Goal: Task Accomplishment & Management: Complete application form

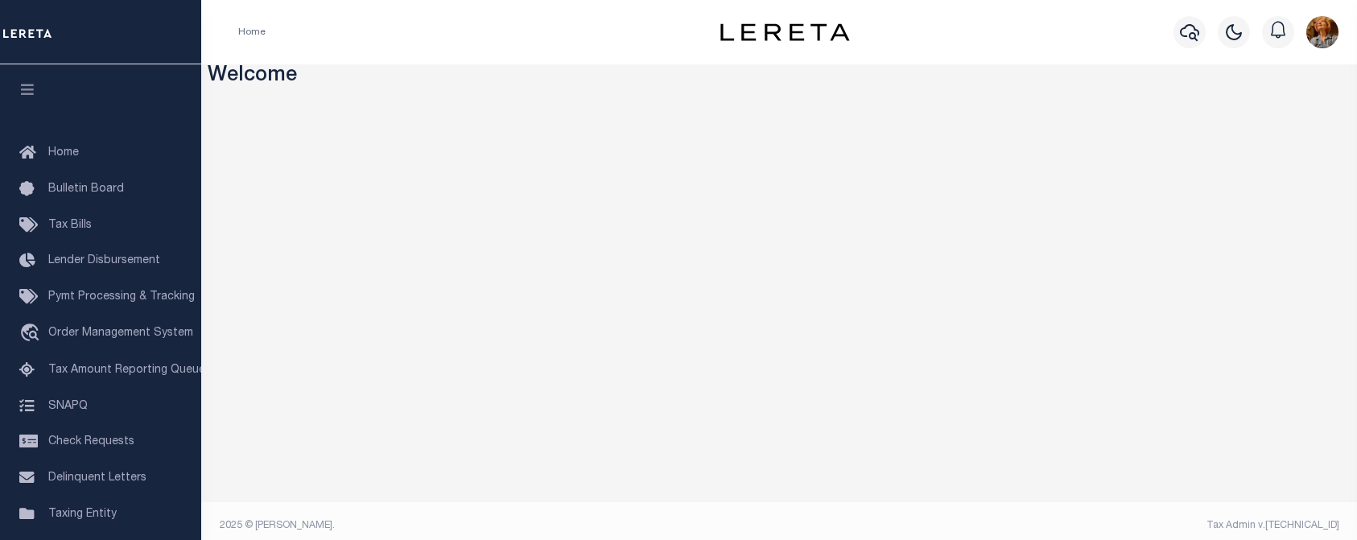
click at [1048, 44] on div "Profile Sign out" at bounding box center [1111, 32] width 467 height 56
click at [1188, 29] on icon "button" at bounding box center [1189, 32] width 19 height 19
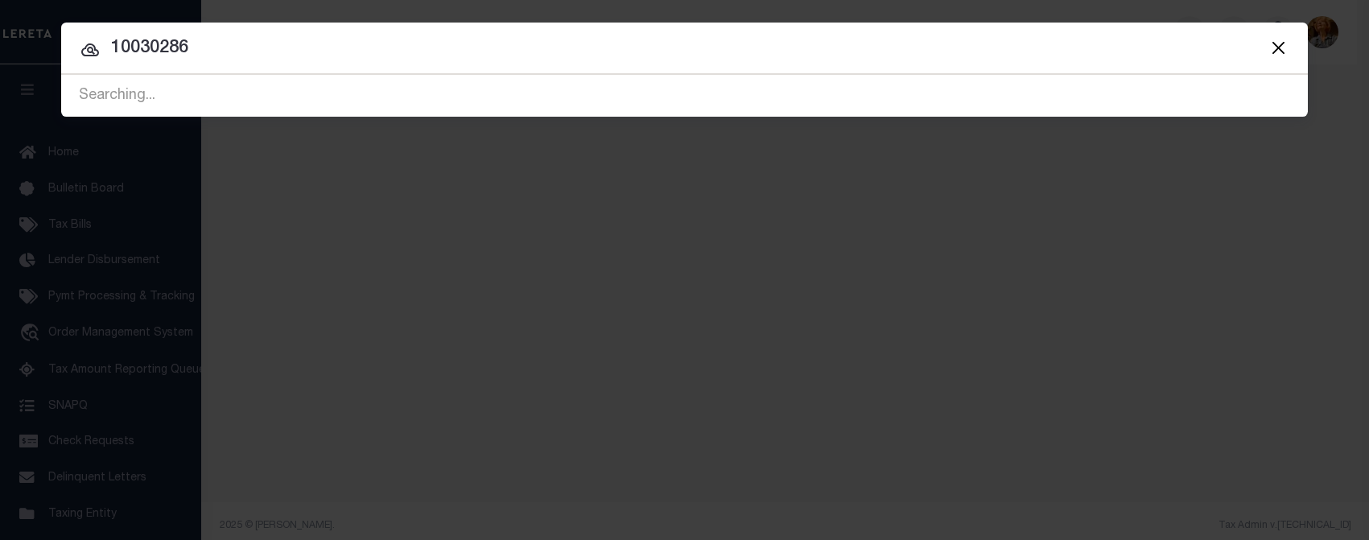
type input "10030286"
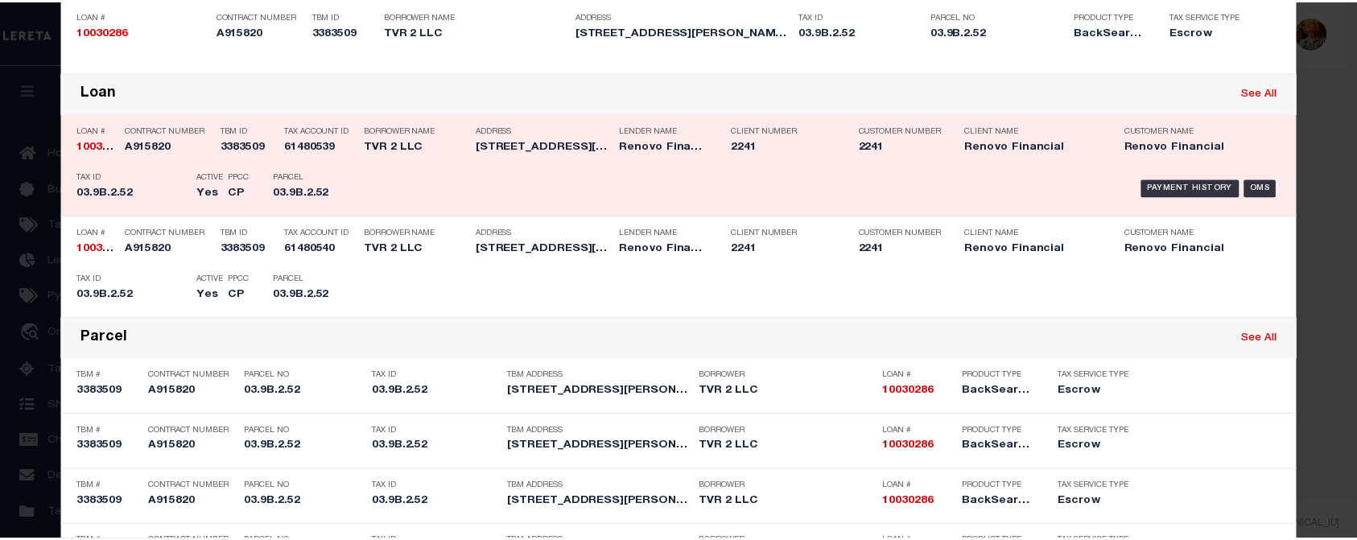
scroll to position [214, 0]
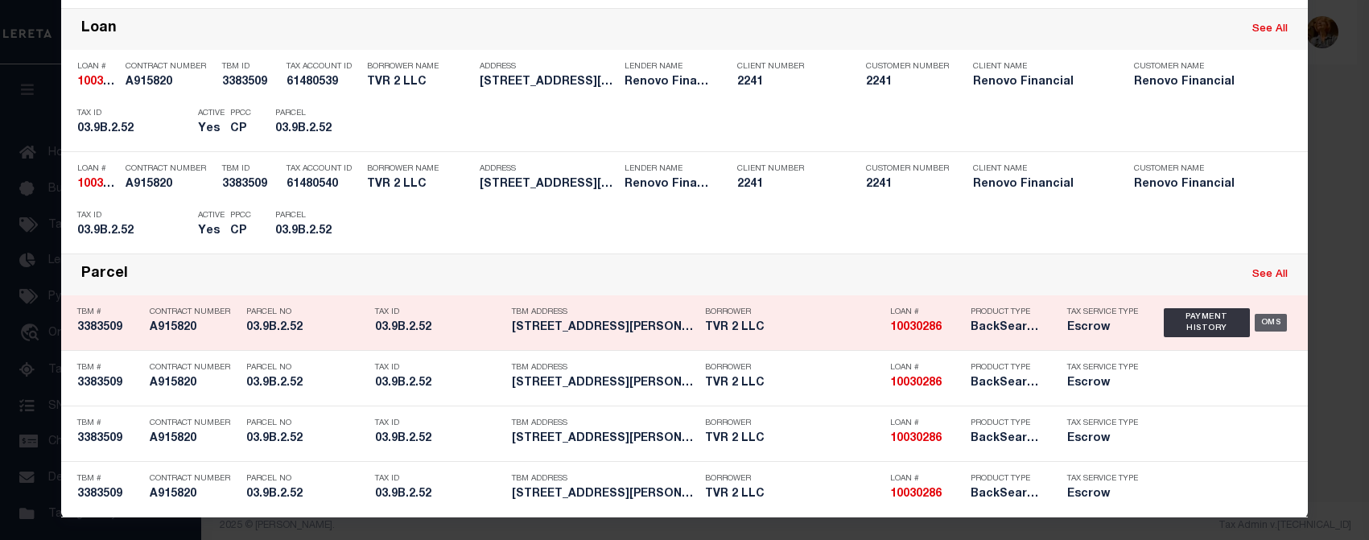
click at [1267, 323] on div "OMS" at bounding box center [1271, 323] width 33 height 18
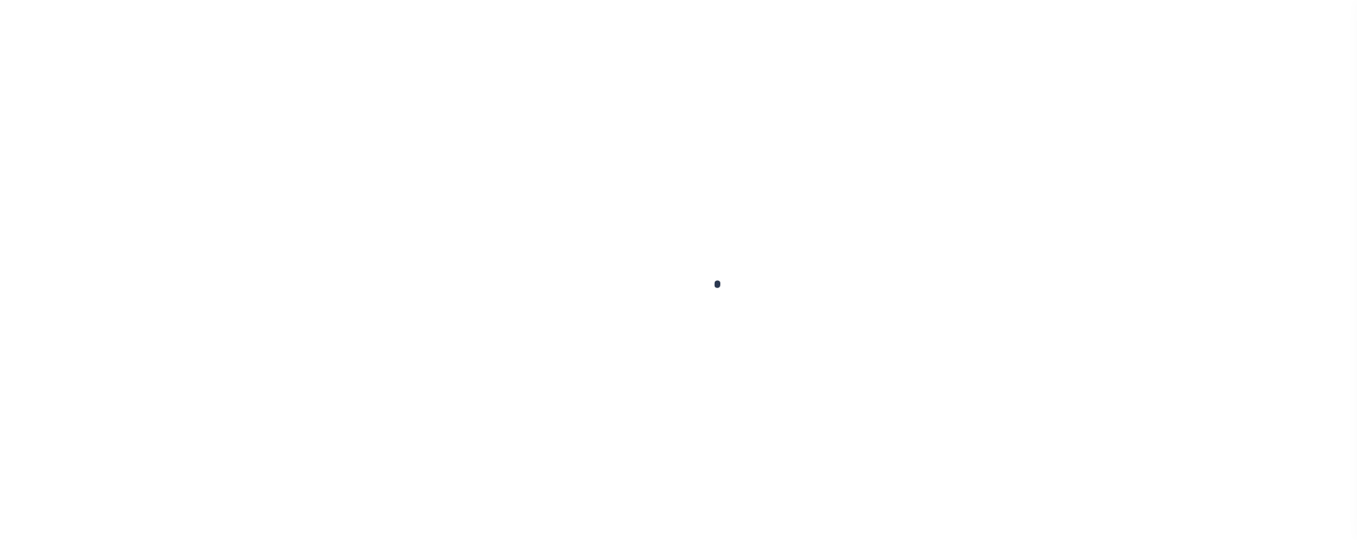
type input "10030286"
type input "TVR 2 LLC"
select select
select select "10"
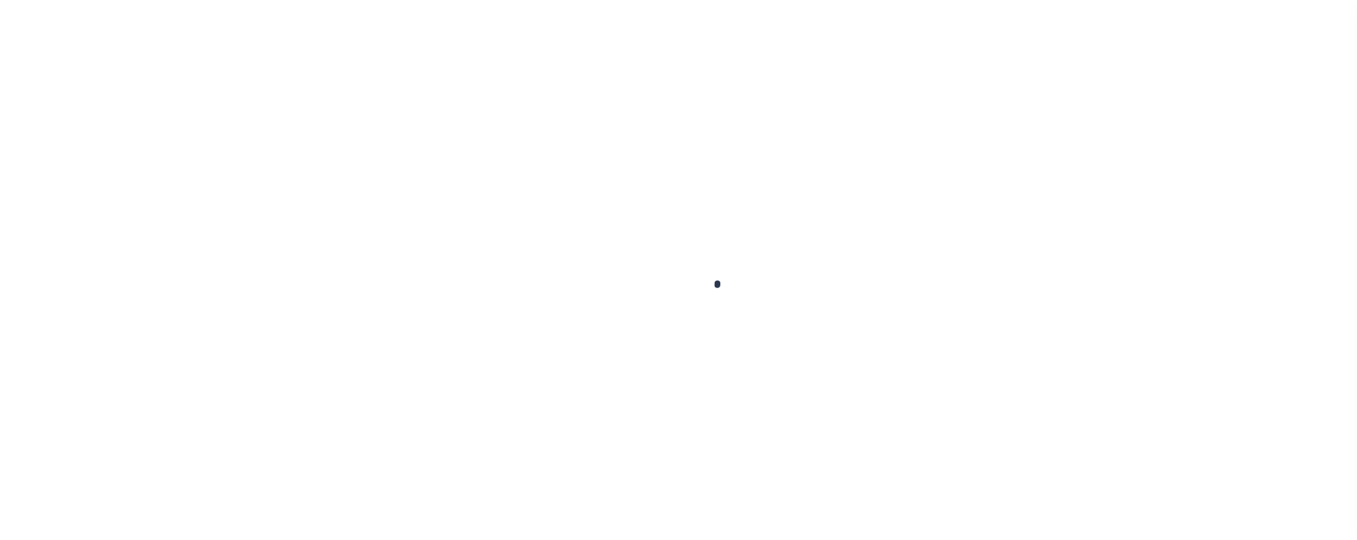
select select "Escrow"
select select "25067"
type input "[STREET_ADDRESS]"
type input "03.9B.2.52"
select select
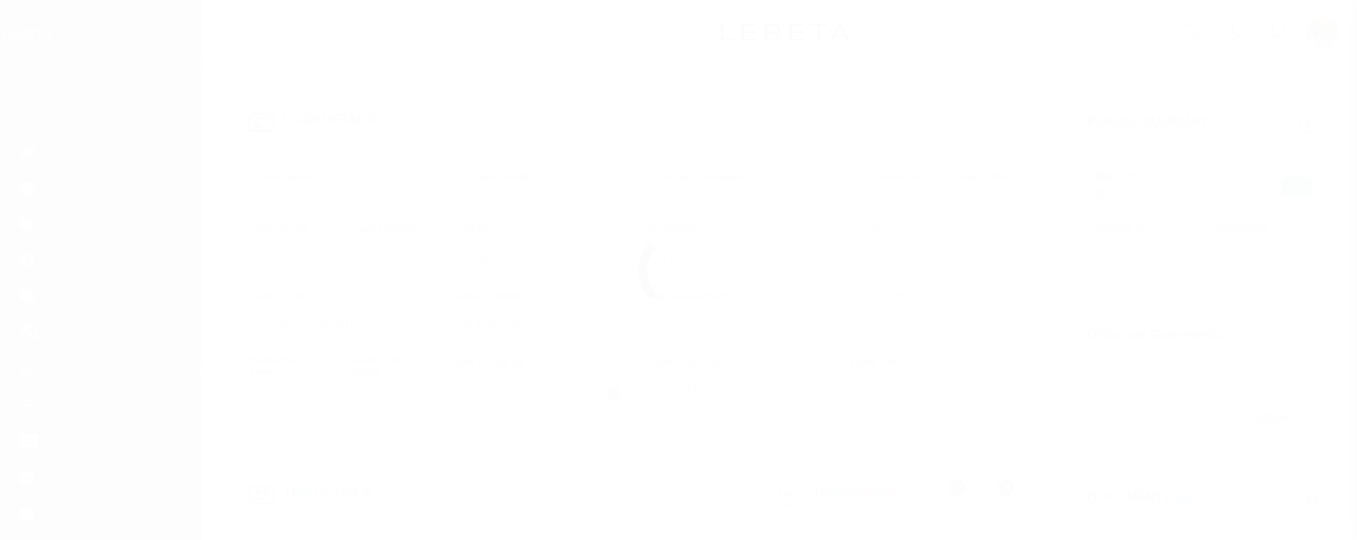
type input "TOBYHANNA PA 18466"
type input "a0kUS000005UZVj"
type input "PA"
select select
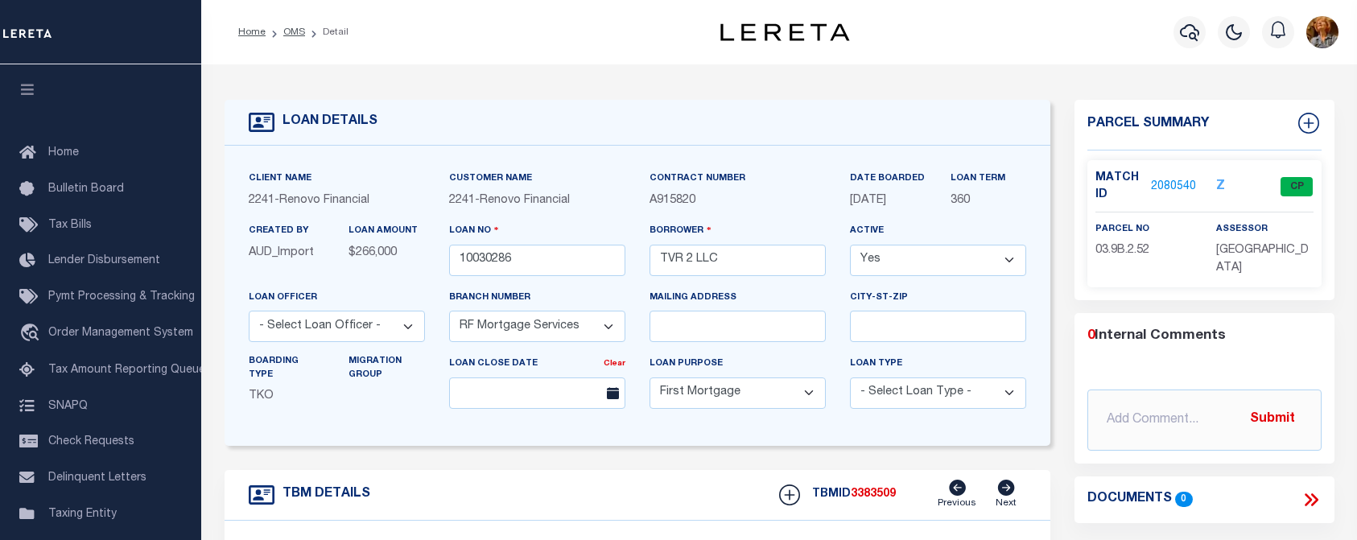
click at [1161, 184] on link "2080540" at bounding box center [1173, 187] width 45 height 17
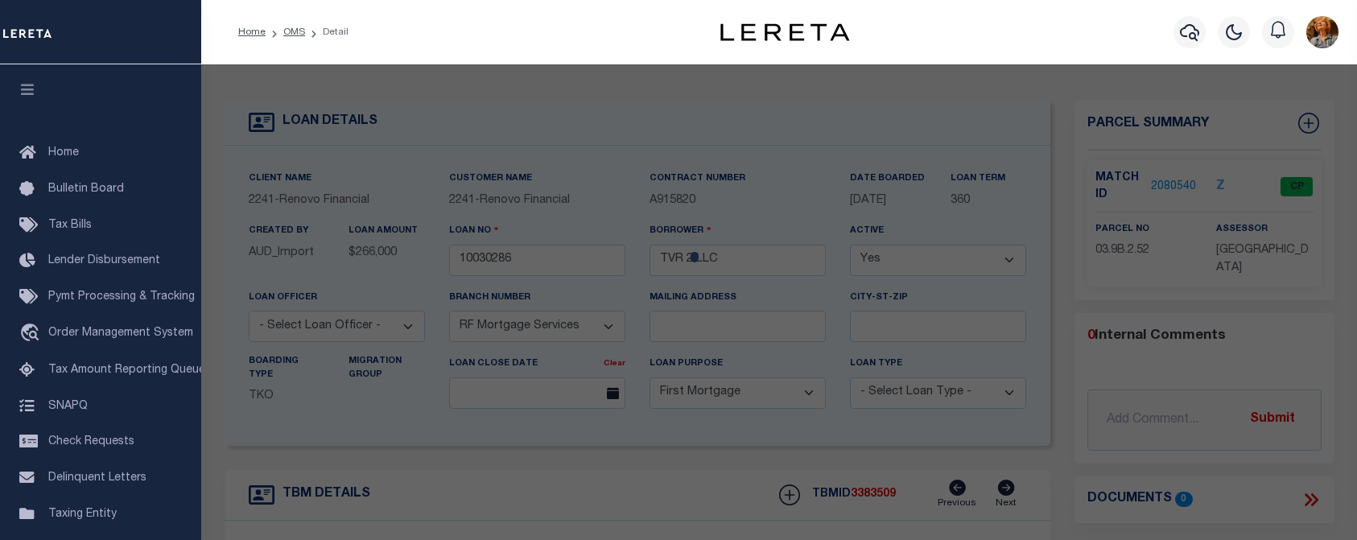
checkbox input "false"
select select "CP"
type input "TVR 2 LLC"
select select
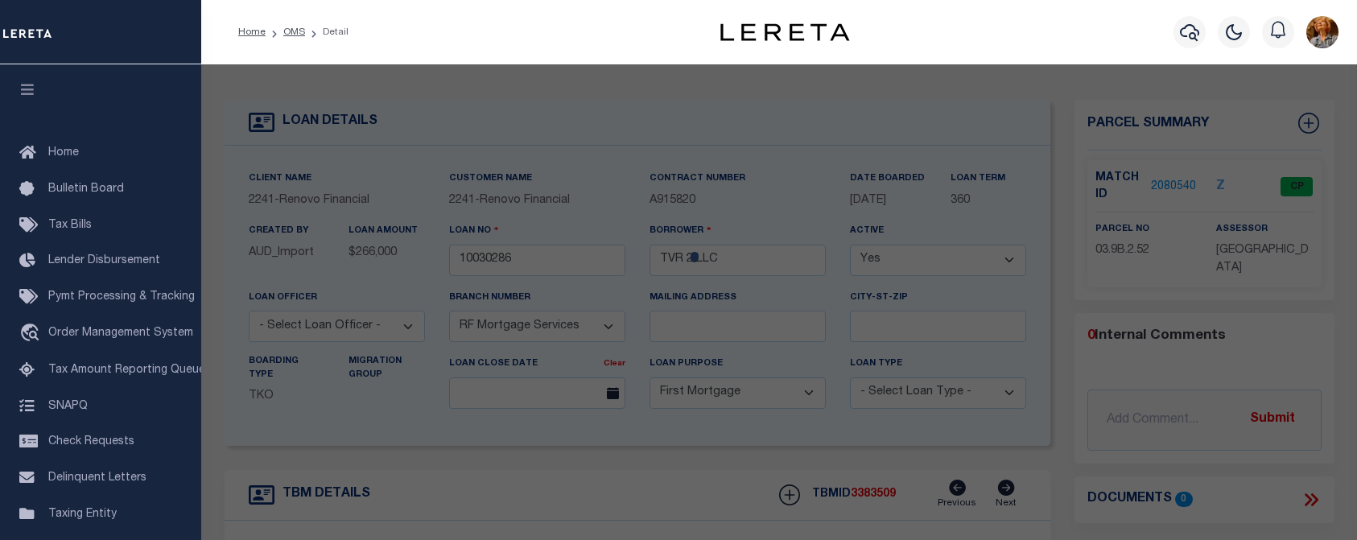
type input "2595 WATERFRONT DR"
checkbox input "false"
type input "TOBYHANNA PA 18466"
type textarea "LOT 81 SEC L"
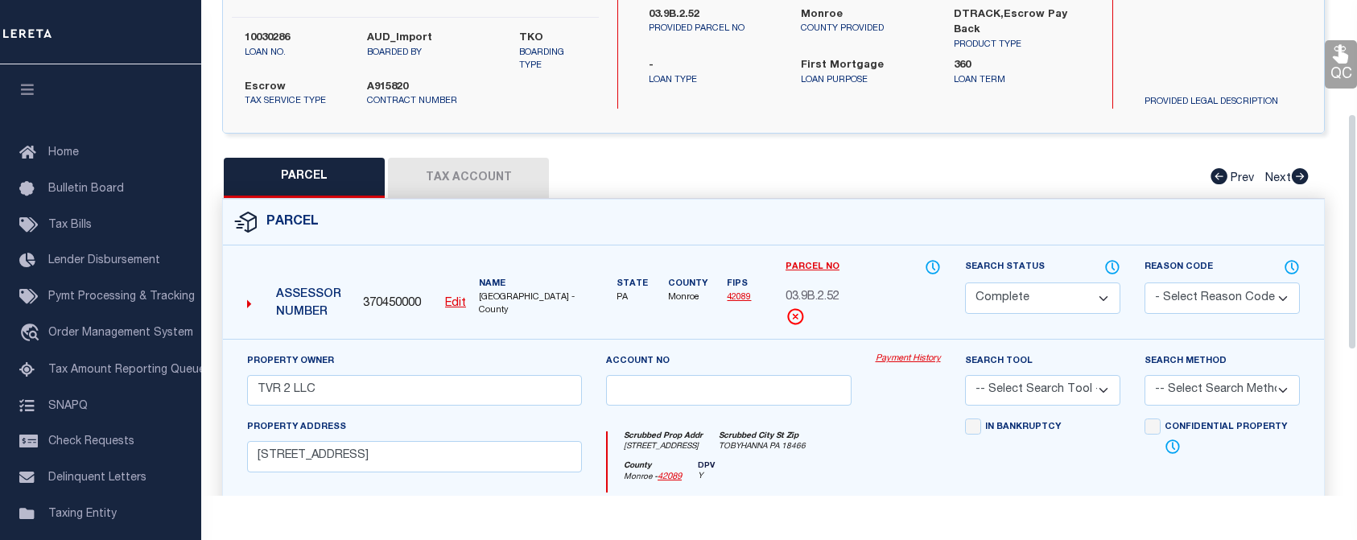
scroll to position [138, 0]
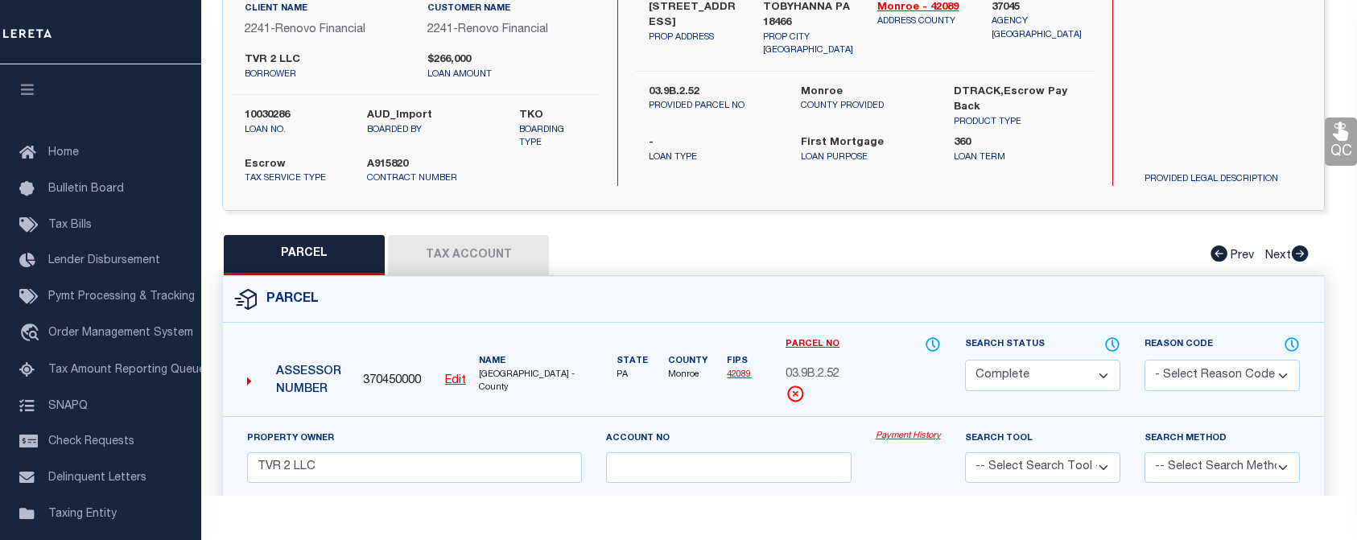
click at [451, 253] on button "Tax Account" at bounding box center [468, 255] width 161 height 40
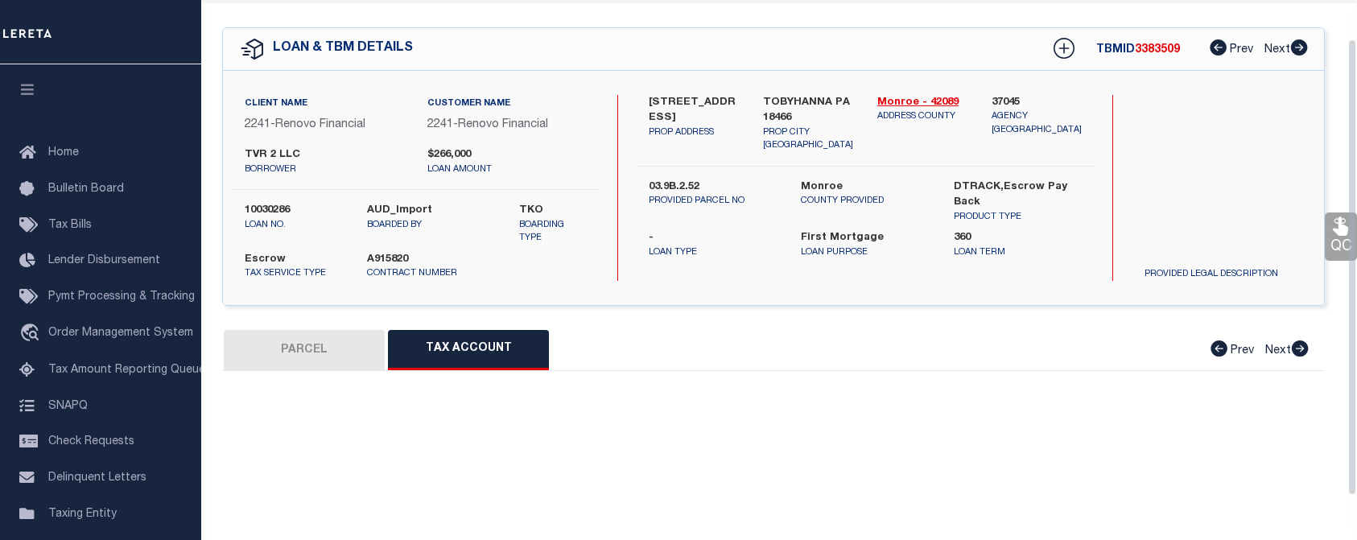
select select "100"
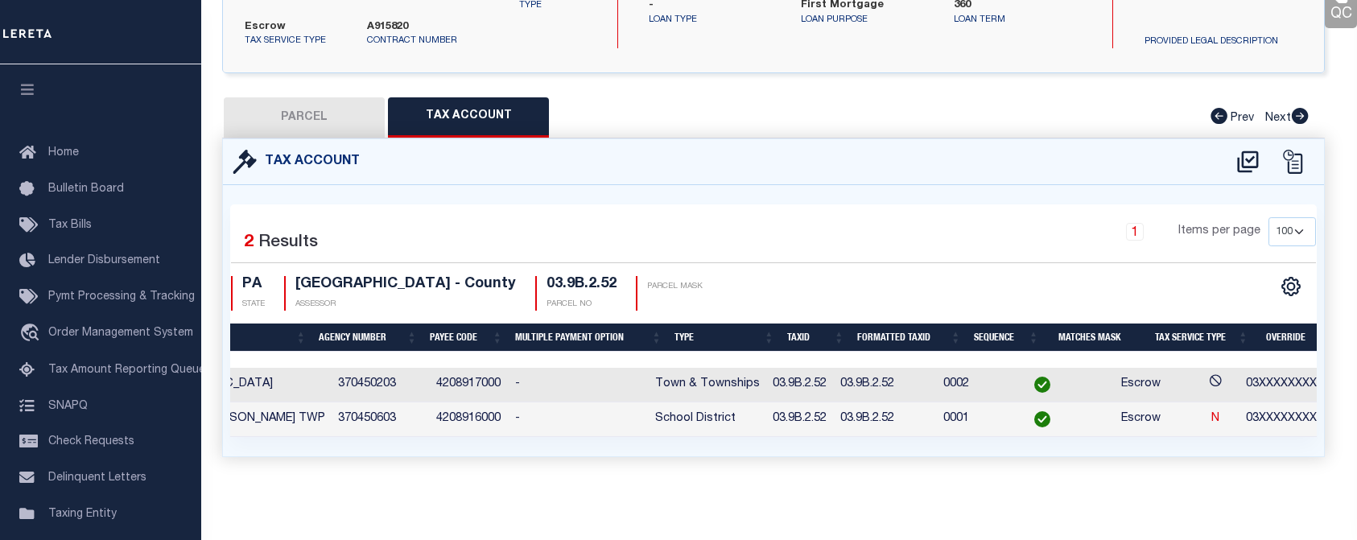
scroll to position [0, 0]
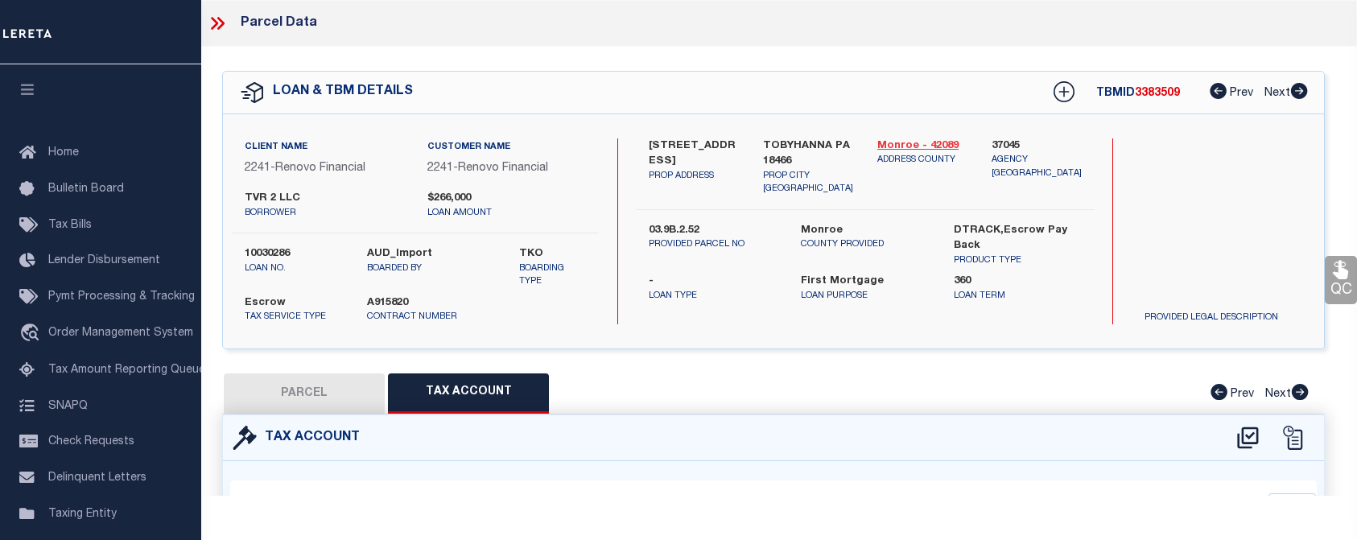
click at [912, 144] on link "Monroe - 42089" at bounding box center [922, 146] width 90 height 16
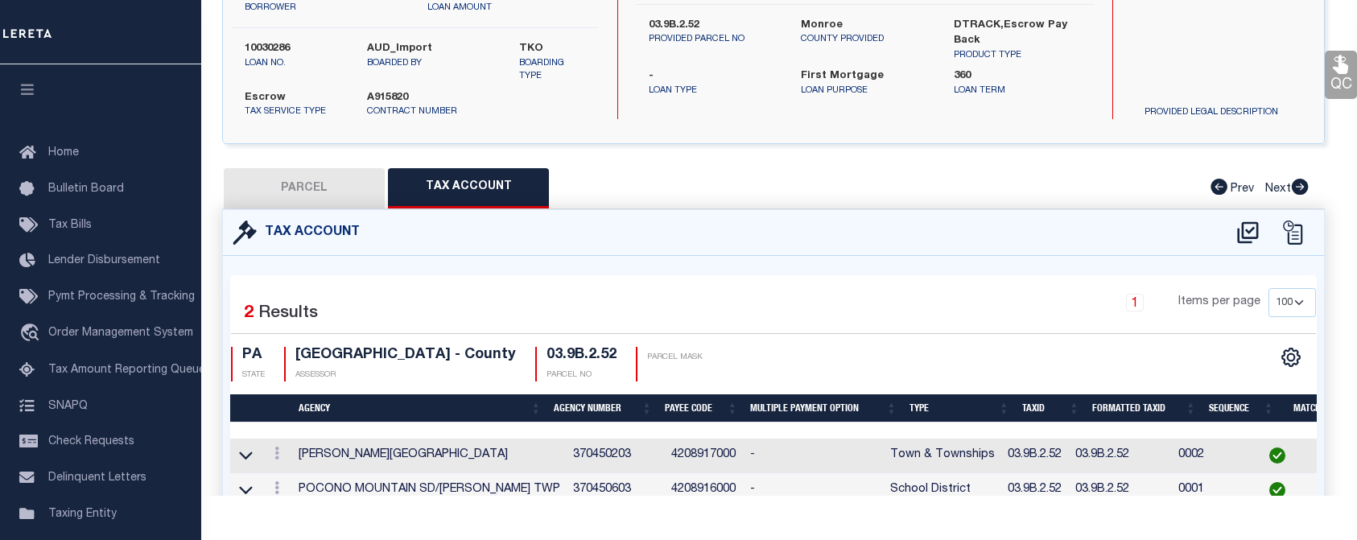
click at [315, 186] on button "PARCEL" at bounding box center [304, 188] width 161 height 40
select select "AS"
checkbox input "false"
select select "CP"
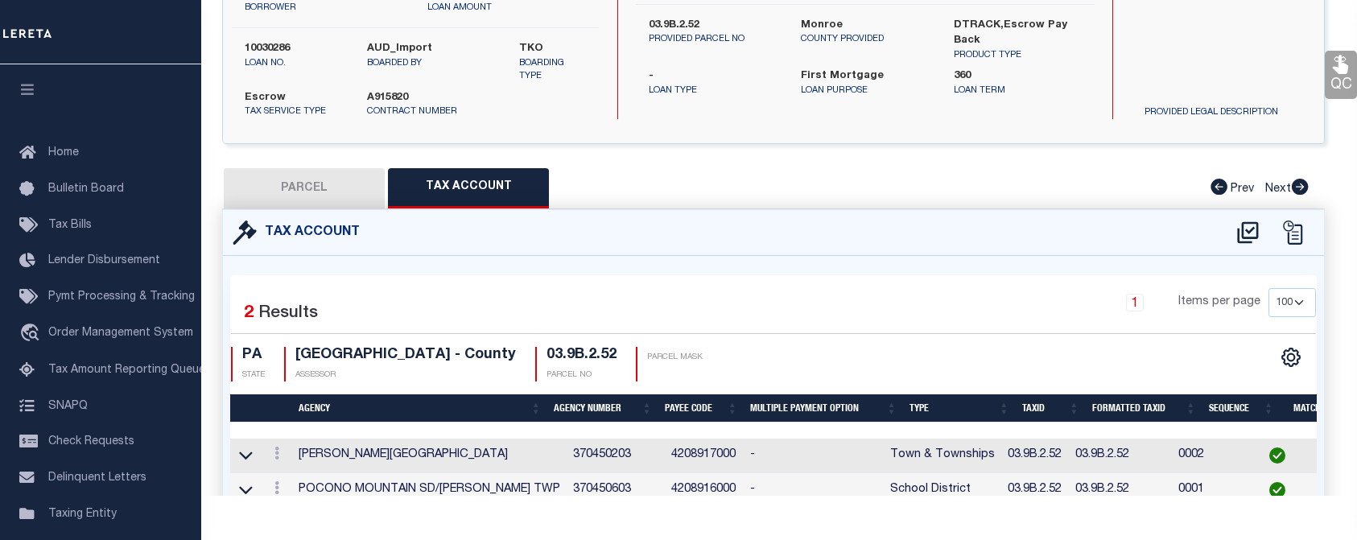
type input "TVR 2 LLC"
select select
type input "2595 WATERFRONT DR"
checkbox input "false"
type input "TOBYHANNA PA 18466"
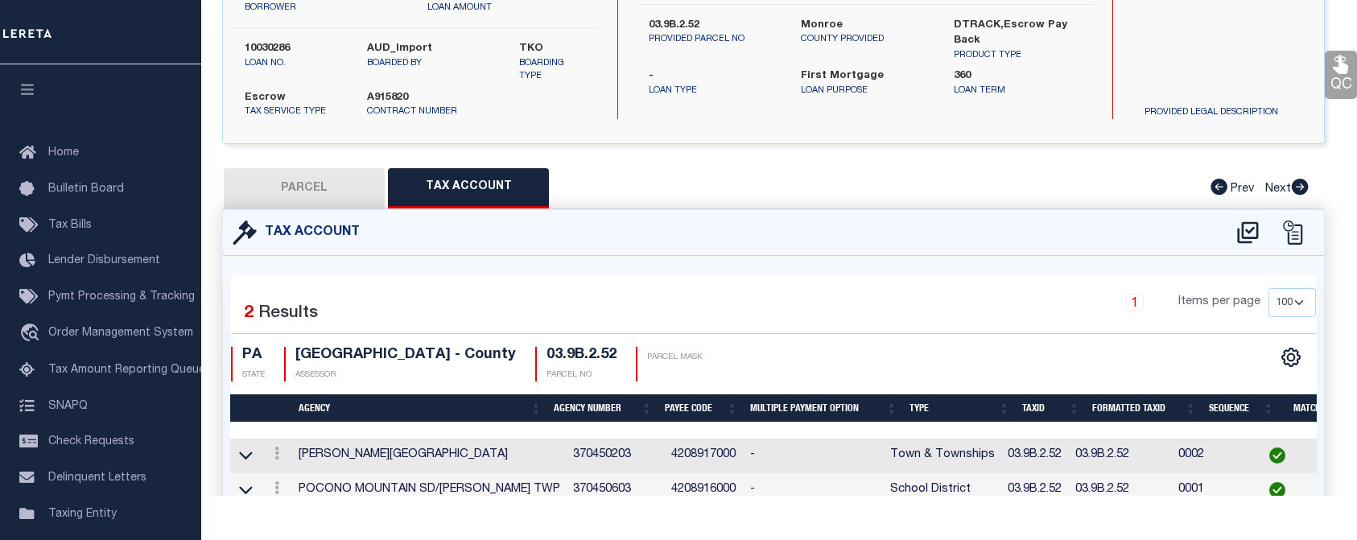
type textarea "LOT 81 SEC L"
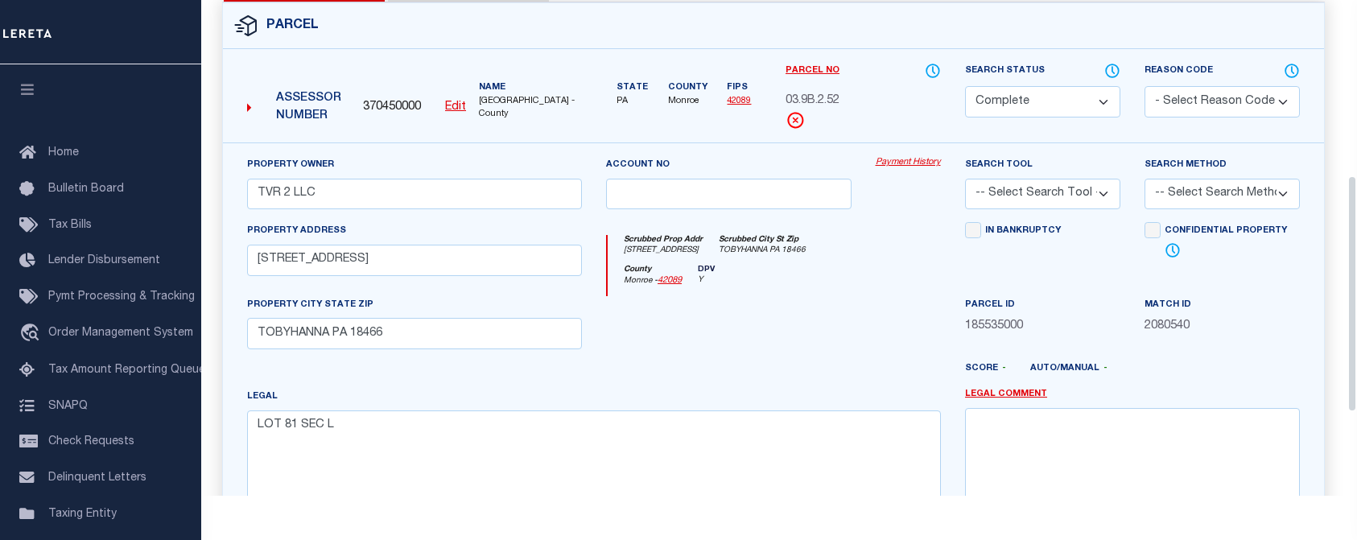
scroll to position [366, 0]
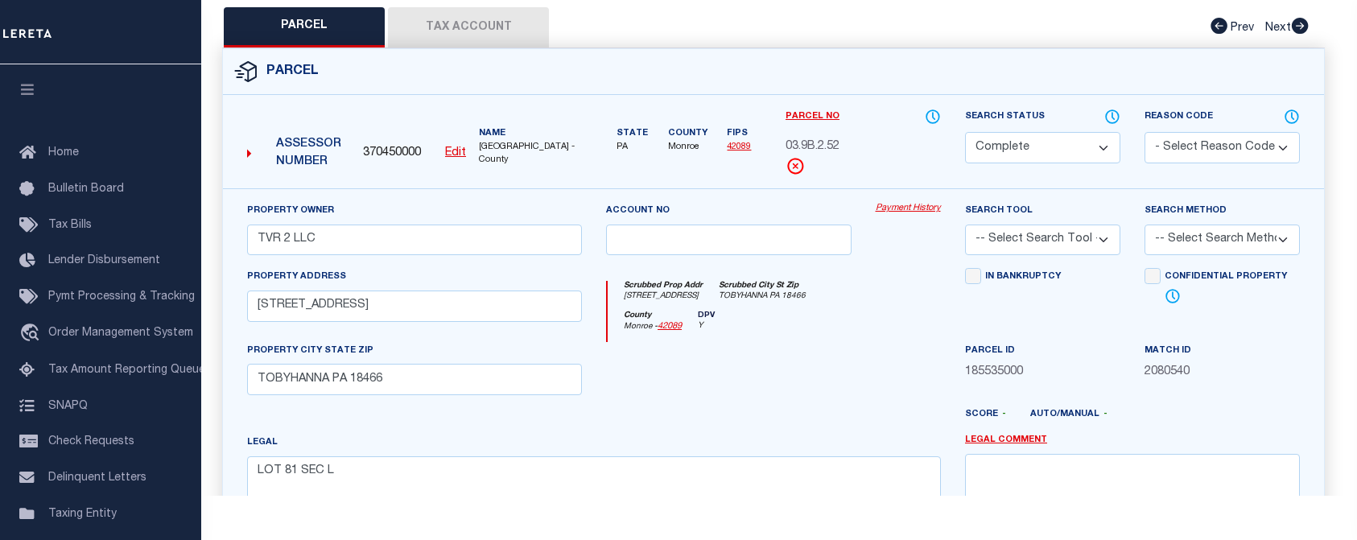
click at [716, 79] on div "Parcel" at bounding box center [773, 72] width 1101 height 46
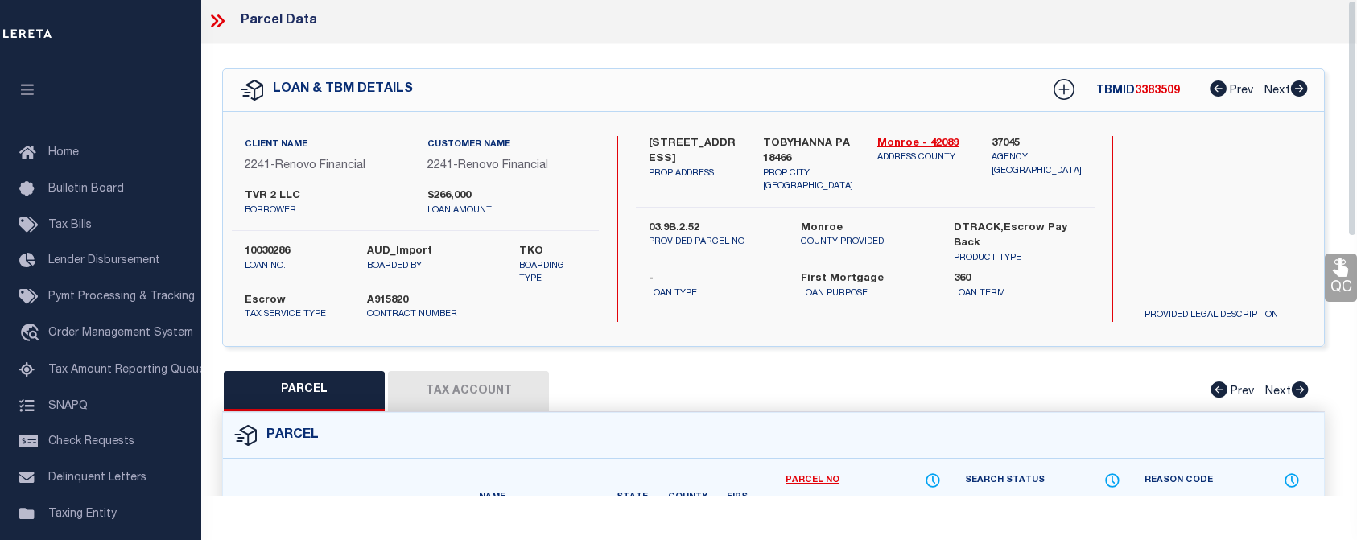
scroll to position [0, 0]
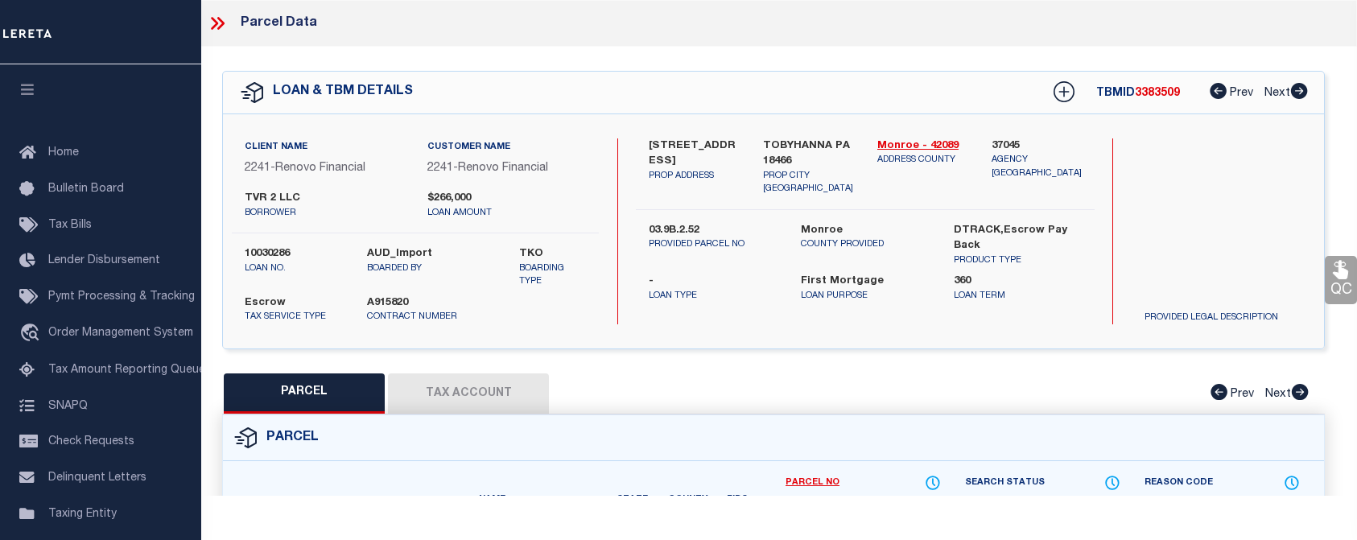
click at [138, 28] on div at bounding box center [100, 32] width 201 height 64
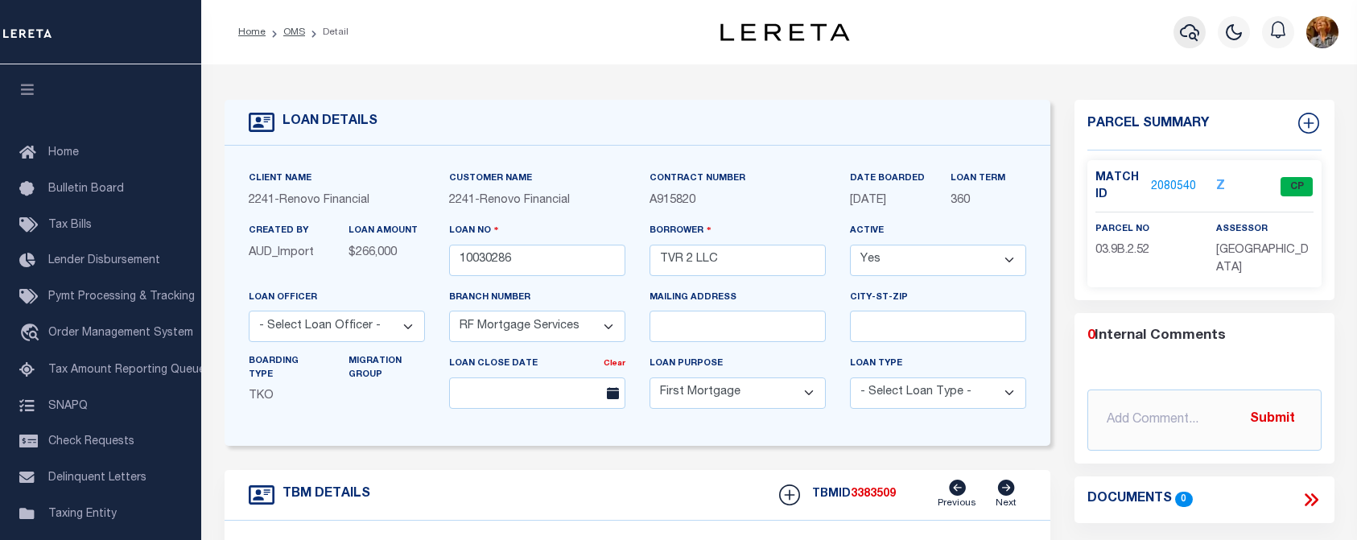
click at [1190, 28] on icon "button" at bounding box center [1189, 32] width 19 height 19
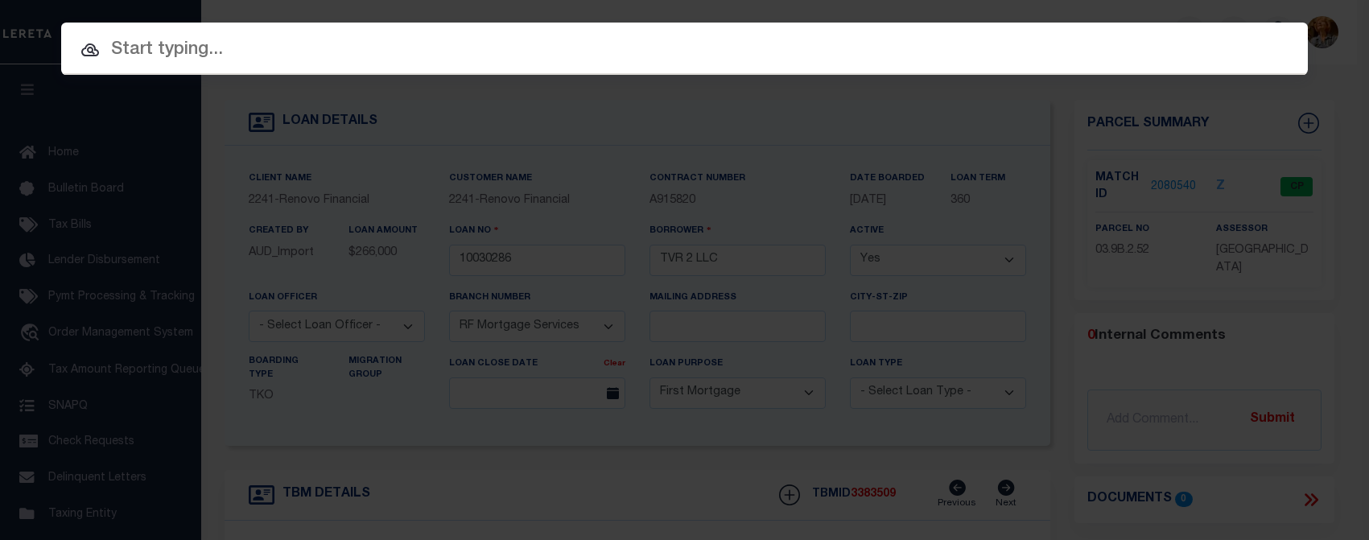
click at [159, 50] on input "text" at bounding box center [684, 50] width 1246 height 28
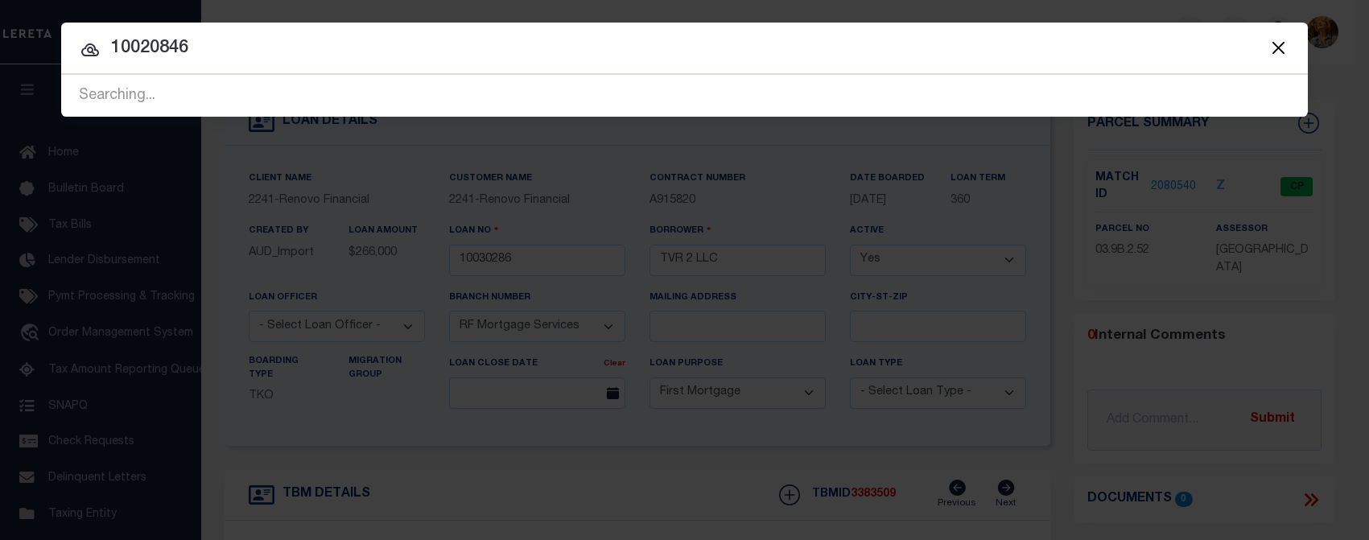
type input "10020846"
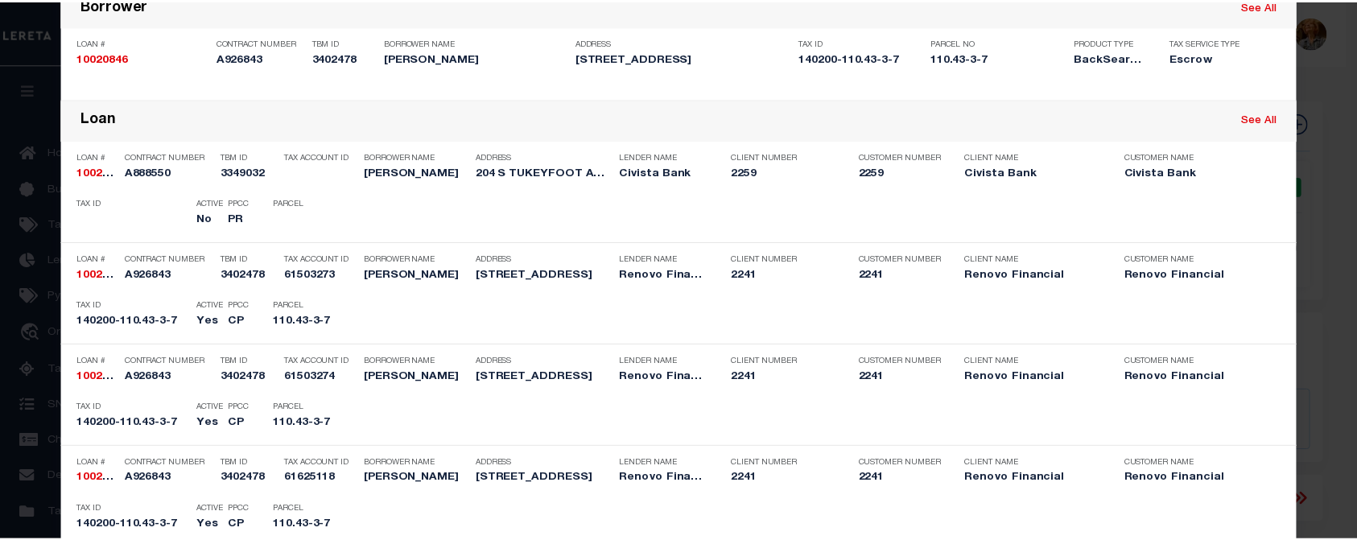
scroll to position [161, 0]
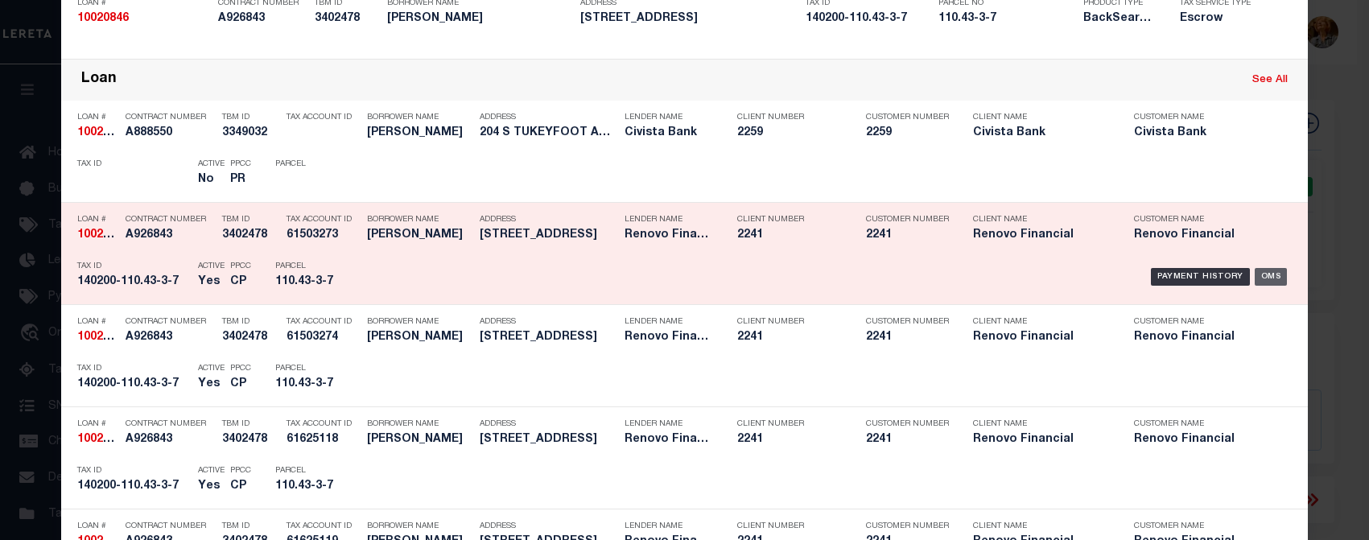
click at [1275, 276] on div "OMS" at bounding box center [1271, 277] width 33 height 18
type input "10020846"
type input "[PERSON_NAME]"
select select "14701"
type input "288 JERSEY STREET"
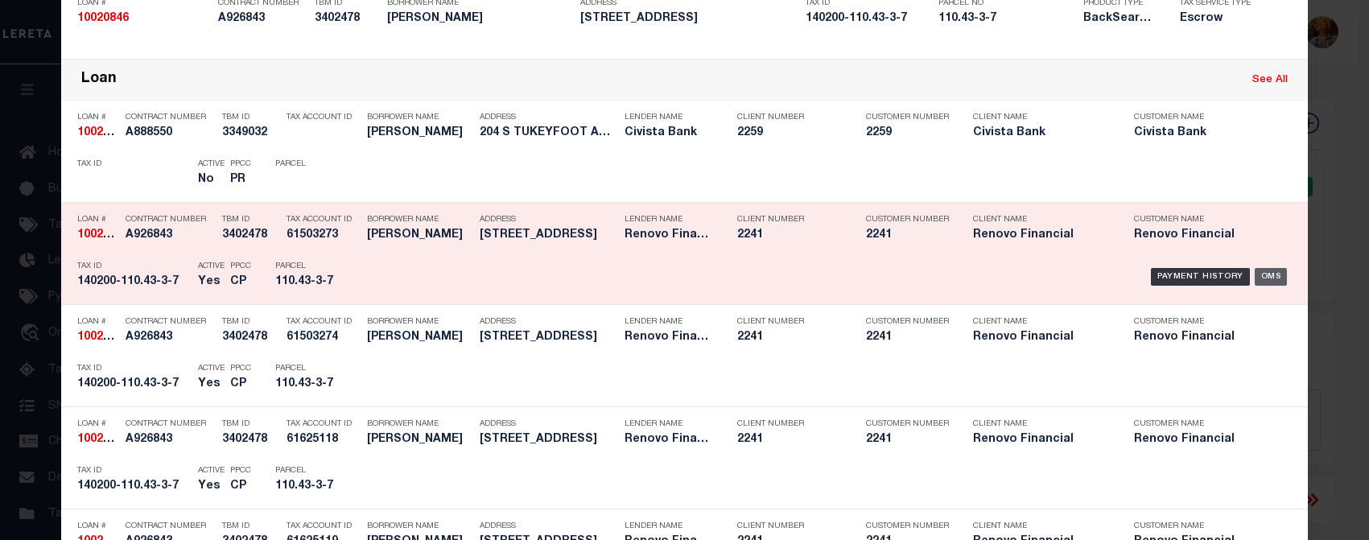
type input "BUFFALO NY 14201"
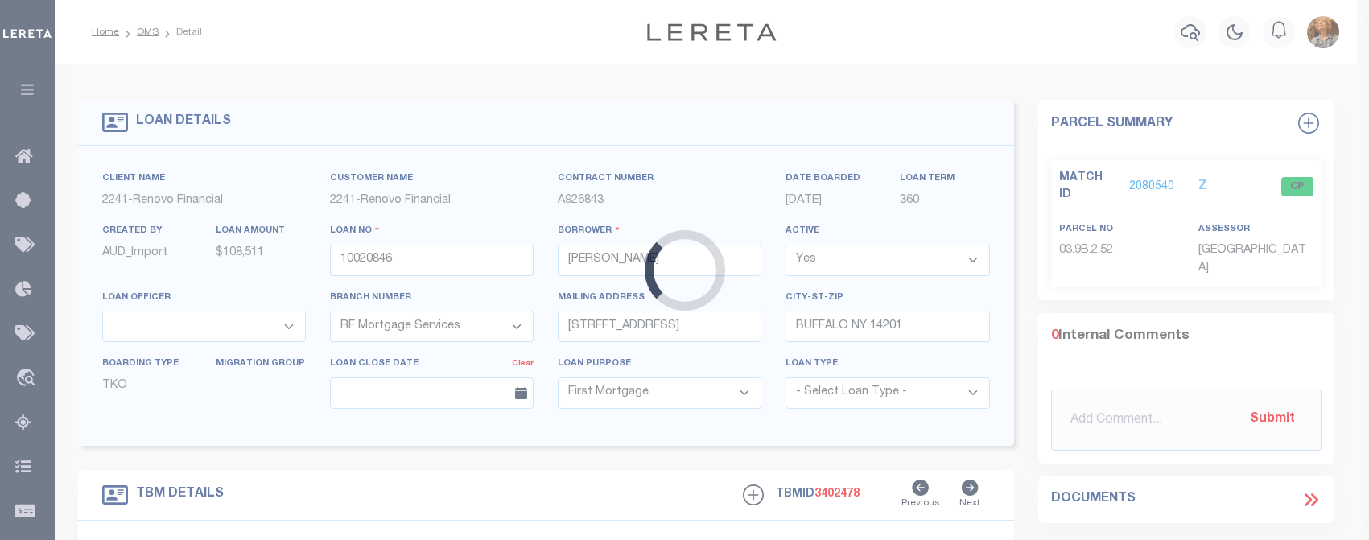
type input "268 7TH ST"
type input "140200110.43-3-7"
type input "BUFFALO, NY 14201"
type input "a0kUS000007eOUD"
type input "NY"
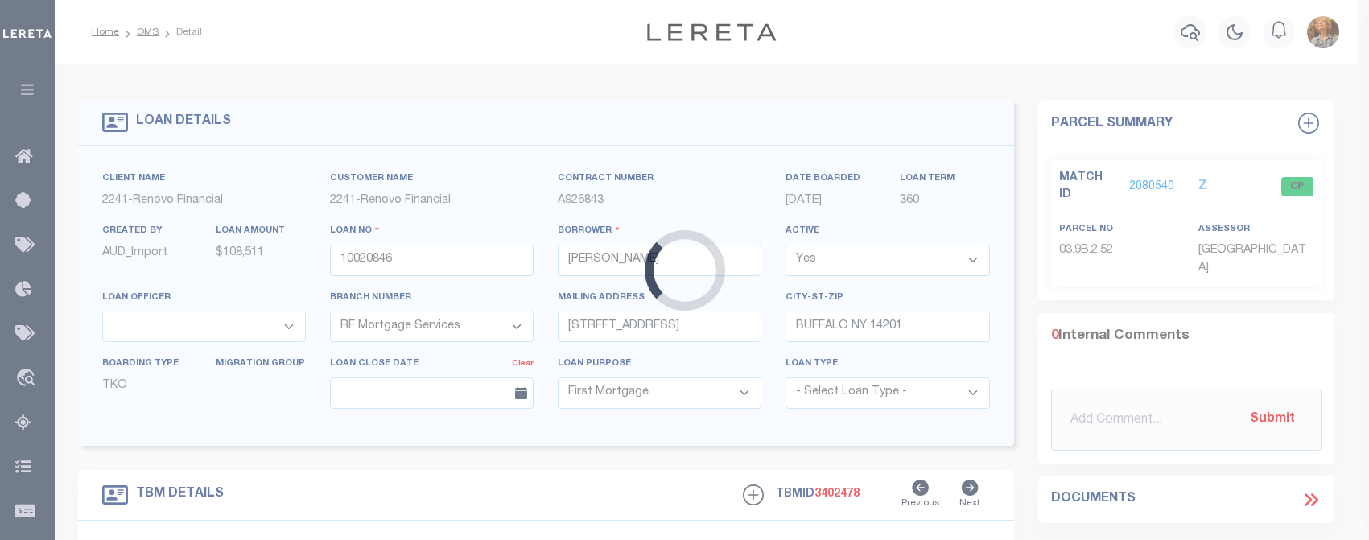
select select
type textarea "Liability Limited to Customer Provided Parcel"
select select
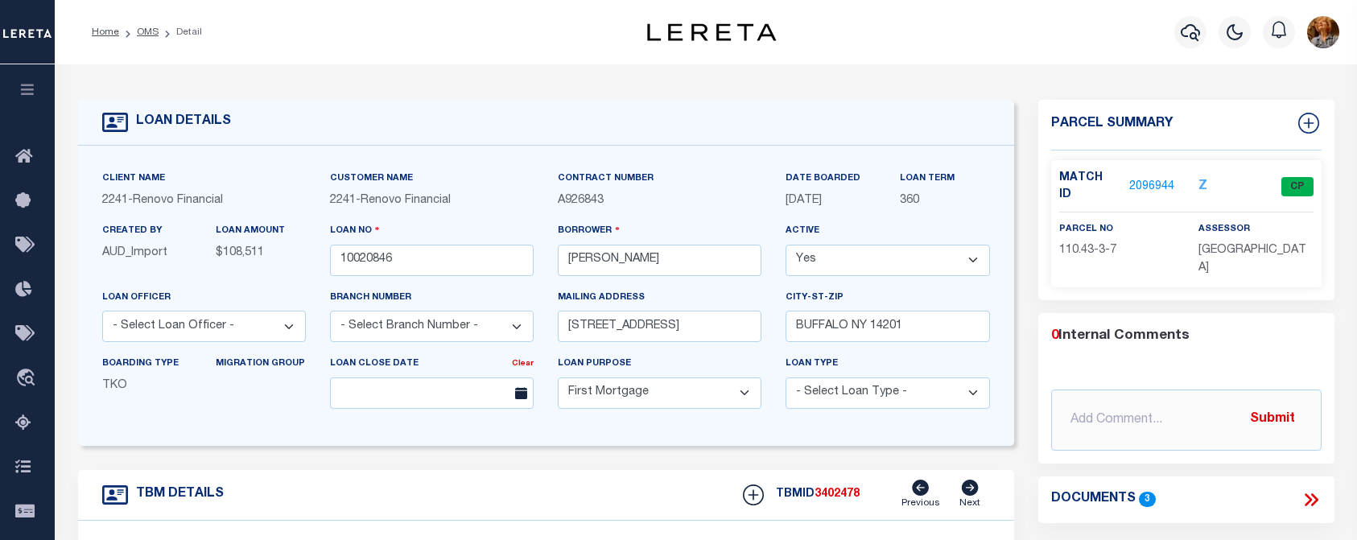
click at [1136, 179] on link "2096944" at bounding box center [1151, 187] width 45 height 17
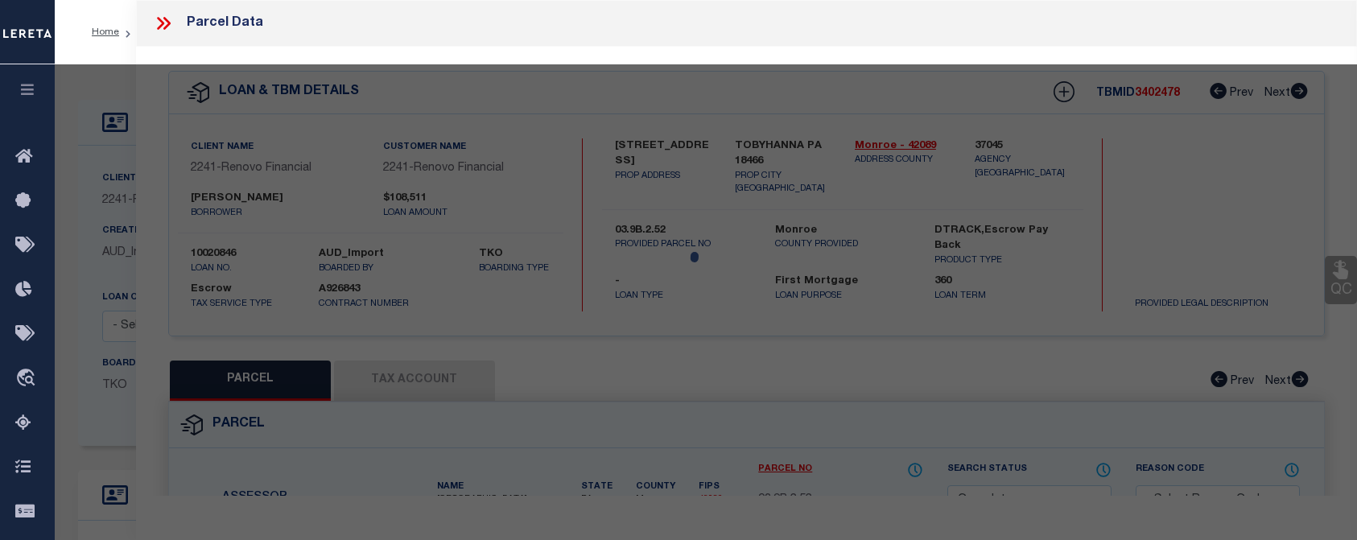
select select "AS"
checkbox input "false"
select select "CP"
type input "[PERSON_NAME]"
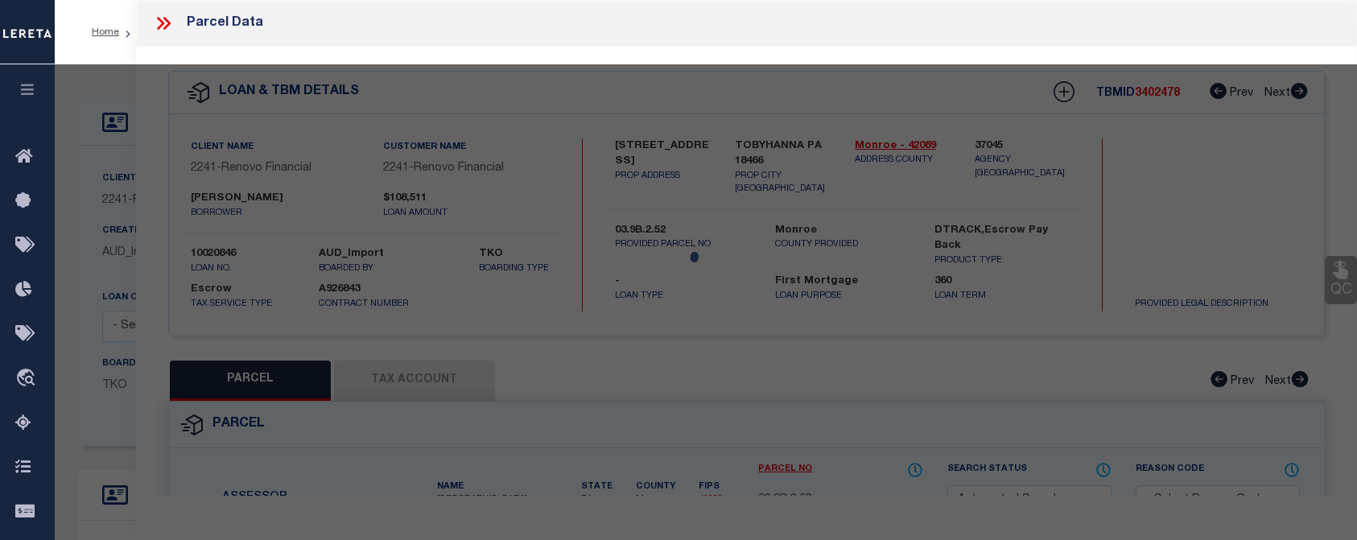
select select "AGW"
select select
type input "268 7TH ST"
checkbox input "false"
type input "BUFFALO, NY 14201"
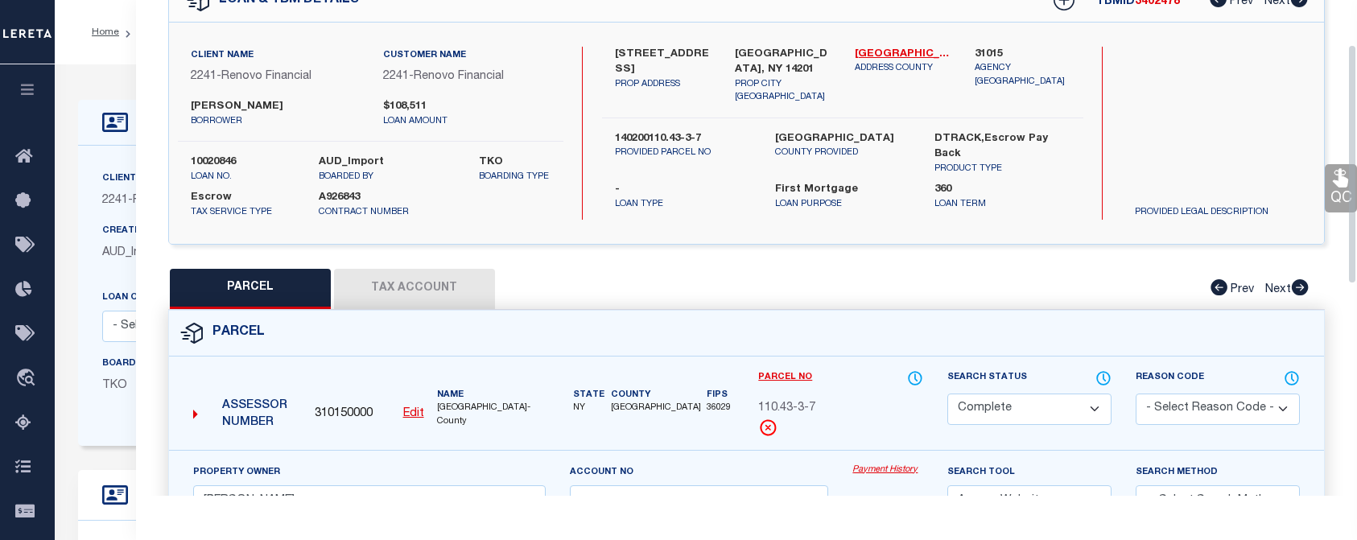
scroll to position [80, 0]
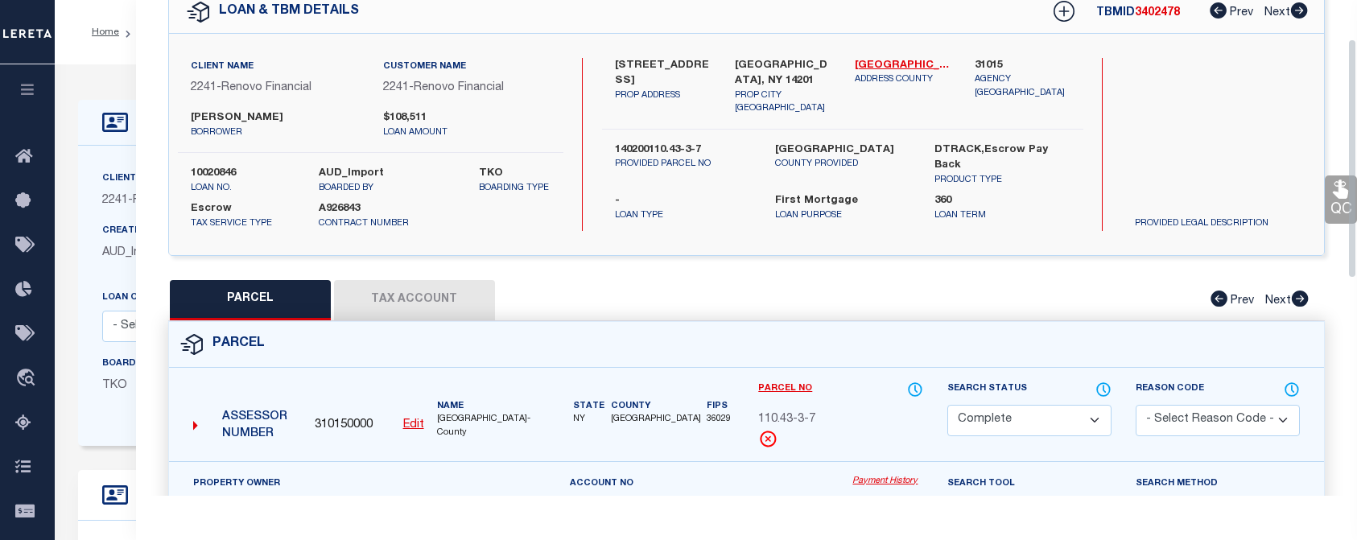
click at [425, 298] on button "Tax Account" at bounding box center [414, 300] width 161 height 40
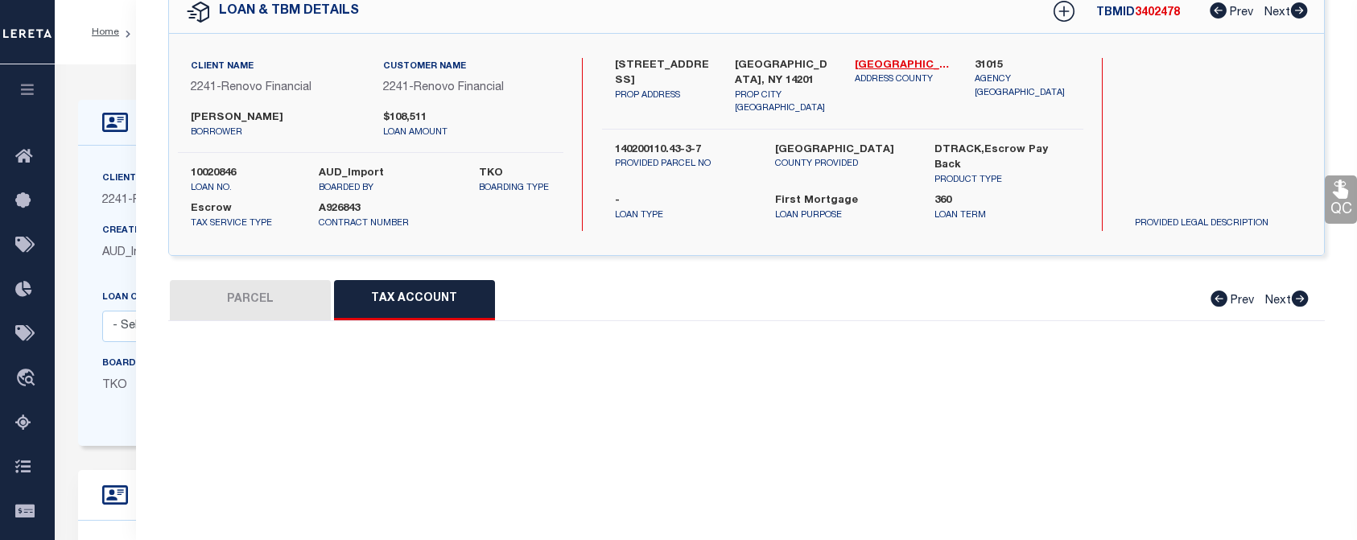
select select "100"
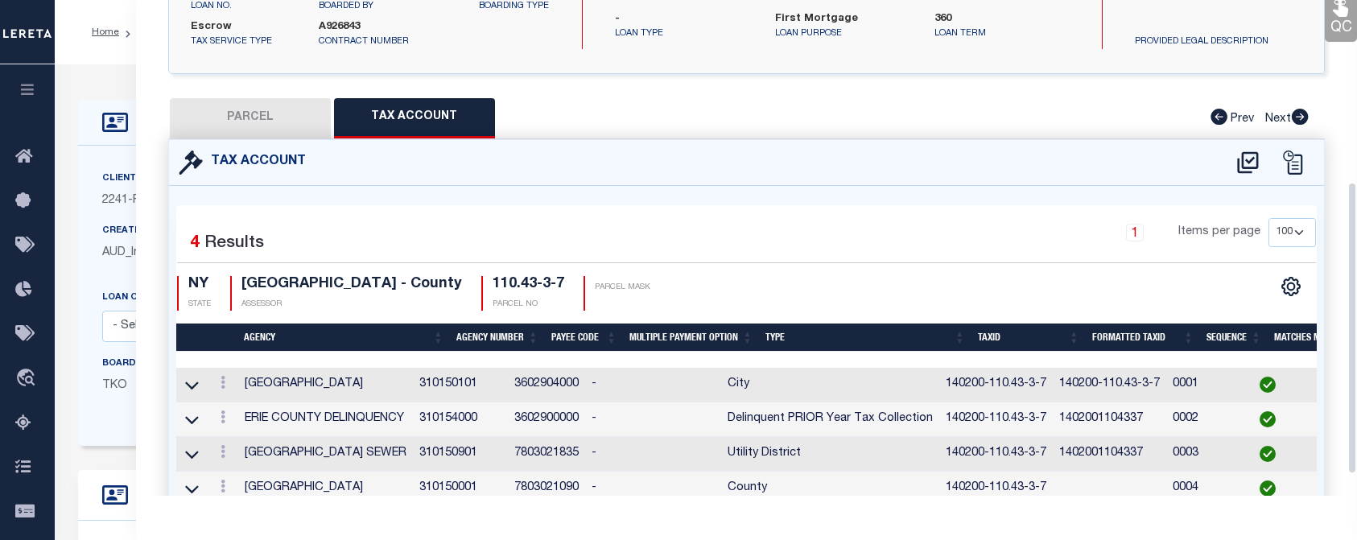
scroll to position [322, 0]
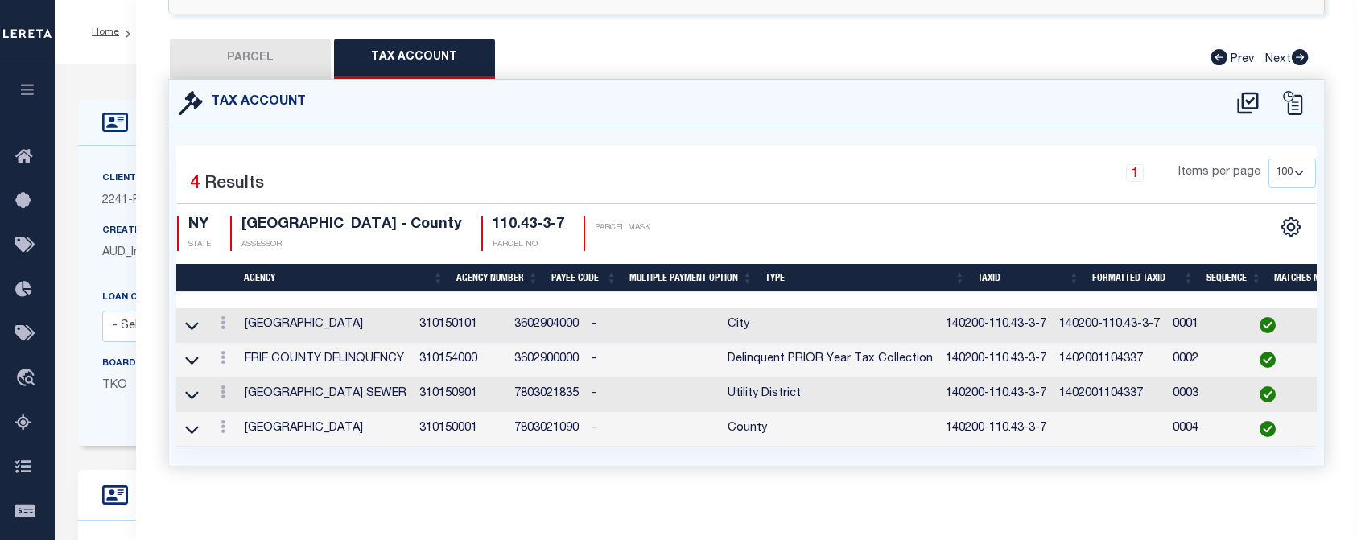
click at [256, 56] on button "PARCEL" at bounding box center [250, 59] width 161 height 40
select select "AS"
select select
checkbox input "false"
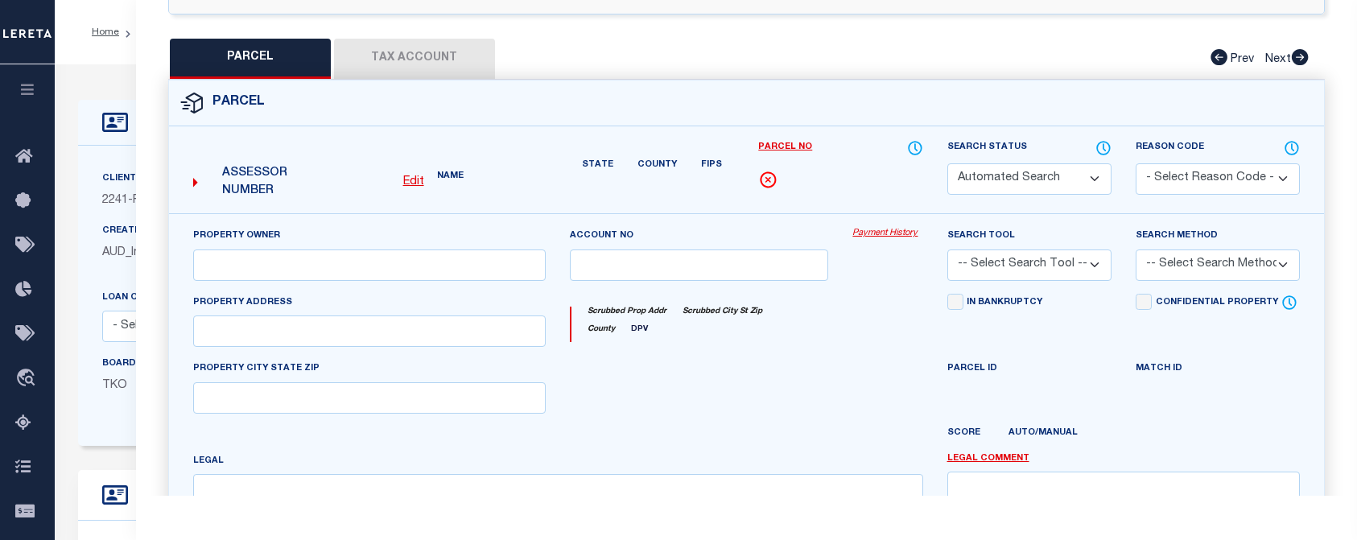
select select "CP"
type input "[PERSON_NAME]"
select select "AGW"
select select
type input "268 7TH ST"
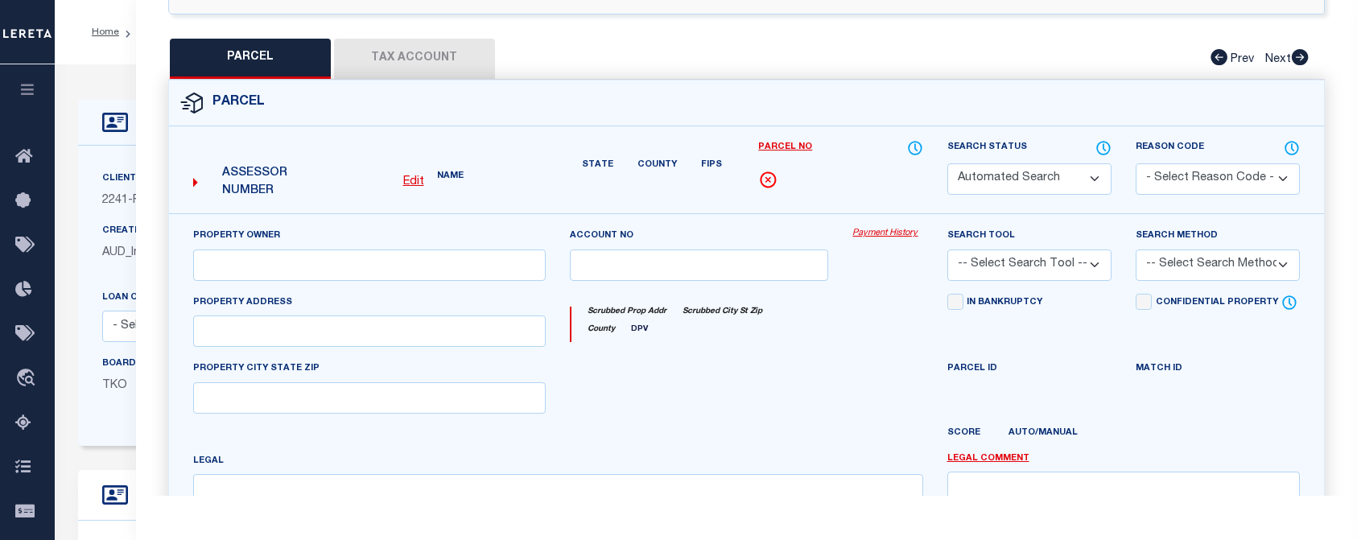
checkbox input "false"
type input "BUFFALO, NY 14201"
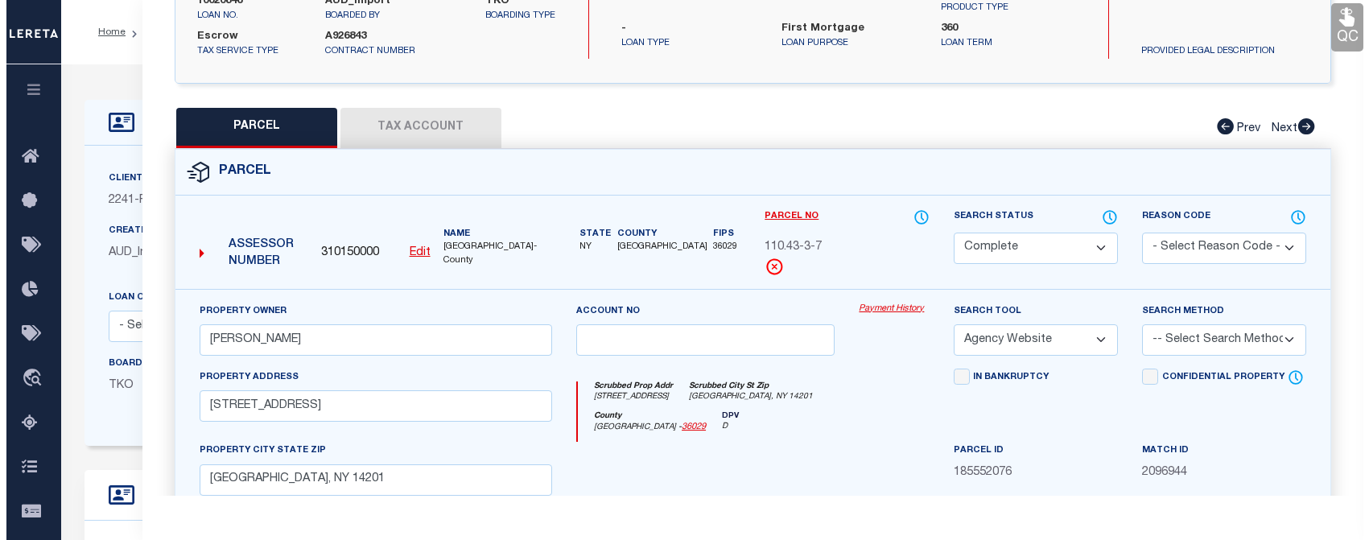
scroll to position [0, 0]
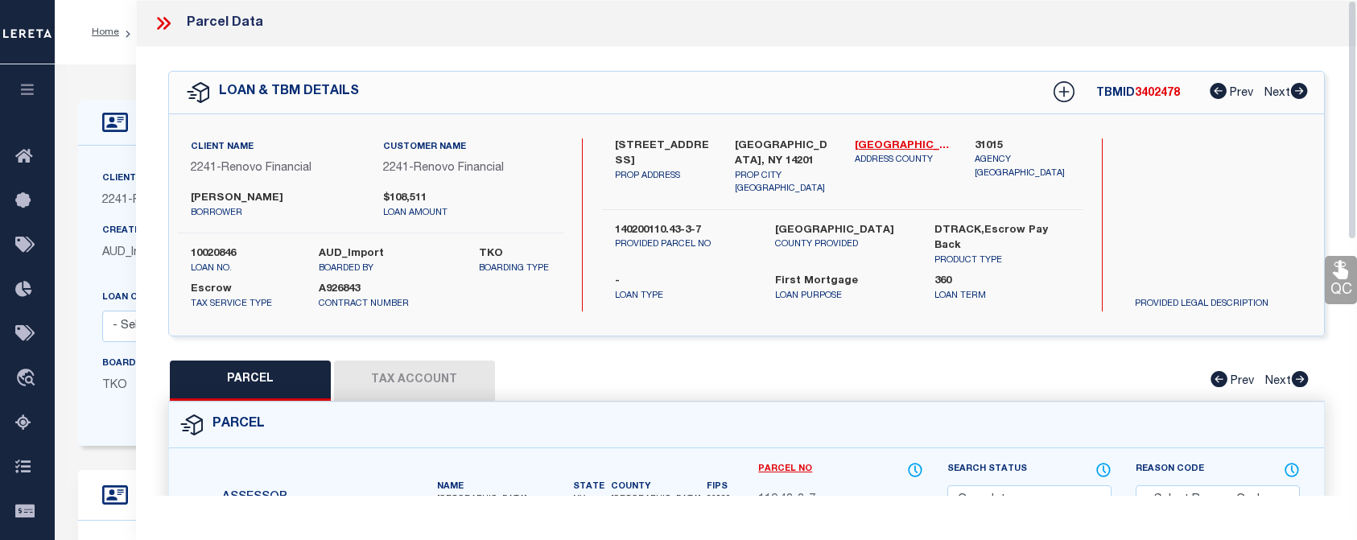
click at [303, 29] on div "Parcel Data" at bounding box center [746, 23] width 1221 height 47
drag, startPoint x: 1352, startPoint y: 130, endPoint x: 1341, endPoint y: -6, distance: 136.5
click at [162, 19] on icon at bounding box center [163, 23] width 21 height 21
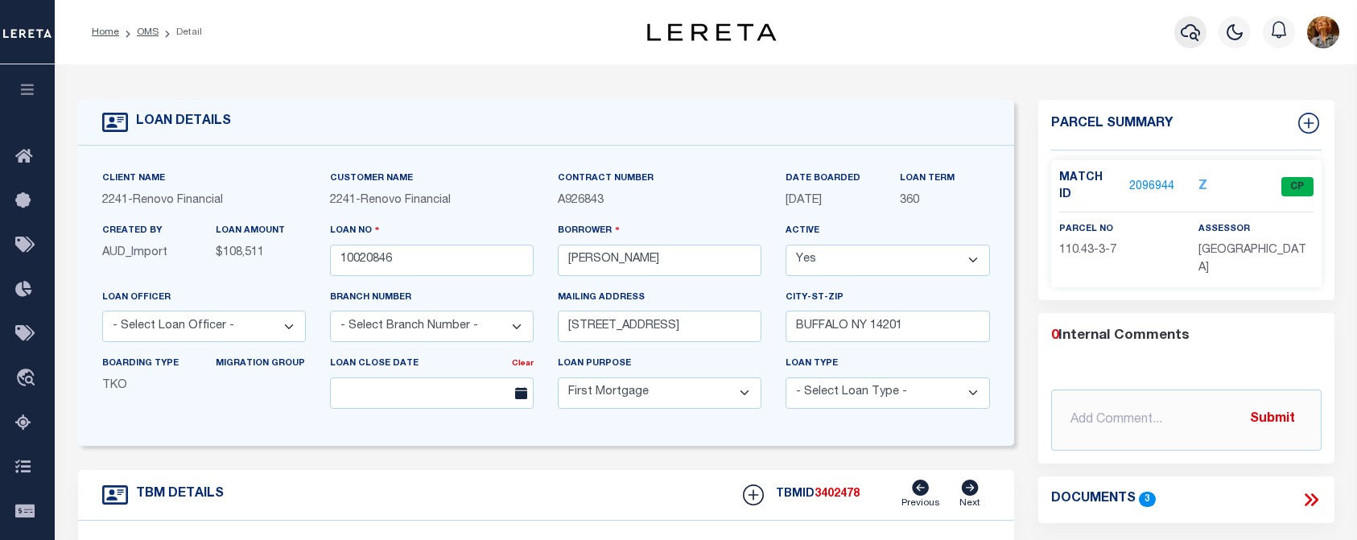
click at [1191, 33] on icon "button" at bounding box center [1189, 32] width 19 height 19
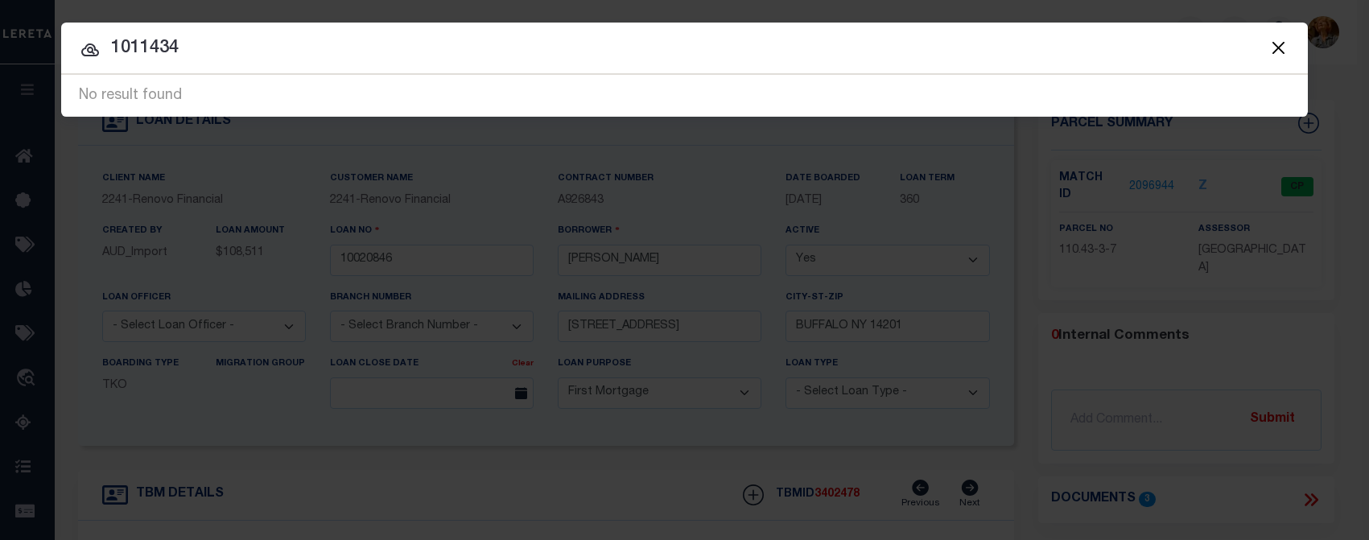
click at [174, 45] on input "1011434" at bounding box center [684, 49] width 1246 height 28
click at [130, 47] on input "1011431" at bounding box center [684, 49] width 1246 height 28
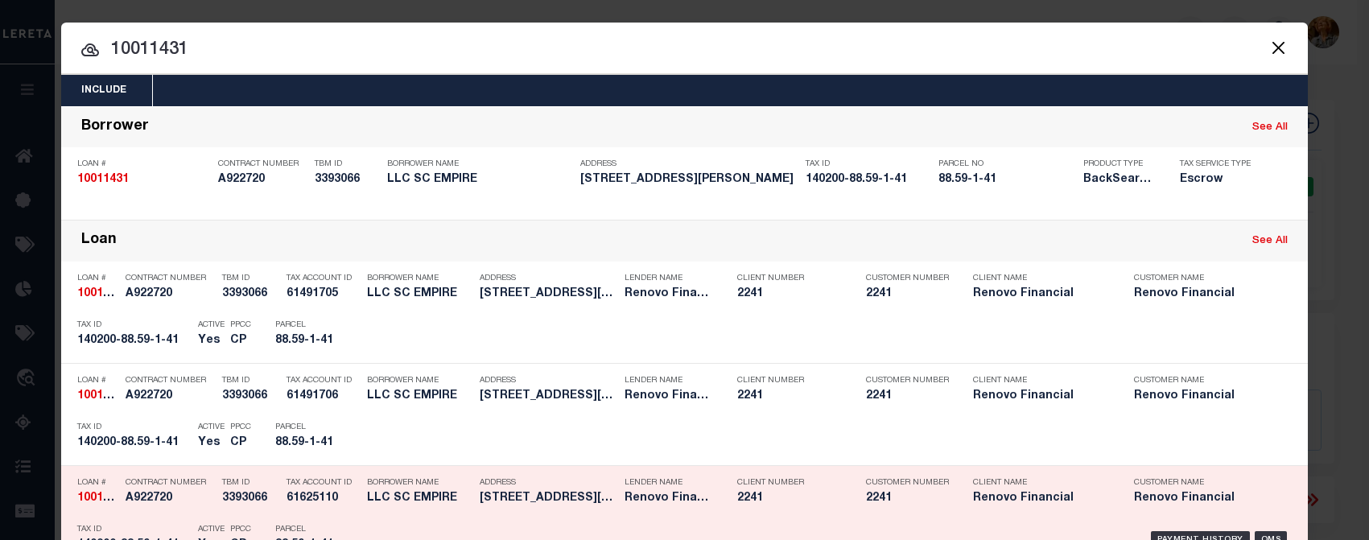
type input "10011431"
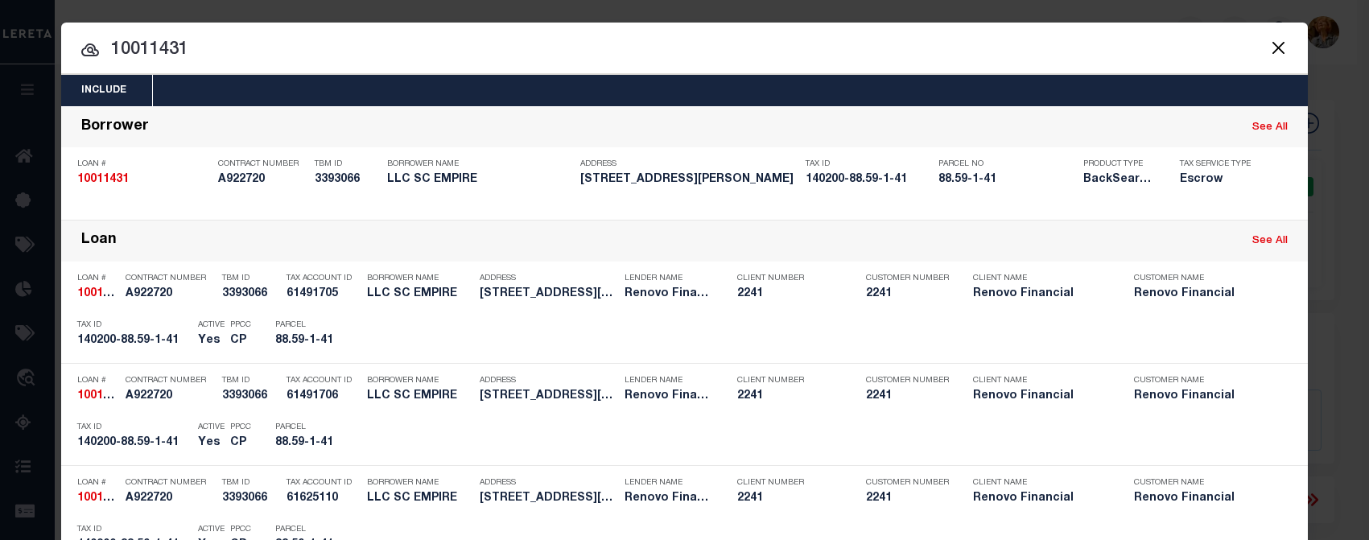
click at [328, 48] on input "10011431" at bounding box center [684, 50] width 1246 height 28
click at [1275, 42] on button "Close" at bounding box center [1277, 47] width 21 height 21
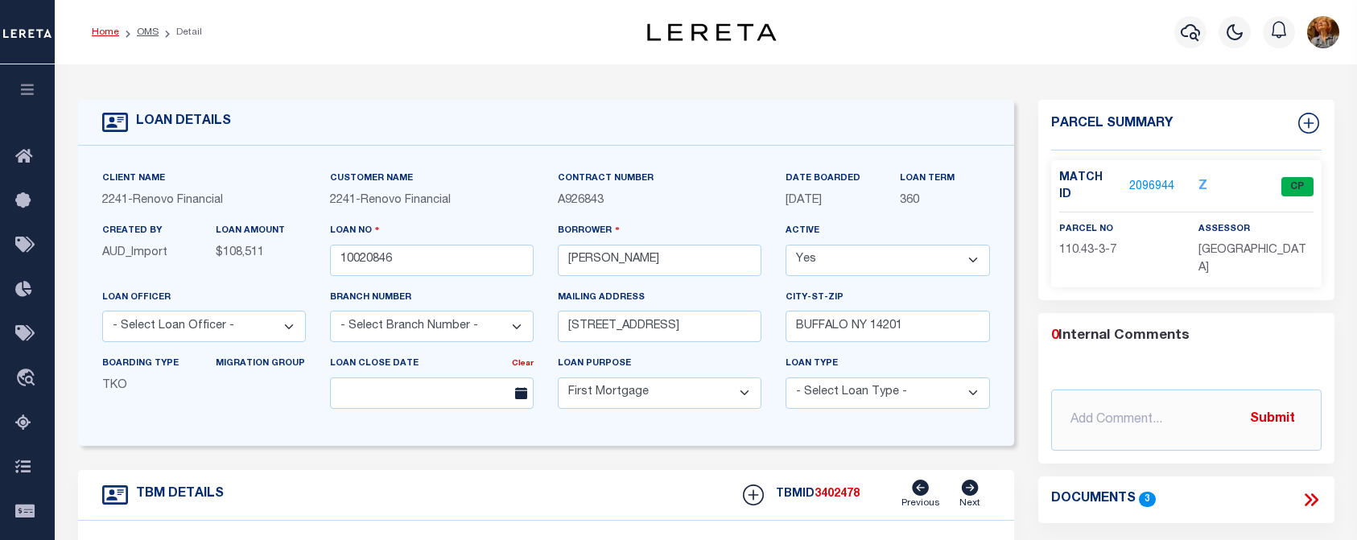
click at [102, 30] on link "Home" at bounding box center [105, 32] width 27 height 10
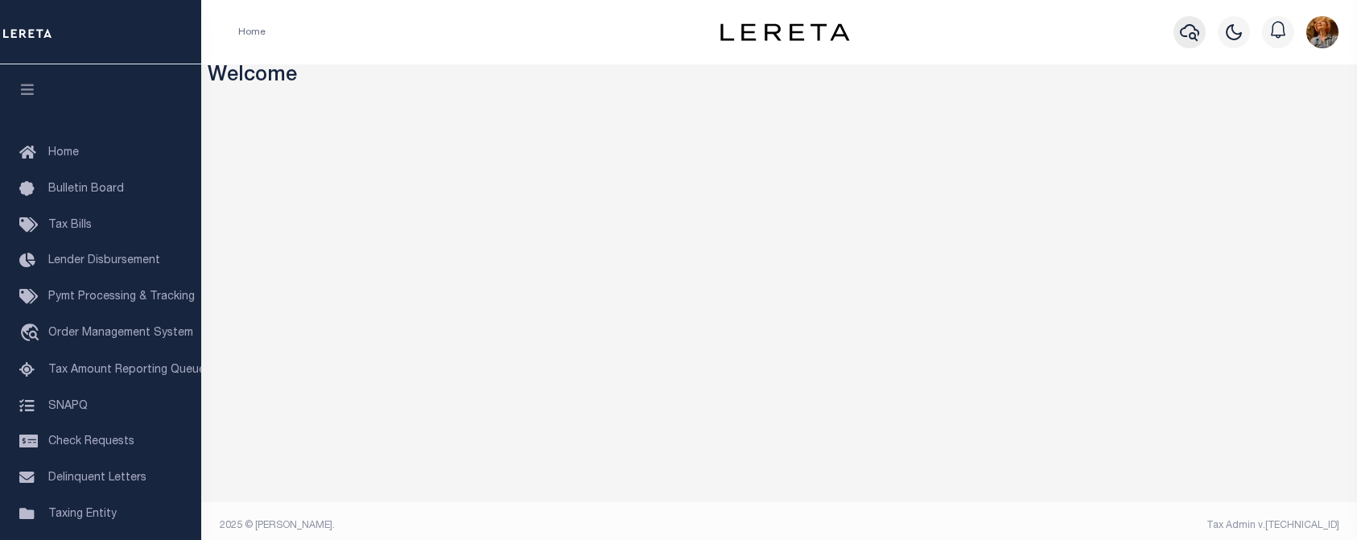
click at [1187, 35] on icon "button" at bounding box center [1189, 32] width 19 height 19
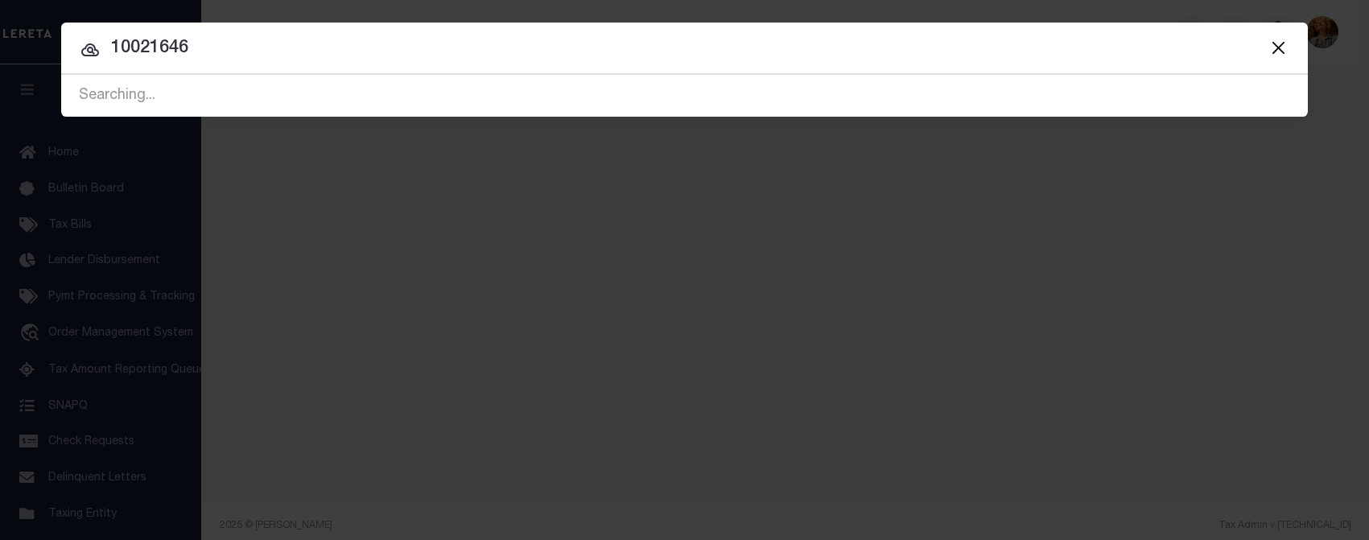
type input "10021646"
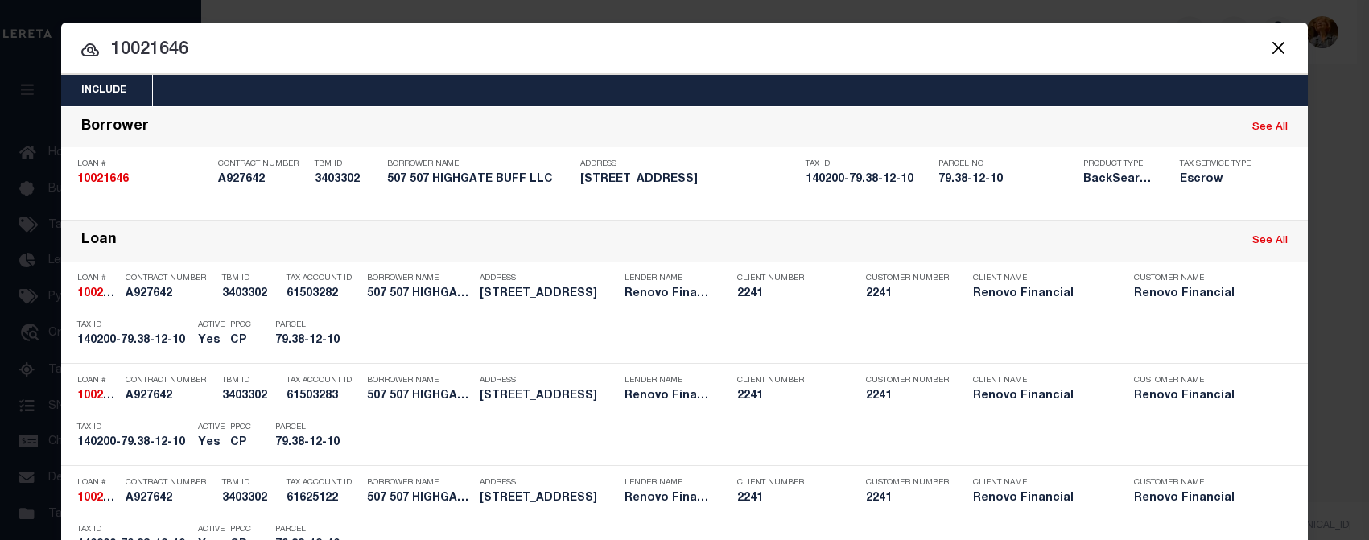
click at [1274, 43] on button "Close" at bounding box center [1277, 47] width 21 height 21
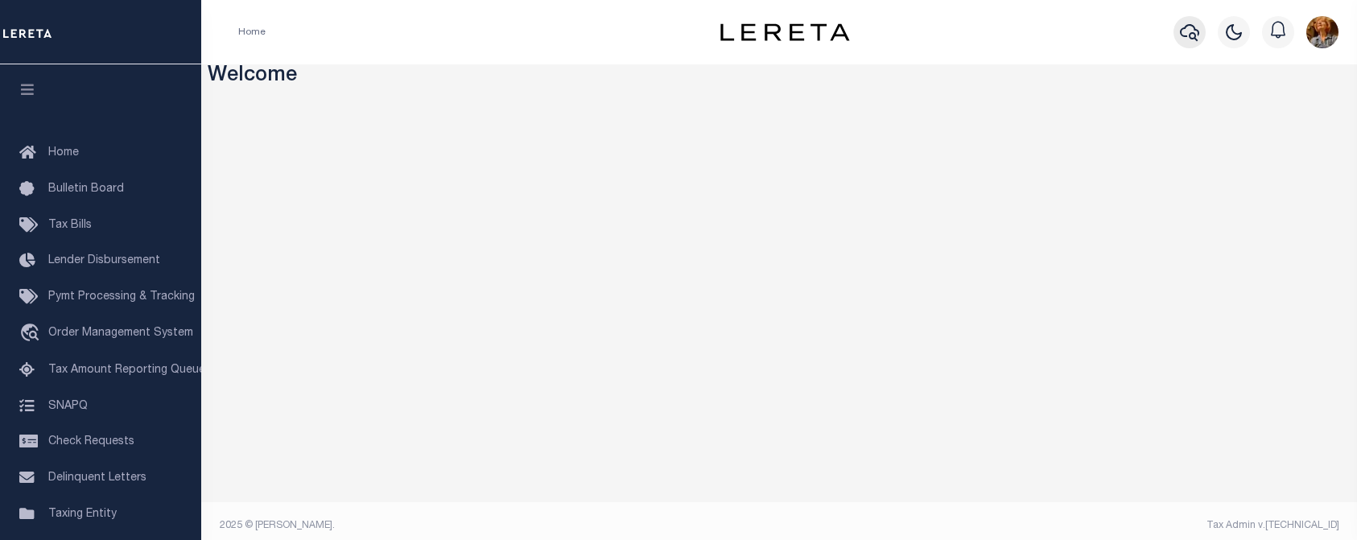
click at [1182, 35] on icon "button" at bounding box center [1189, 32] width 19 height 17
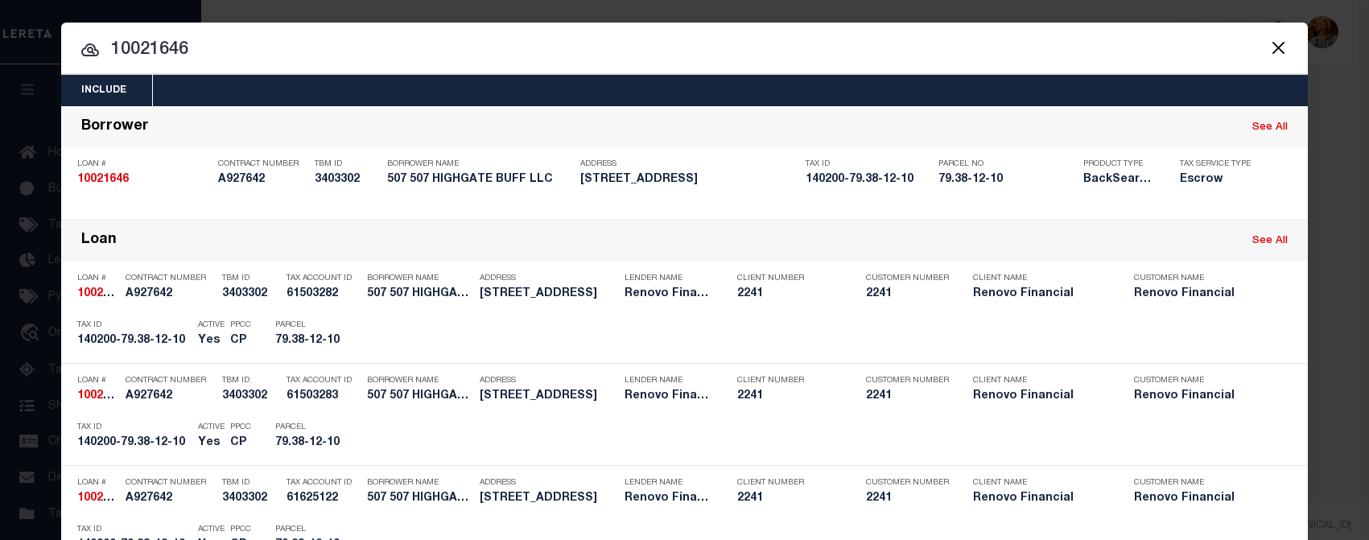
click at [1273, 41] on button "Close" at bounding box center [1277, 47] width 21 height 21
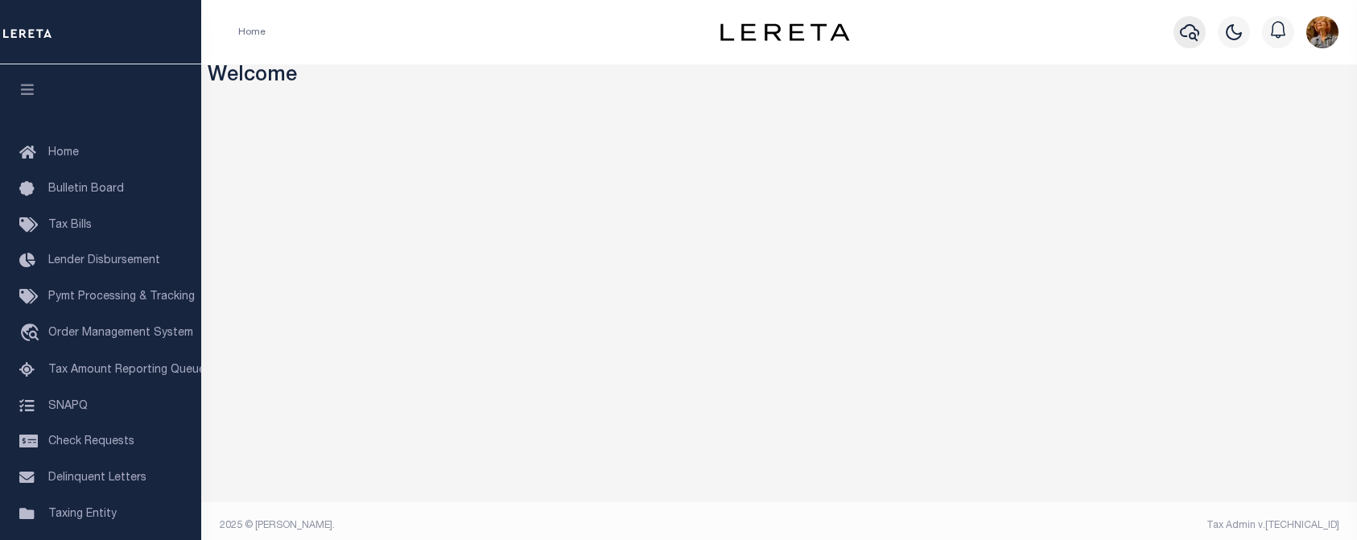
click at [1187, 35] on icon "button" at bounding box center [1189, 32] width 19 height 19
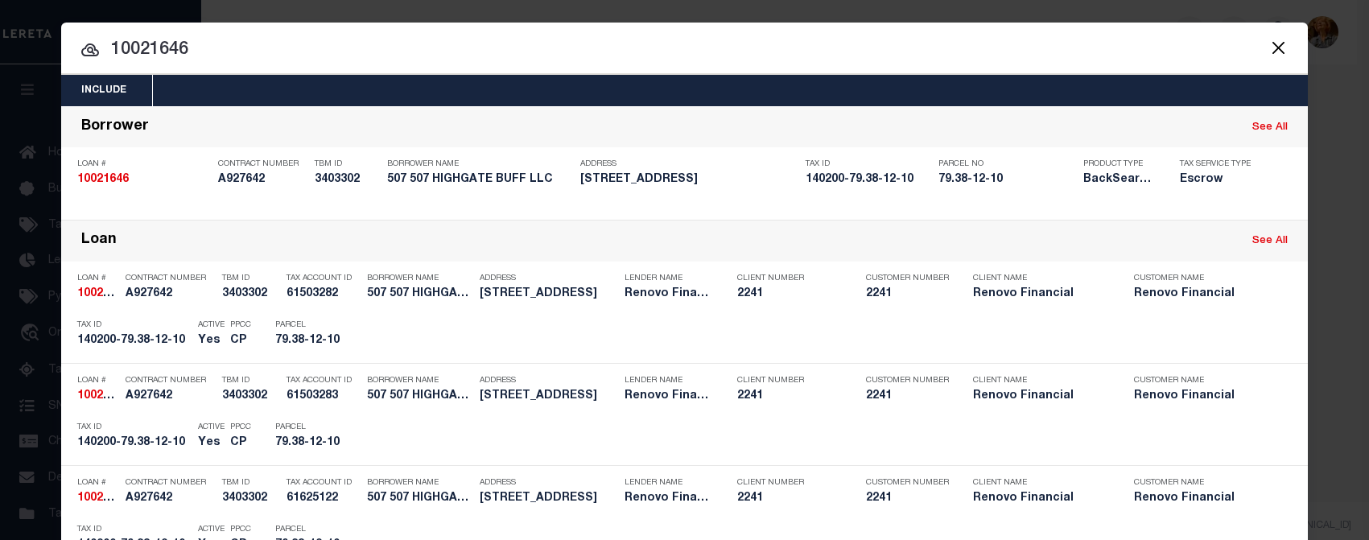
drag, startPoint x: 200, startPoint y: 47, endPoint x: 77, endPoint y: 54, distance: 123.3
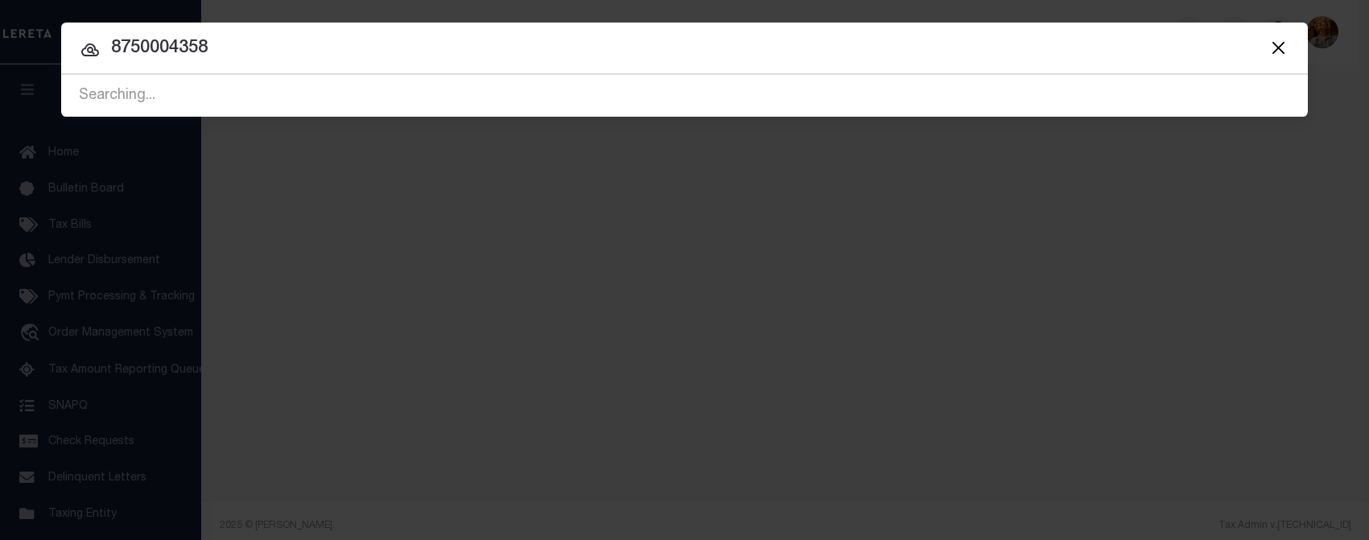
type input "87500043580"
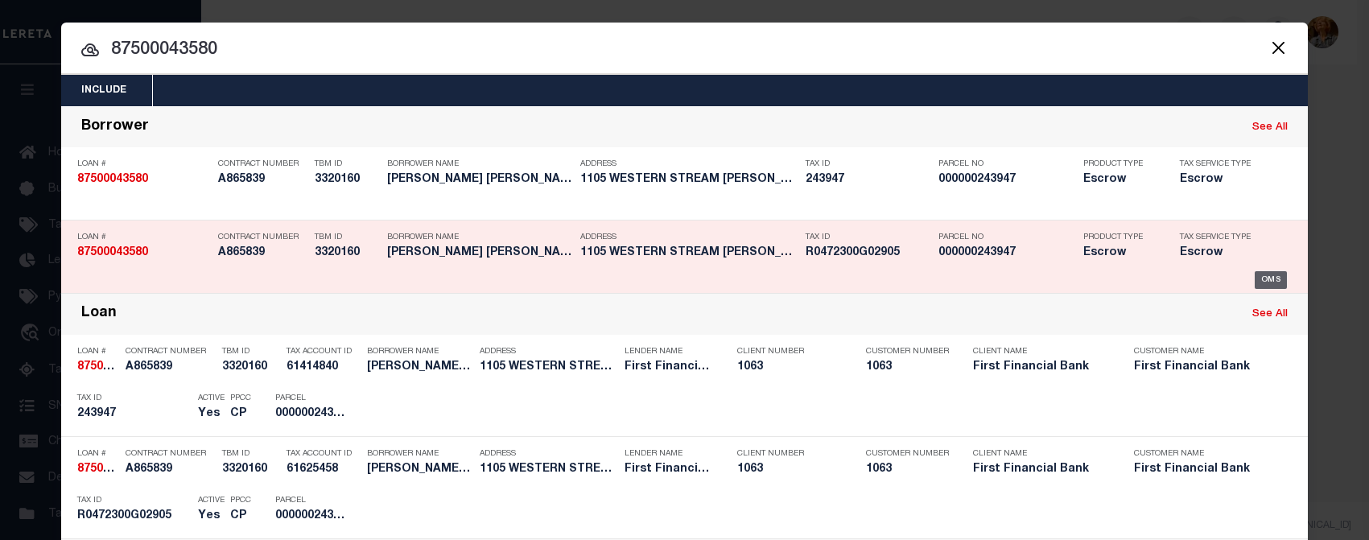
click at [1262, 281] on div "OMS" at bounding box center [1271, 280] width 33 height 18
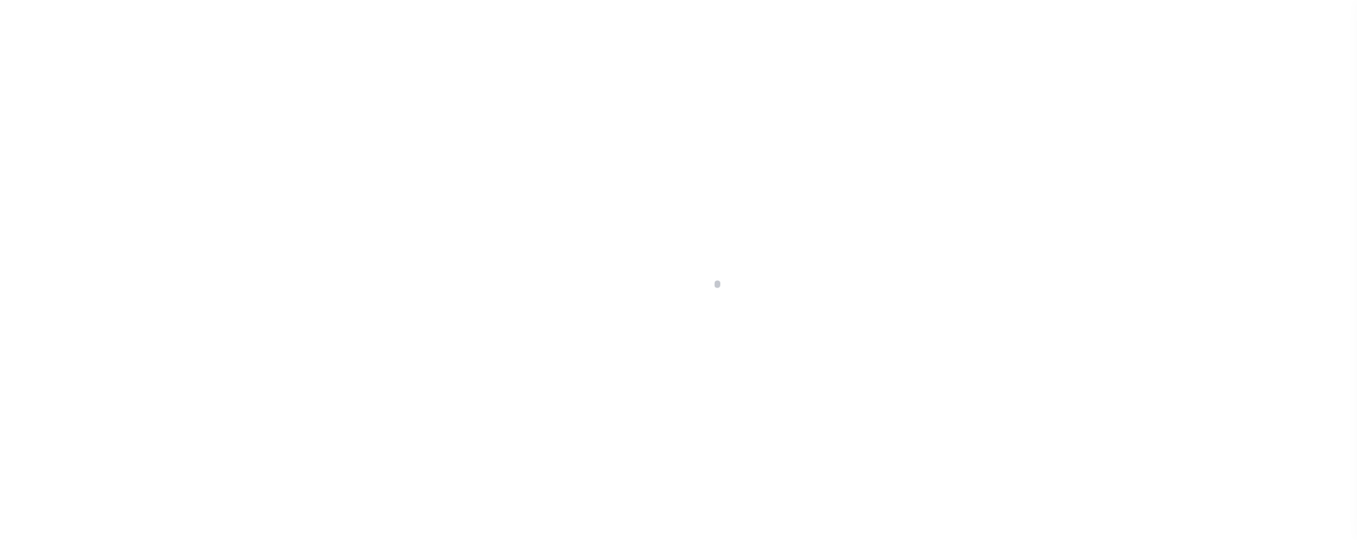
select select "100"
select select "Escrow"
type input "1105 WESTERN STREAM DR"
select select
type input "JOSEPHINE TX 751350000"
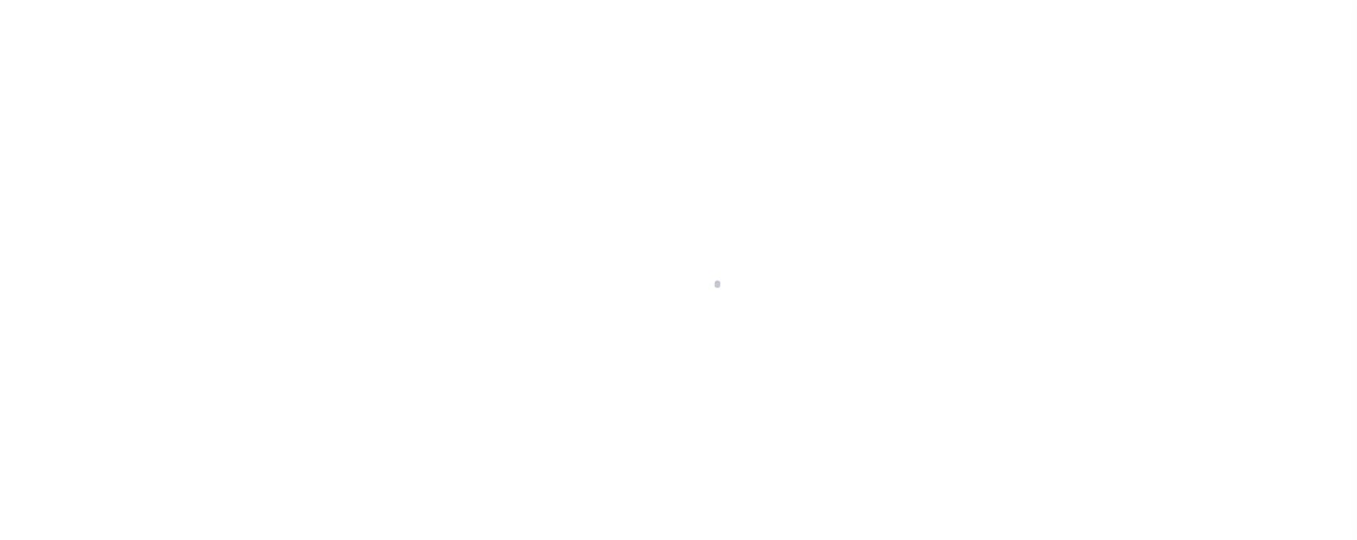
type input "[GEOGRAPHIC_DATA]"
type textarea "Should be TPS per customer's file. MLC"
select select "10120"
select select "535"
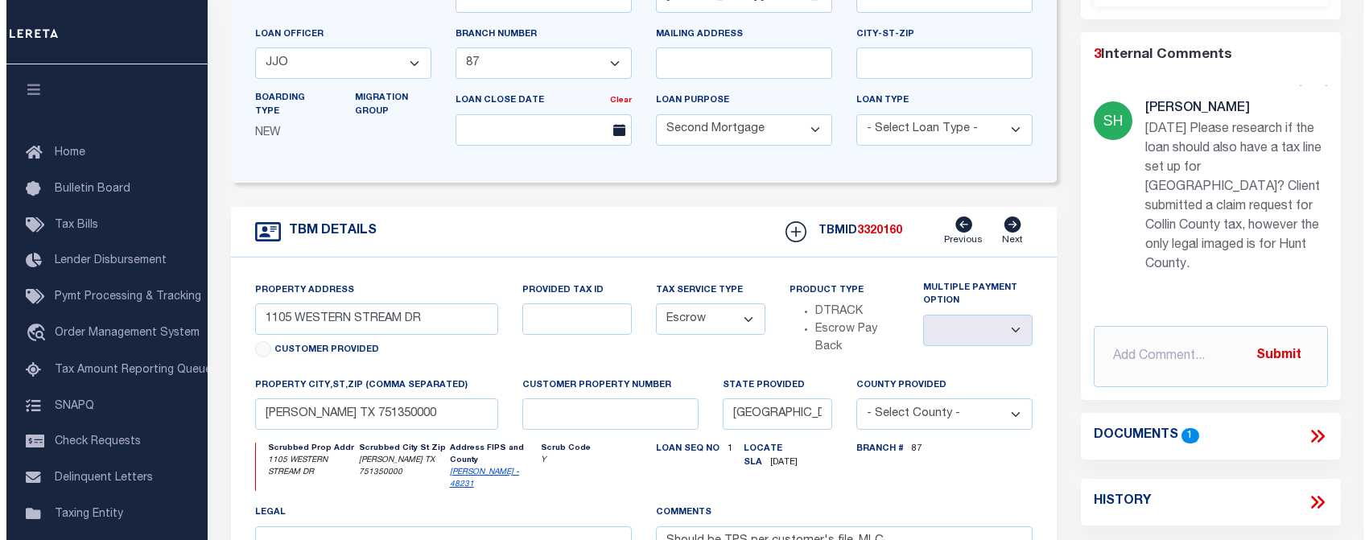
scroll to position [322, 0]
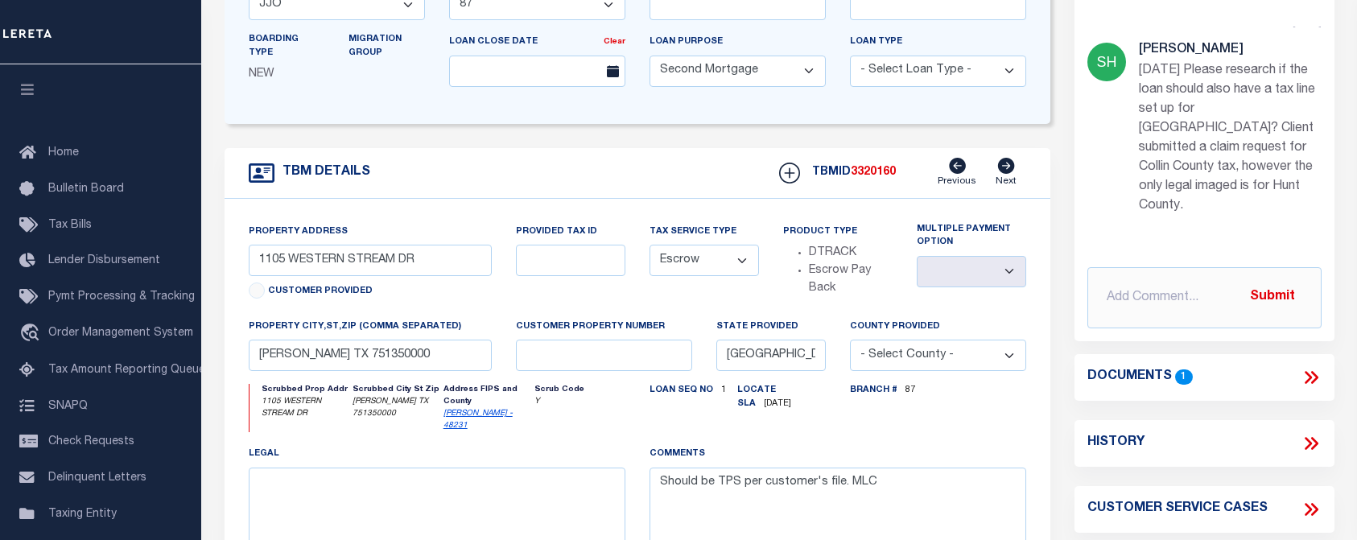
click at [1308, 509] on icon at bounding box center [1307, 509] width 7 height 13
select select "50"
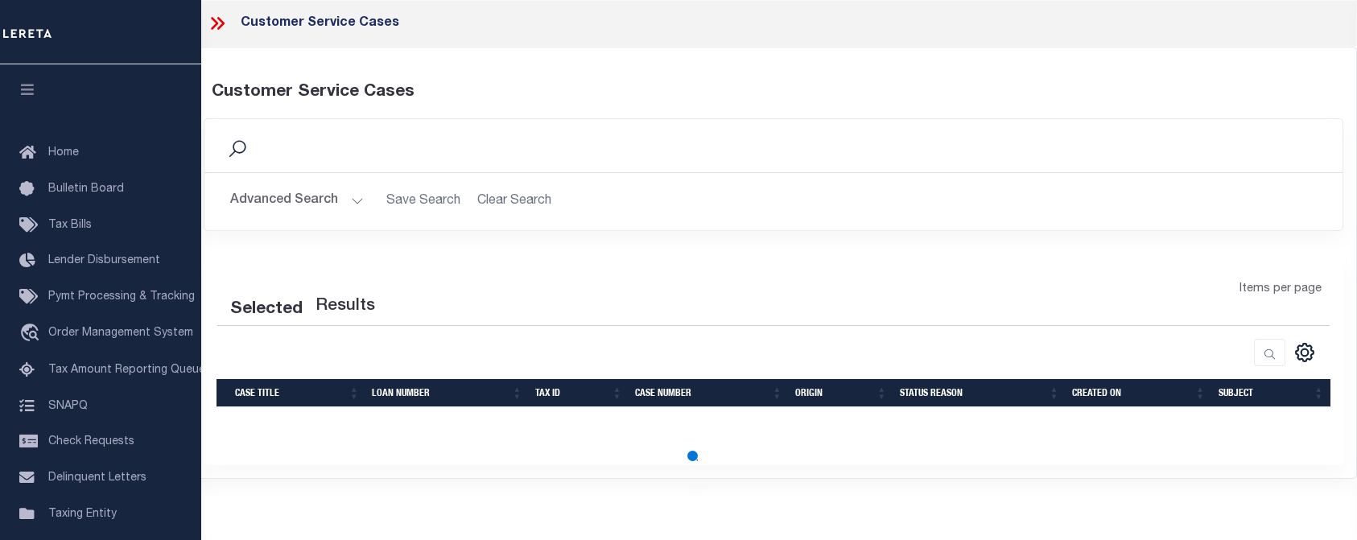
select select "50"
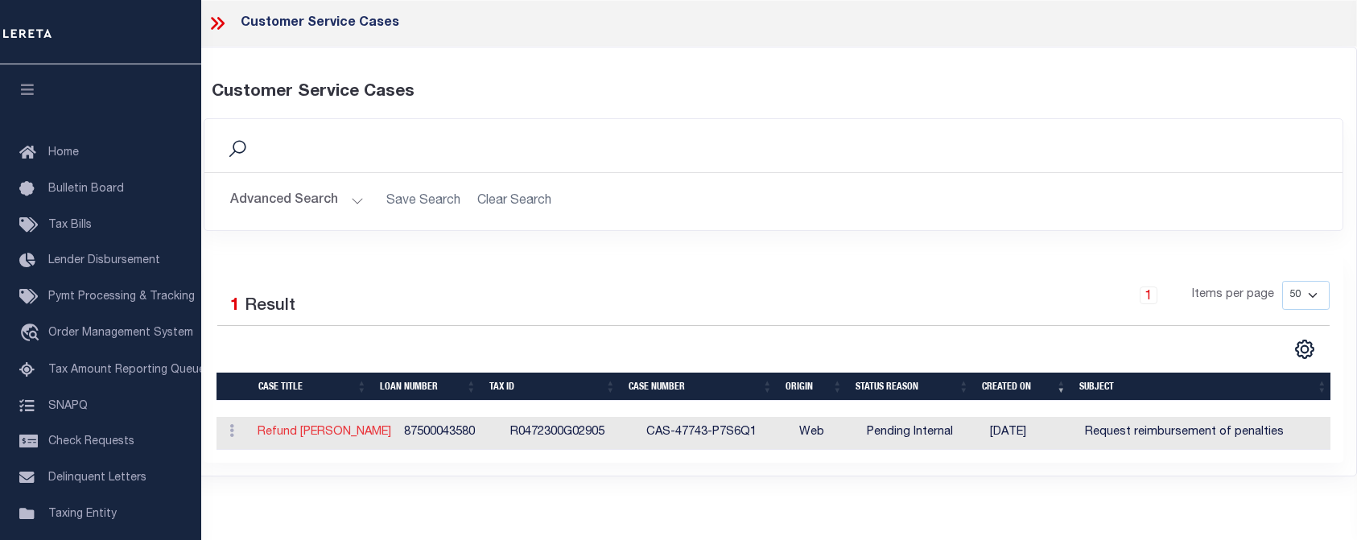
click at [303, 433] on link "Refund Valdivia" at bounding box center [325, 431] width 134 height 11
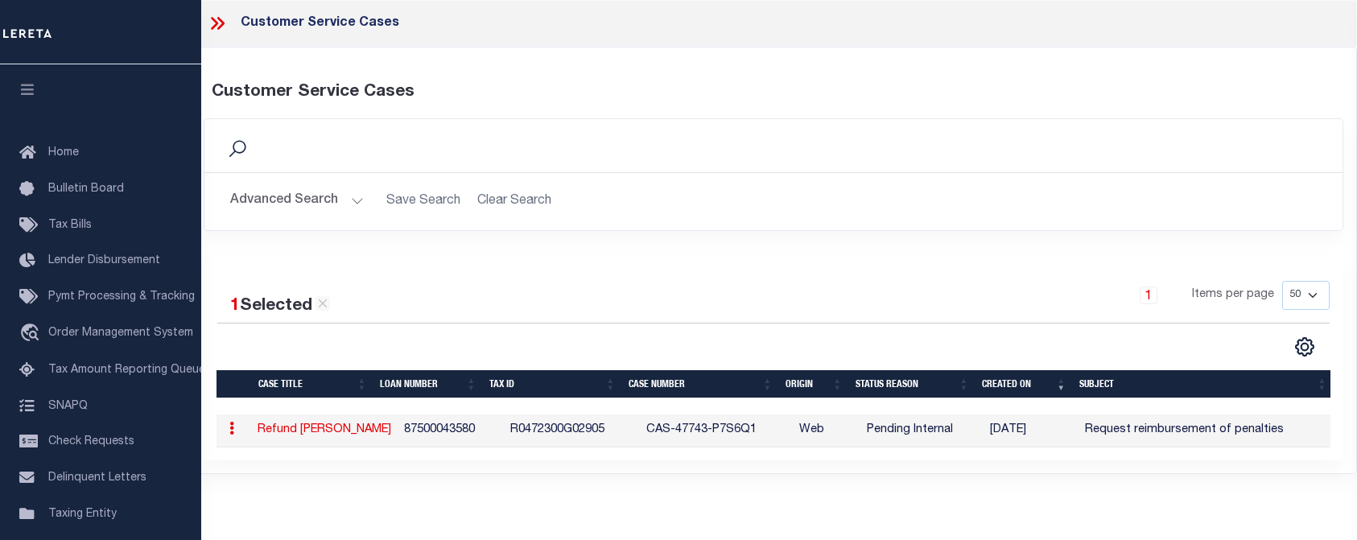
click at [325, 429] on link "Refund Valdivia" at bounding box center [325, 429] width 134 height 11
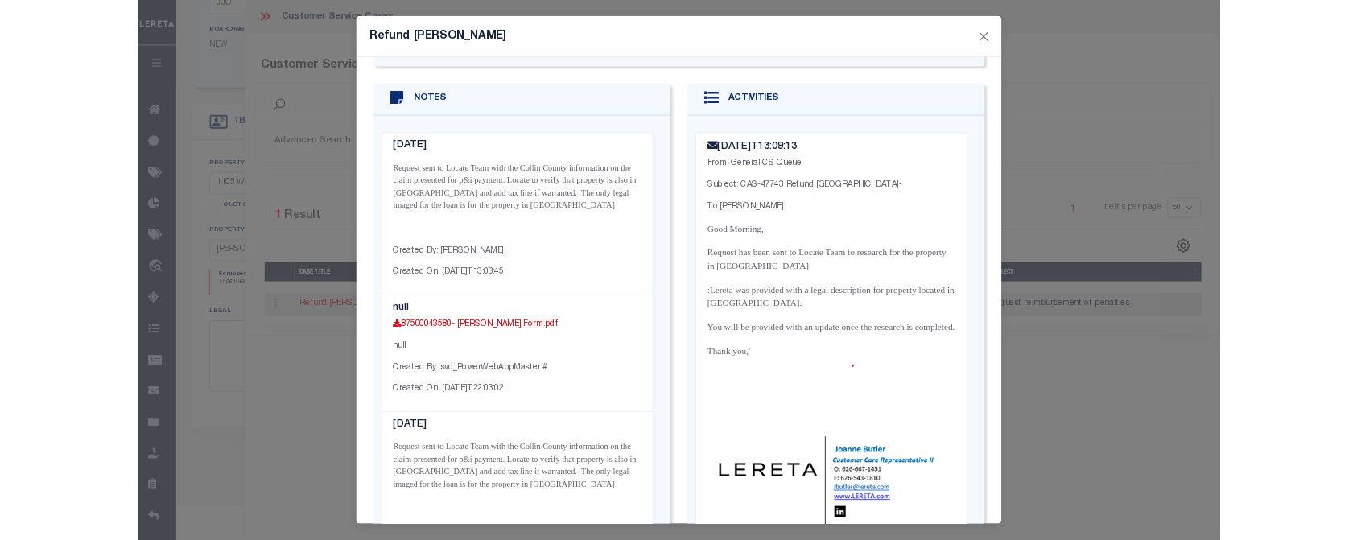
scroll to position [644, 0]
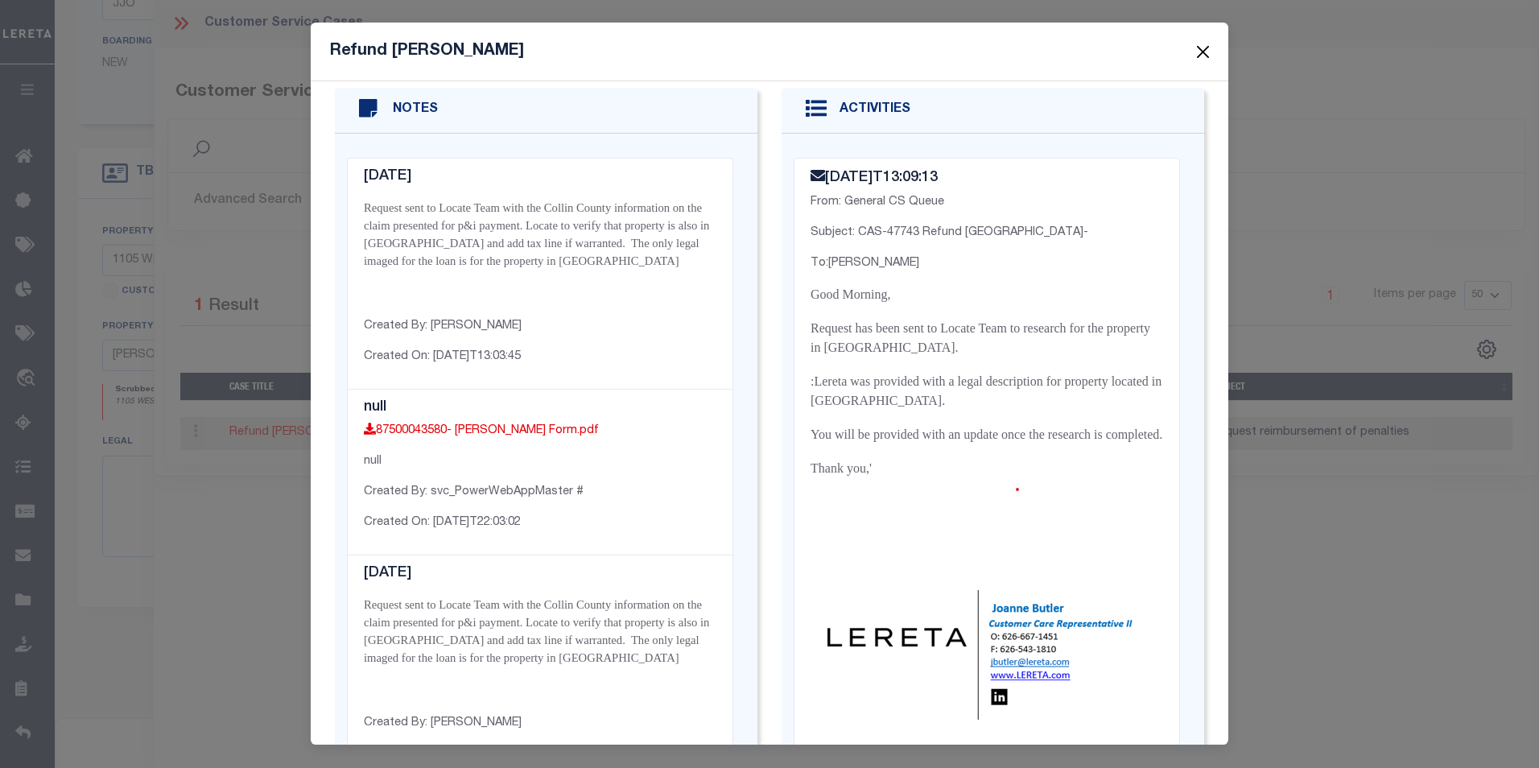
click at [1201, 55] on button "Close" at bounding box center [1203, 51] width 21 height 21
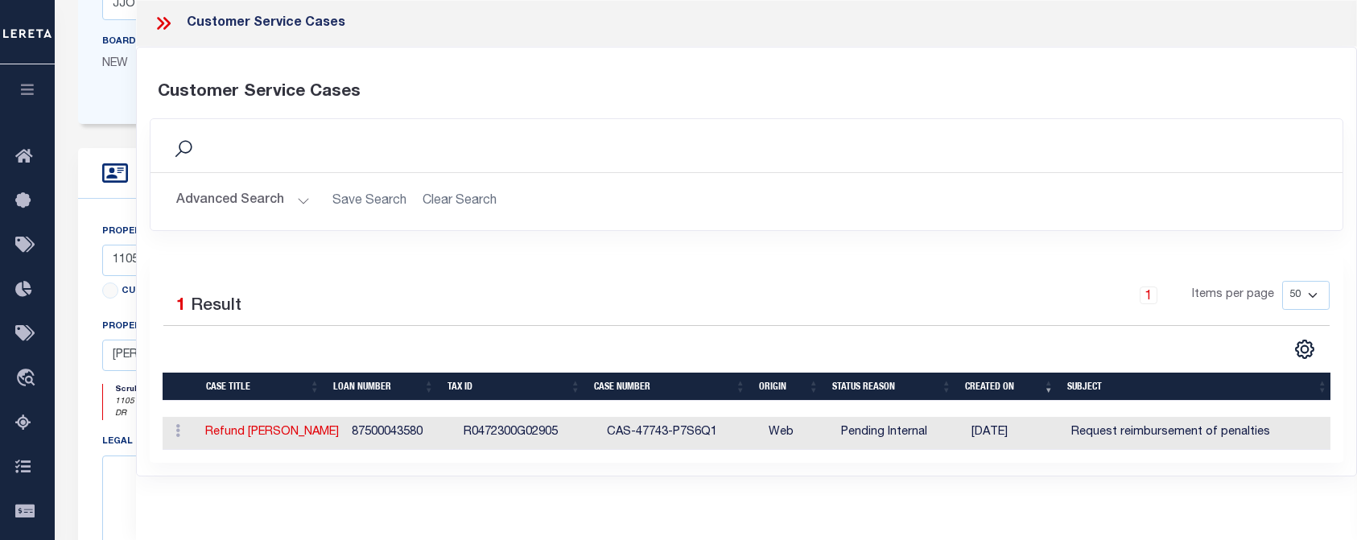
scroll to position [283, 0]
click at [1099, 176] on div "Advanced Search Save Search Clear Search Tax ID Contains Contains Is" at bounding box center [746, 201] width 1192 height 57
click at [161, 27] on icon at bounding box center [160, 23] width 7 height 13
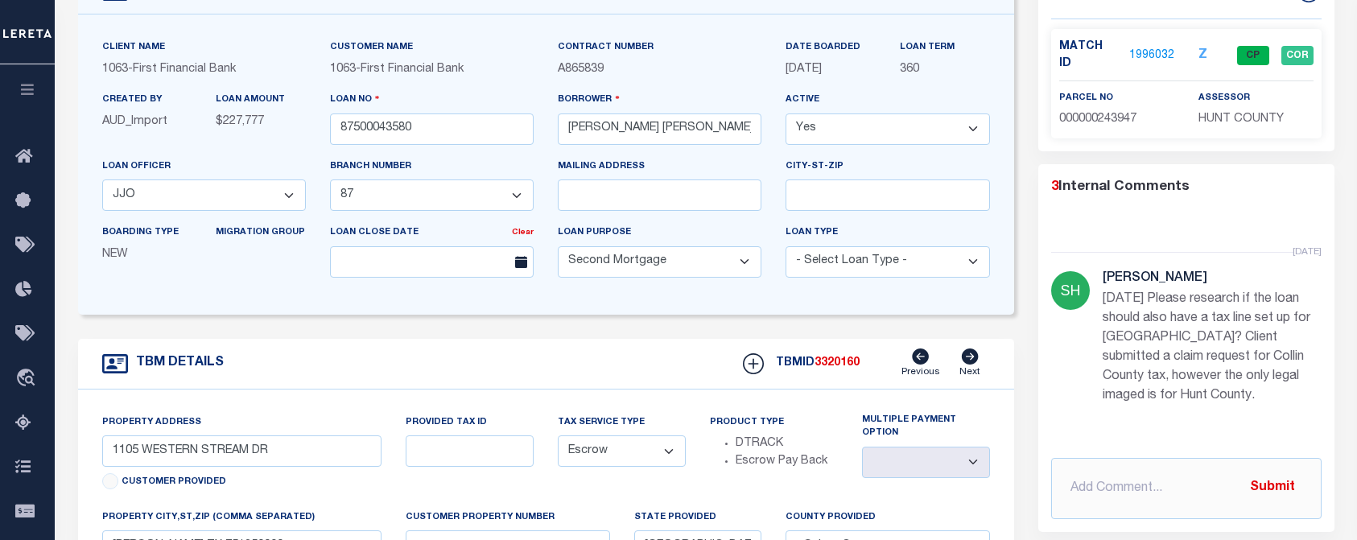
scroll to position [0, 0]
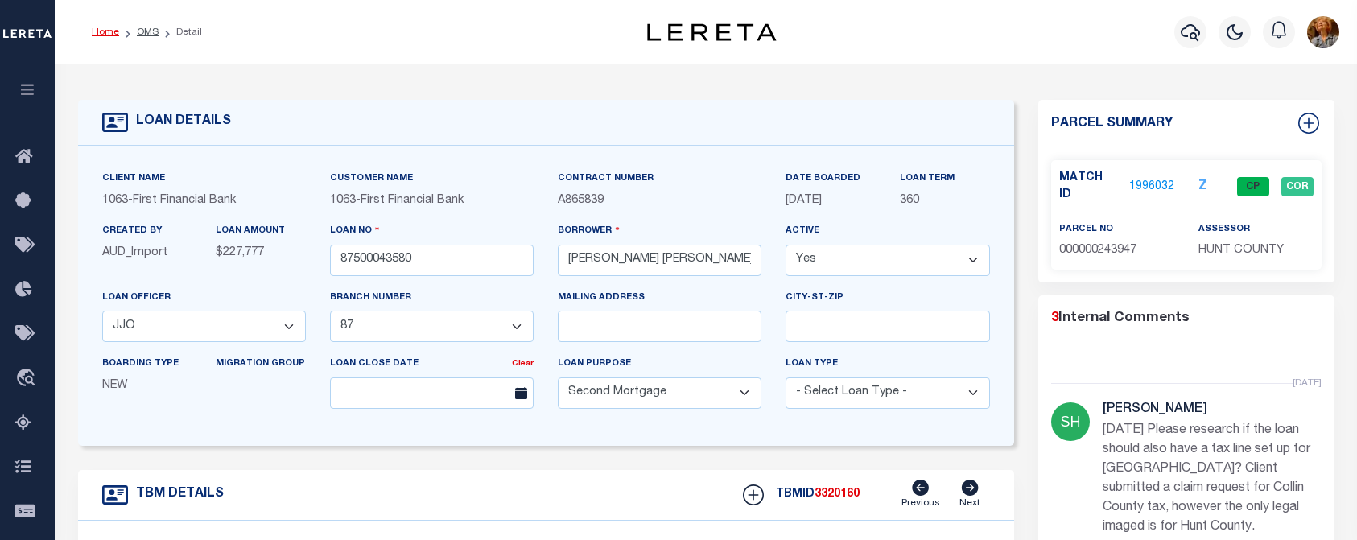
click at [110, 33] on link "Home" at bounding box center [105, 32] width 27 height 10
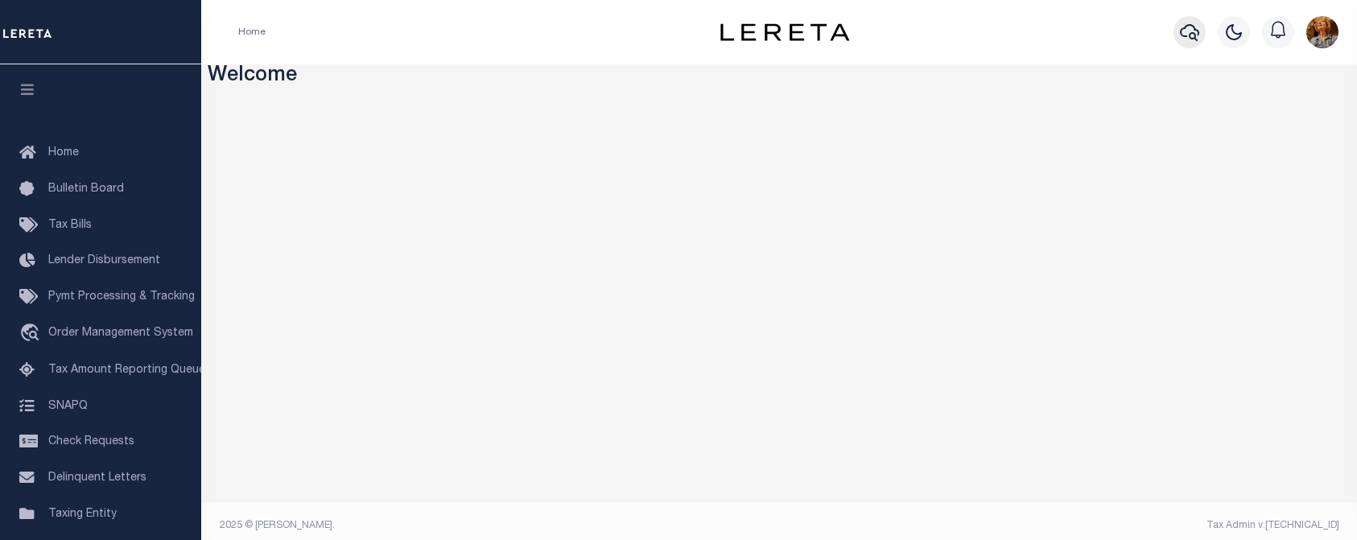
click at [1187, 32] on icon "button" at bounding box center [1189, 32] width 19 height 19
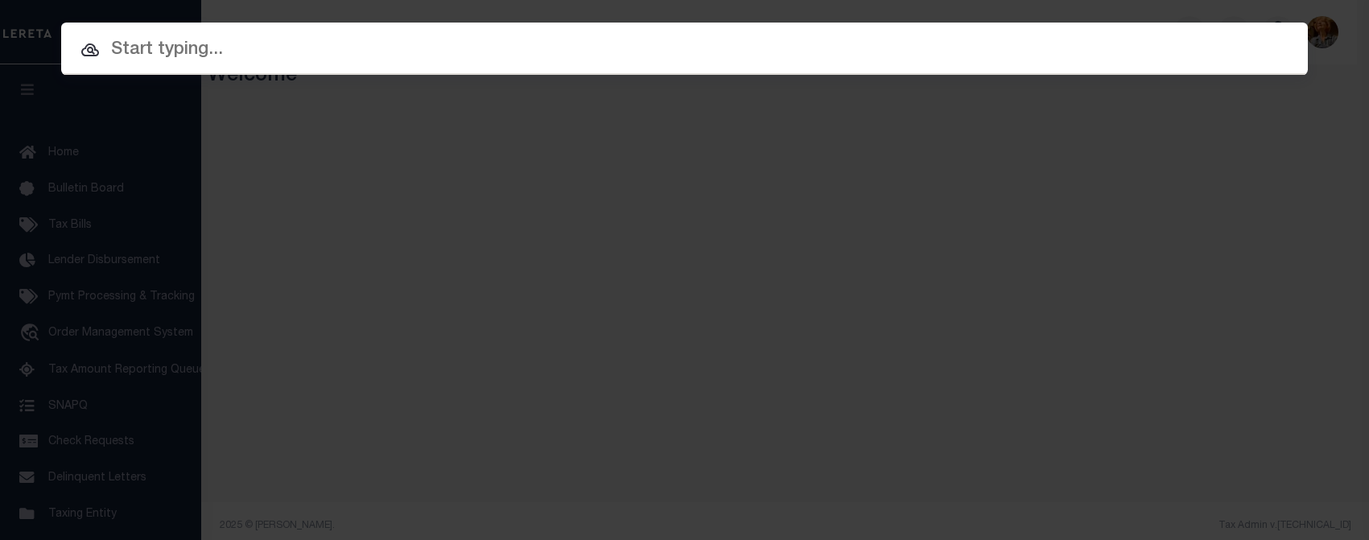
click at [265, 51] on input "text" at bounding box center [684, 50] width 1246 height 28
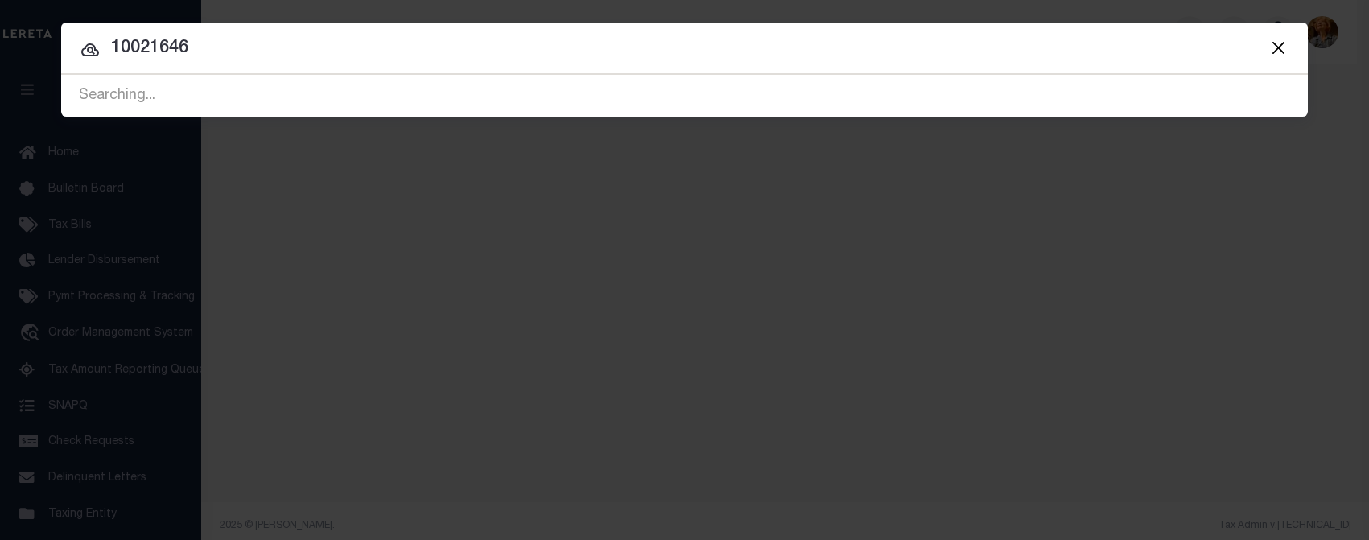
type input "10021646"
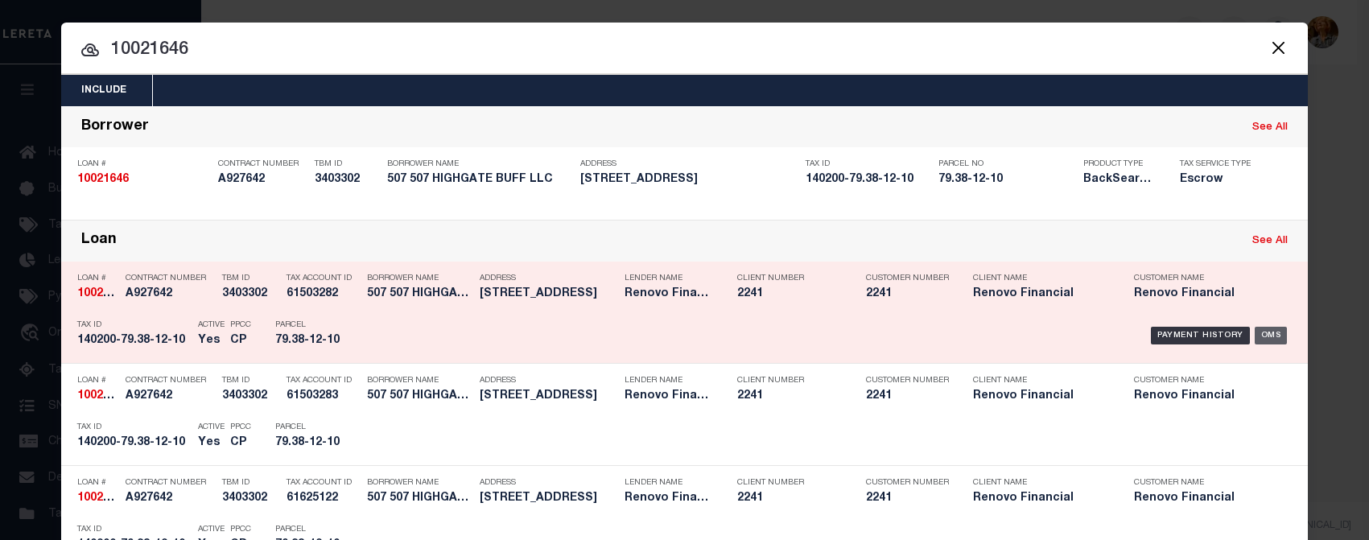
click at [1269, 330] on div "OMS" at bounding box center [1271, 336] width 33 height 18
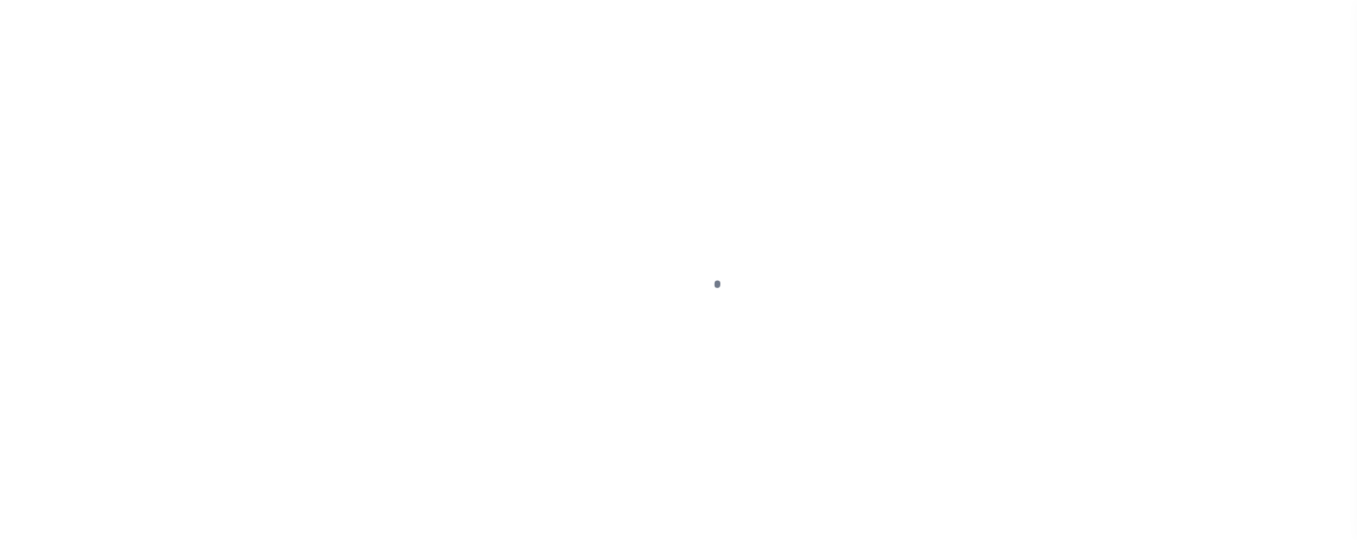
type input "10021646"
type input "507 507 HIGHGATE BUFF LLC"
select select
type input "5512 Merrick Rd."
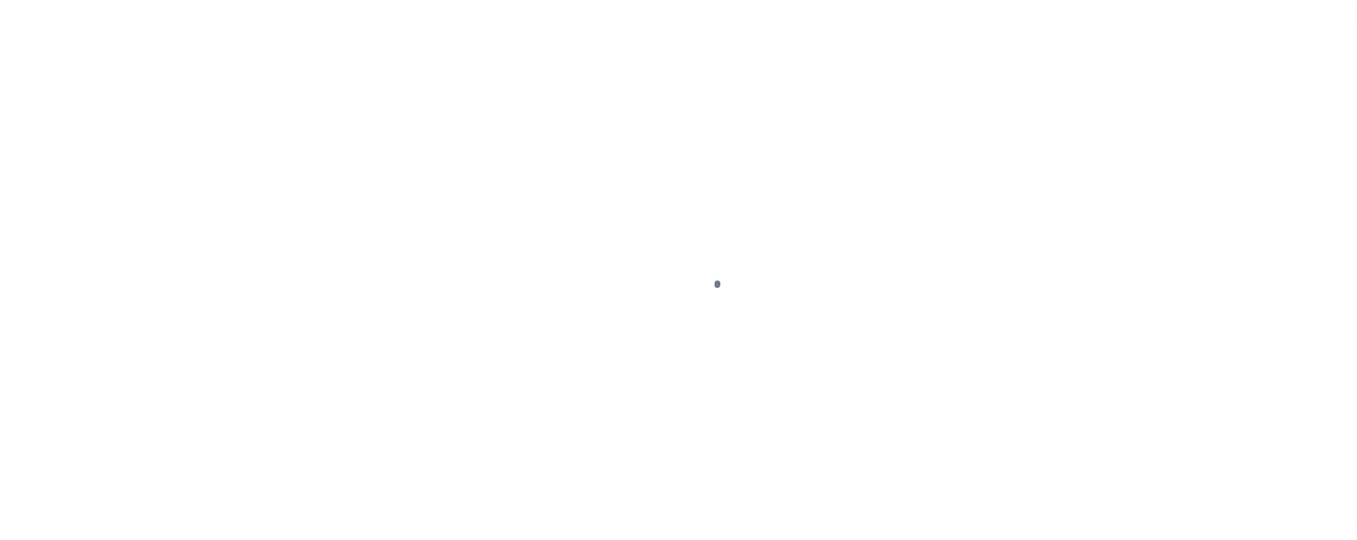
type input "Massapequa NY 11758"
select select "10"
select select "Escrow"
type input "221 ENGLEWOOD AVE"
type input "14020079.38-12-10"
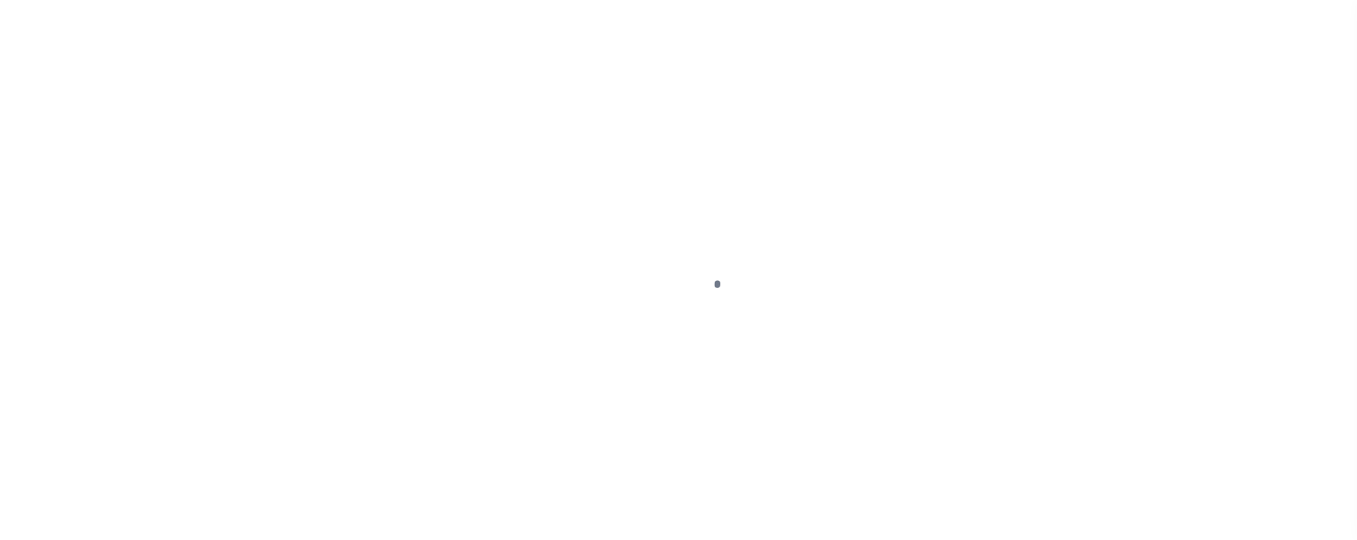
type input "BUFFALO, NY 14214"
type input "a0kUS000007ephJ"
type input "NY"
select select
type textarea "Liability Limited to Customer Provided Parcel"
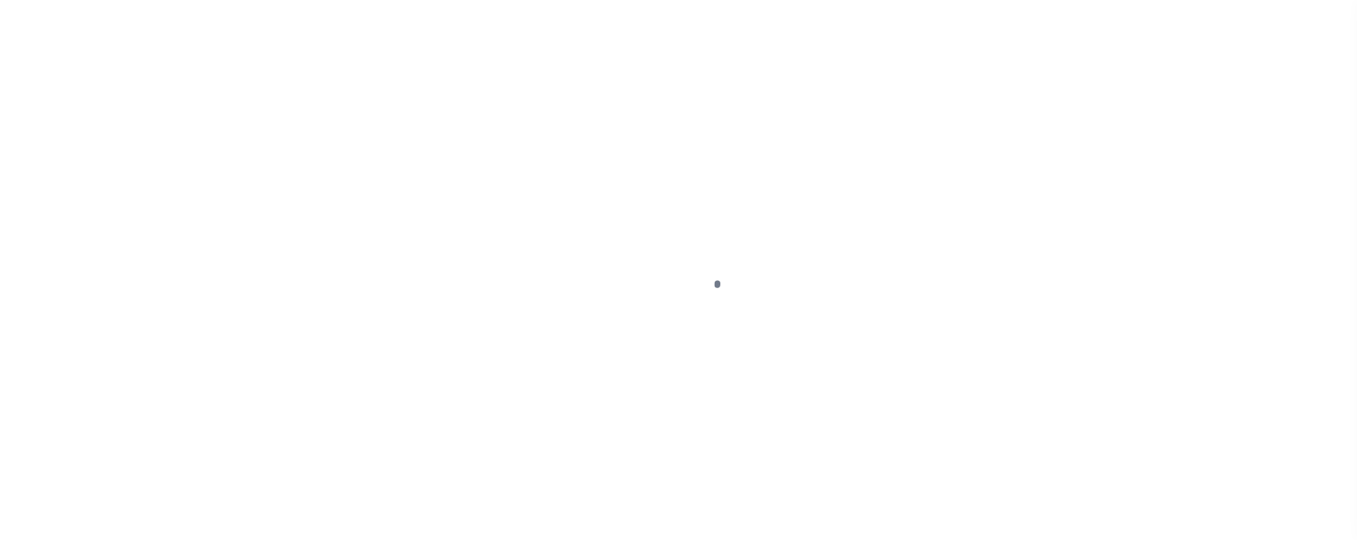
select select "14701"
select select "25067"
select select
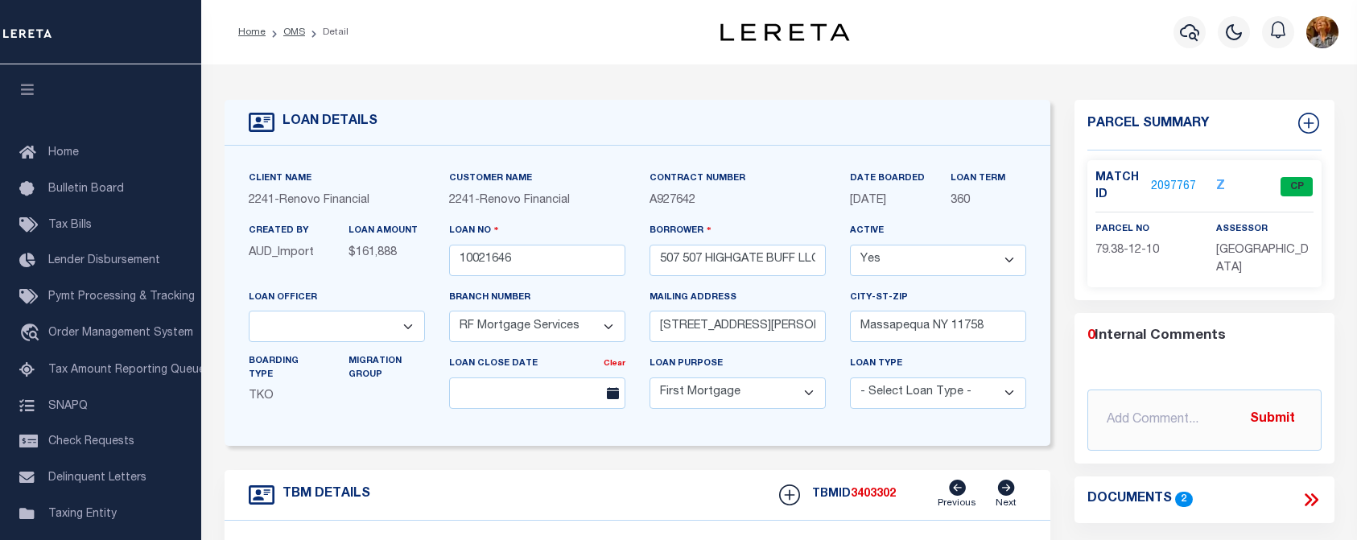
click at [744, 197] on p "A927642" at bounding box center [737, 201] width 176 height 18
click at [1174, 187] on link "2097767" at bounding box center [1173, 187] width 45 height 17
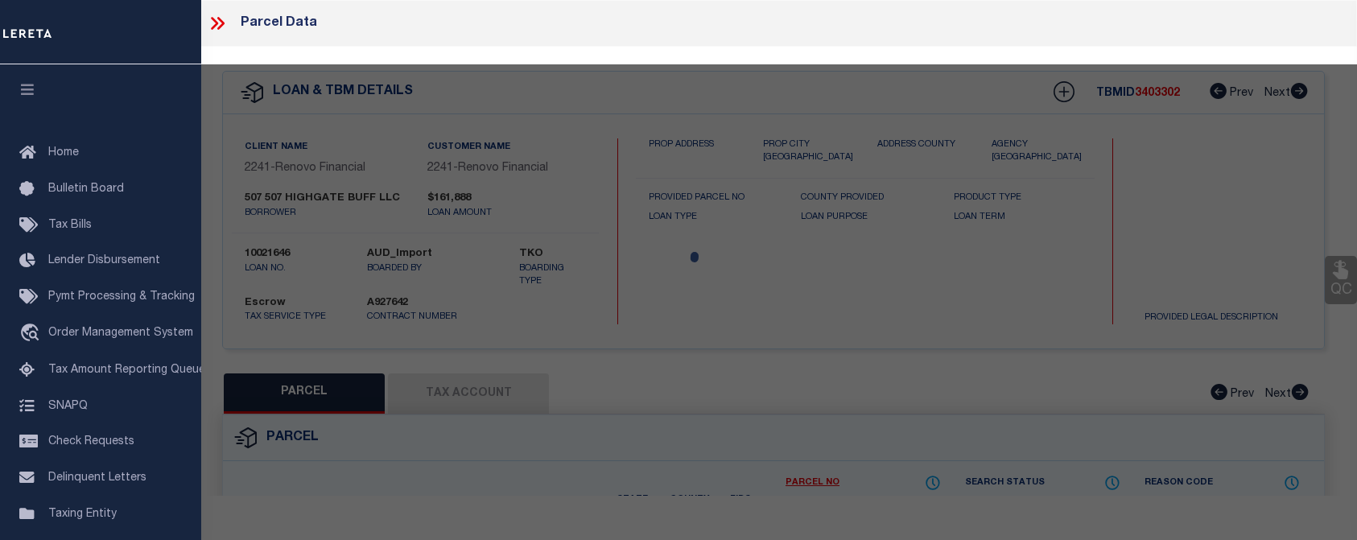
checkbox input "false"
select select "CP"
type input "507 HIGHGATE BUFF LLC"
select select "AGW"
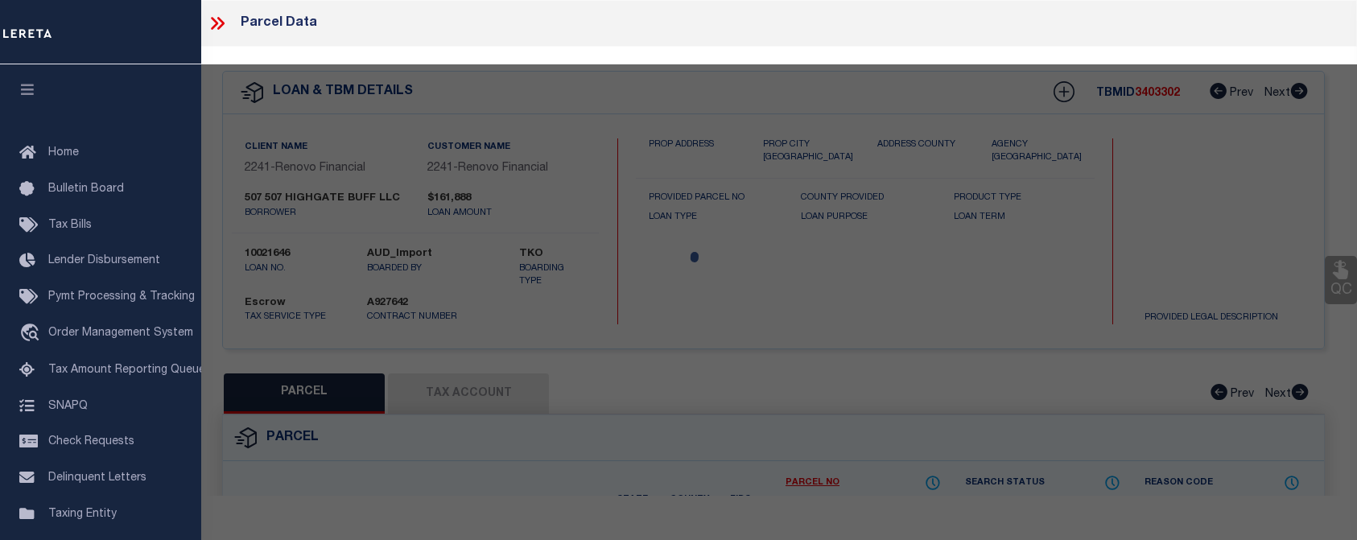
select select
type input "221 ENGLEWOOD AVE"
checkbox input "false"
type input "BUFFALO, NY 14214"
type textarea "4/30/25 Please add Buffalo City tax line to the loan so tax may be paid."
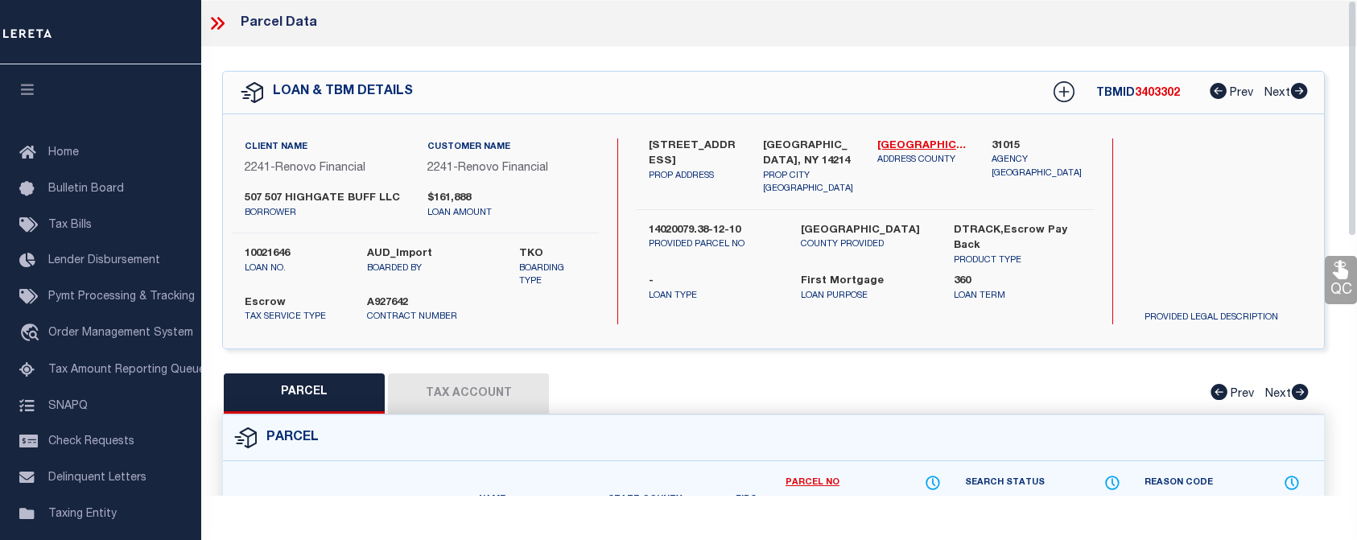
click at [266, 31] on div "Parcel Data" at bounding box center [262, 23] width 110 height 21
click at [216, 22] on icon at bounding box center [217, 23] width 21 height 21
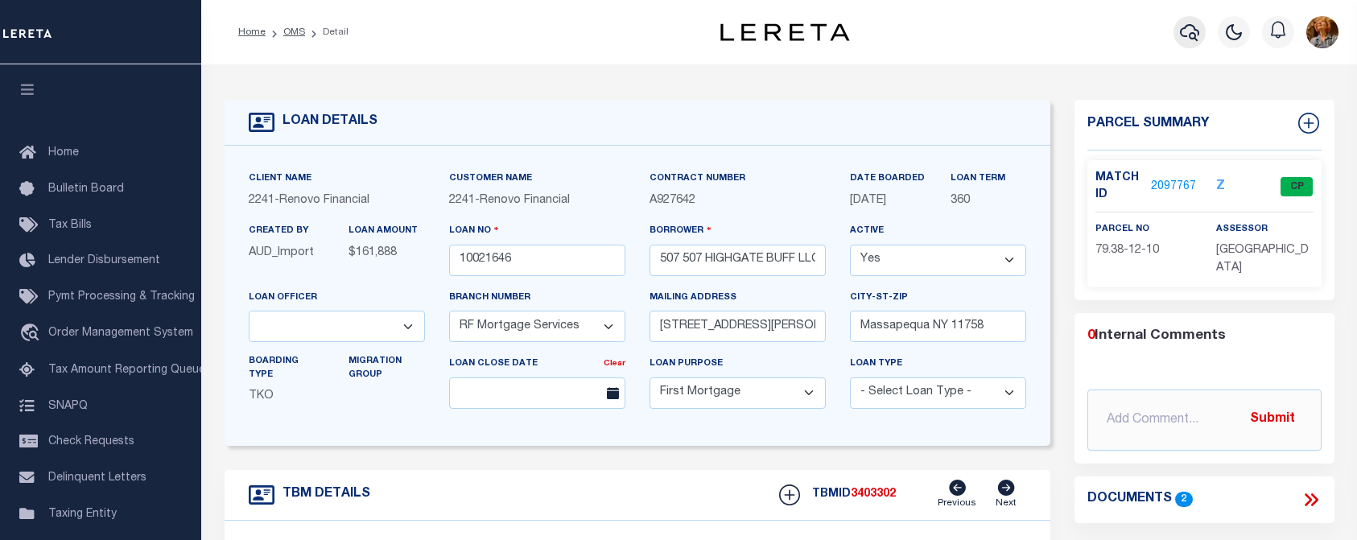
click at [1194, 28] on icon "button" at bounding box center [1189, 32] width 19 height 17
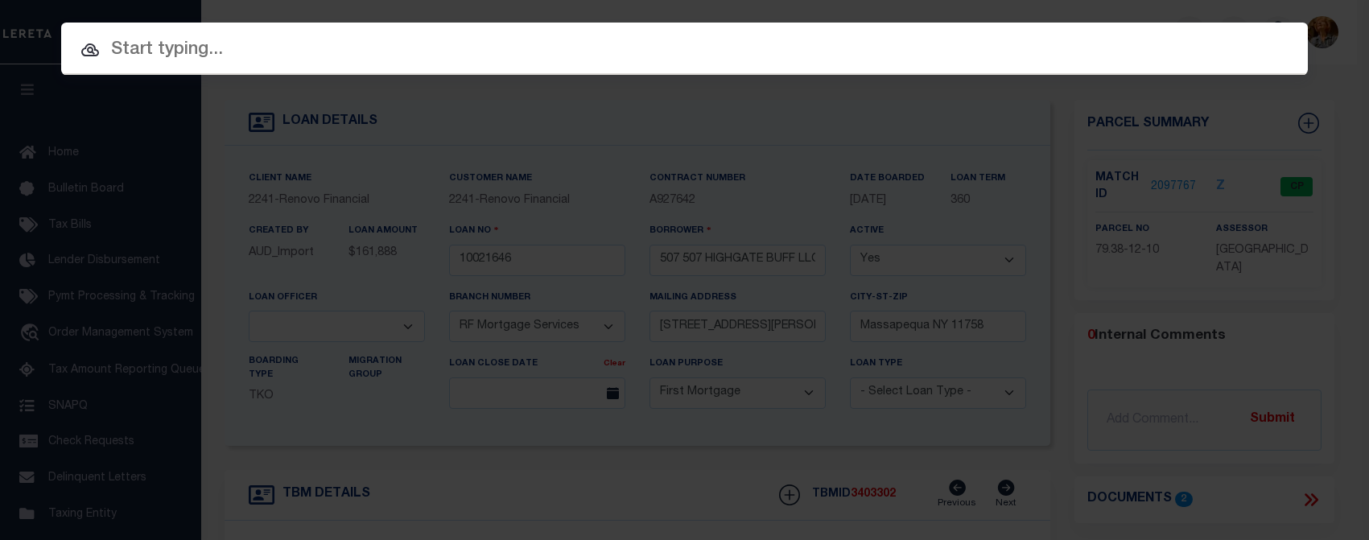
click at [238, 46] on input "text" at bounding box center [684, 50] width 1246 height 28
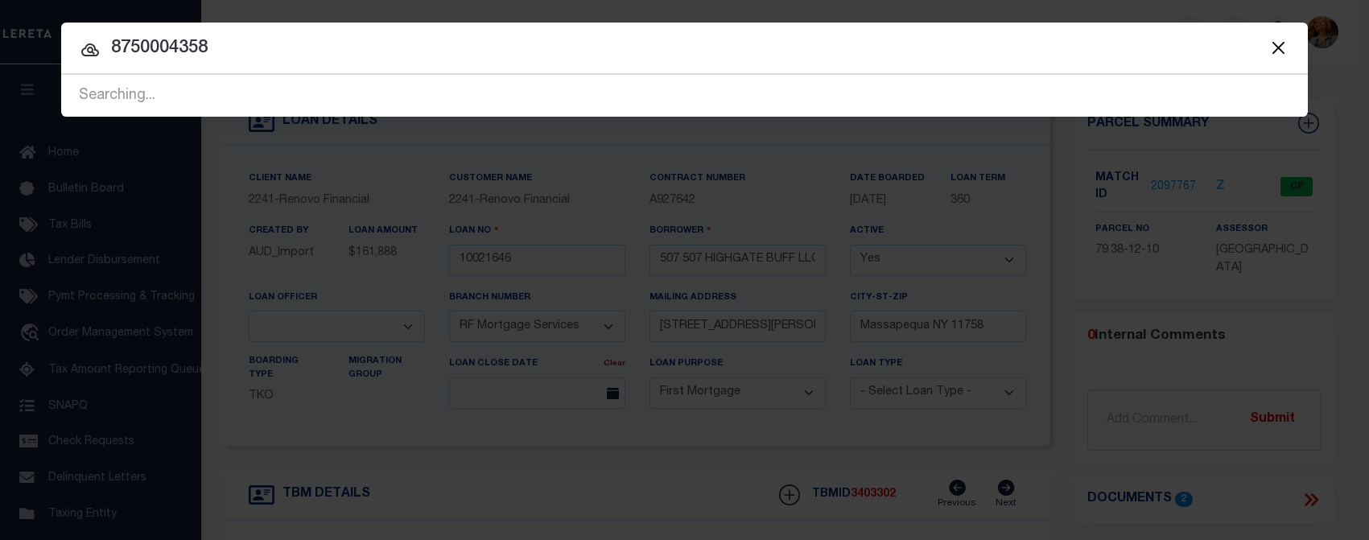
type input "87500043580"
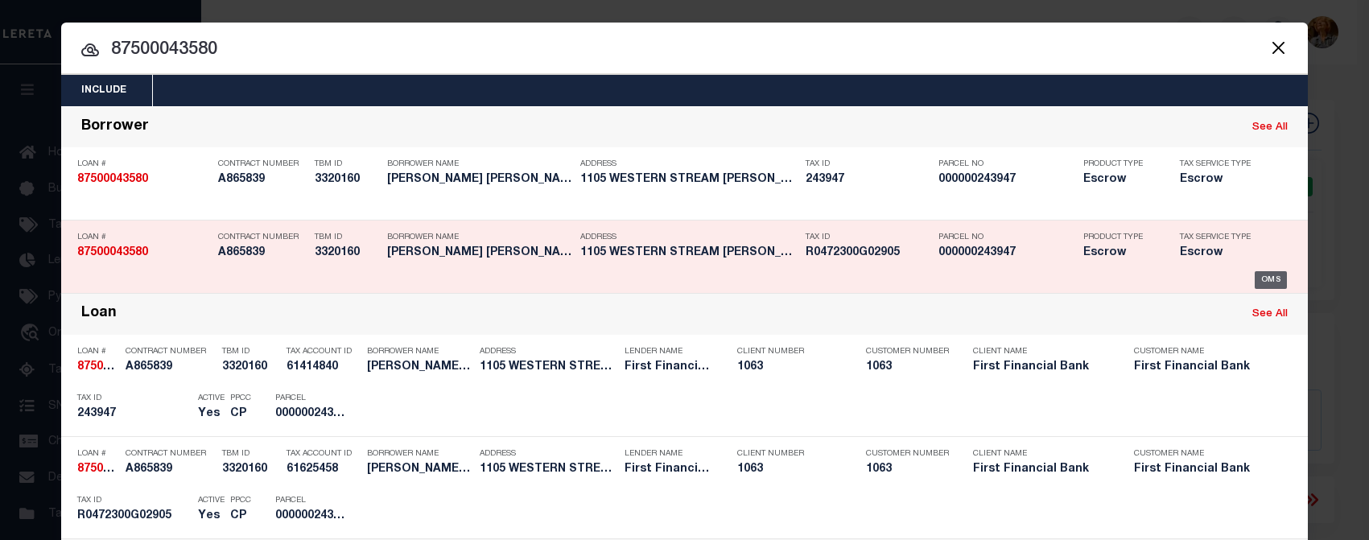
click at [1264, 273] on div "OMS" at bounding box center [1271, 280] width 33 height 18
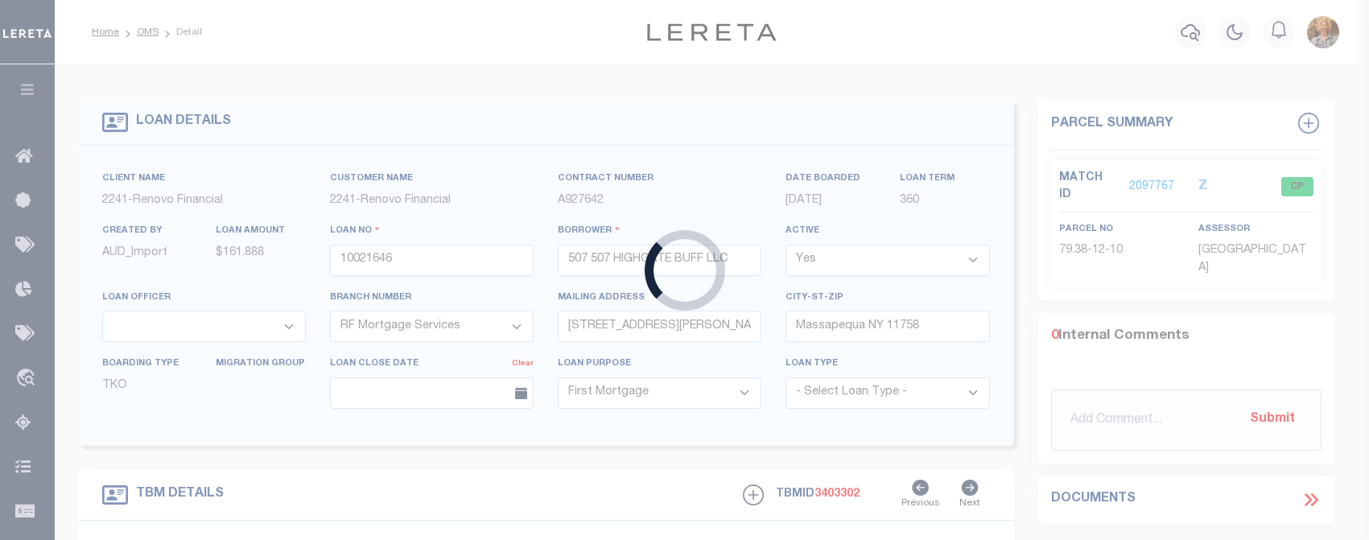
type input "87500043580"
type input "Jose Refujio Garcia Valdivia"
select select
select select "100"
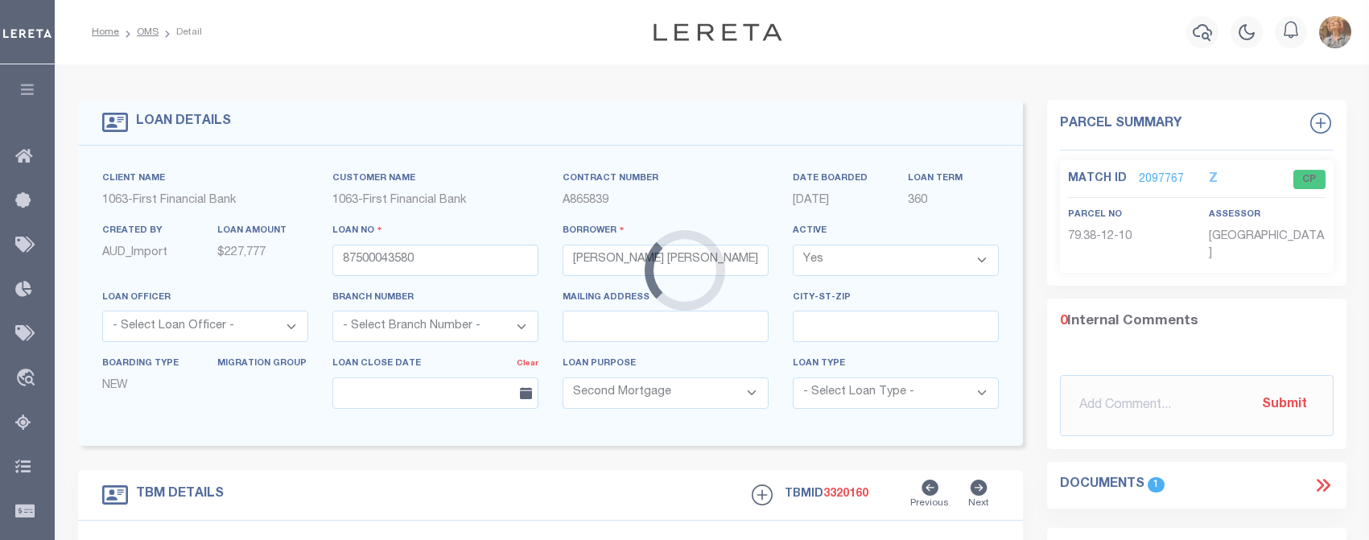
type input "1105 WESTERN STREAM DR"
select select
type input "JOSEPHINE TX 751350000"
type input "[GEOGRAPHIC_DATA]"
type textarea "Should be TPS per customer's file. MLC"
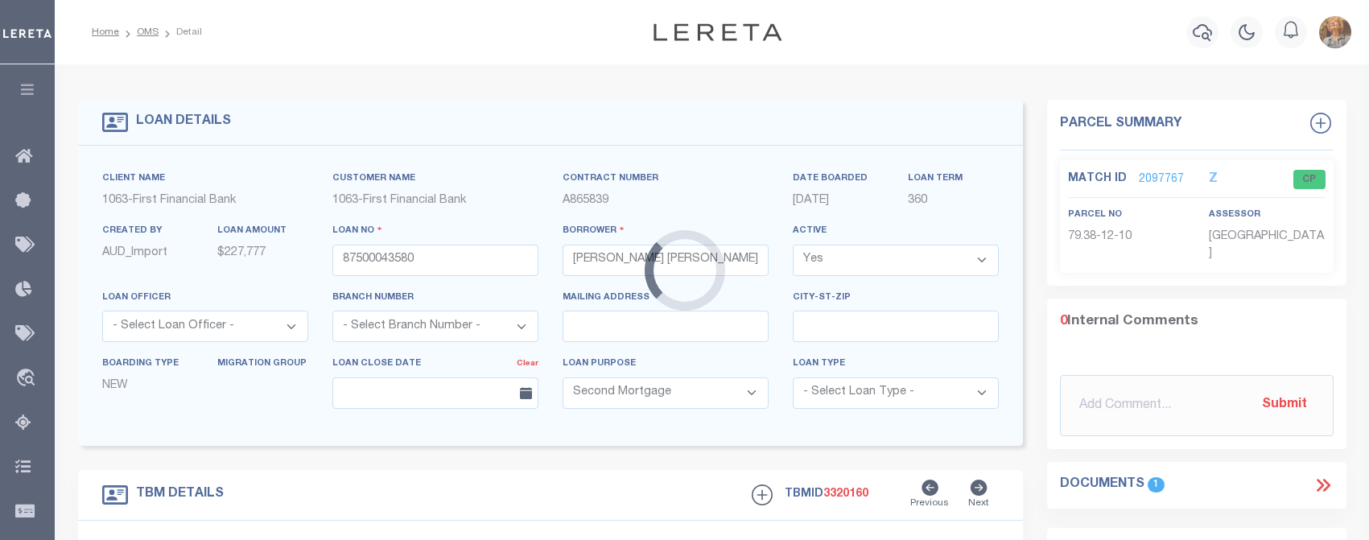
select select "10120"
select select "535"
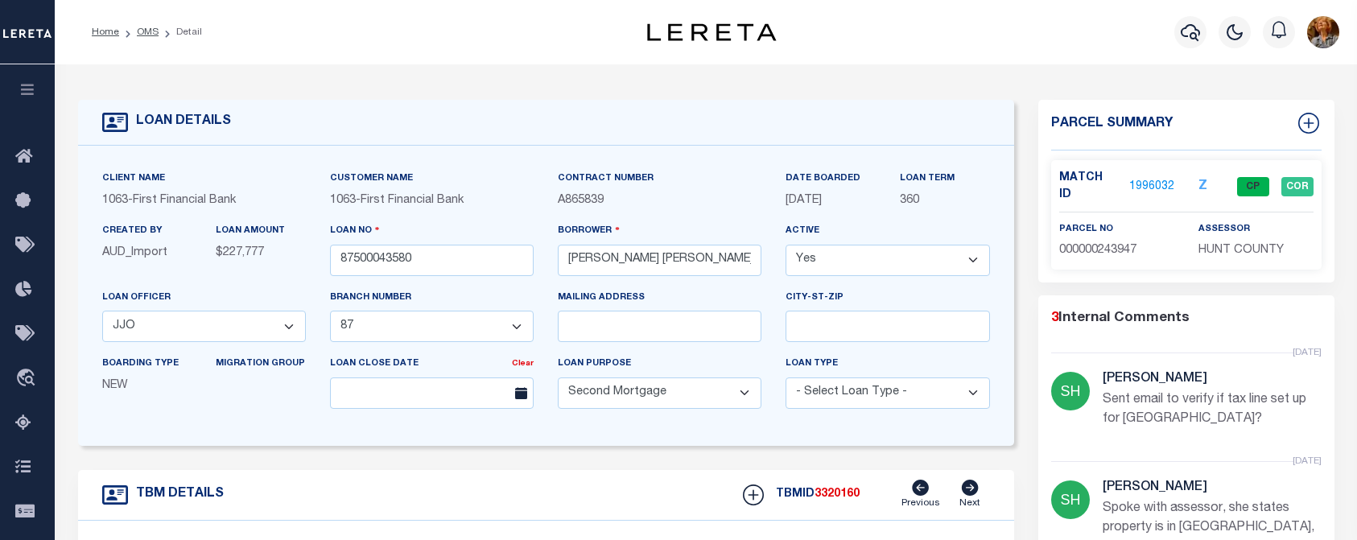
click at [1152, 179] on link "1996032" at bounding box center [1151, 187] width 45 height 17
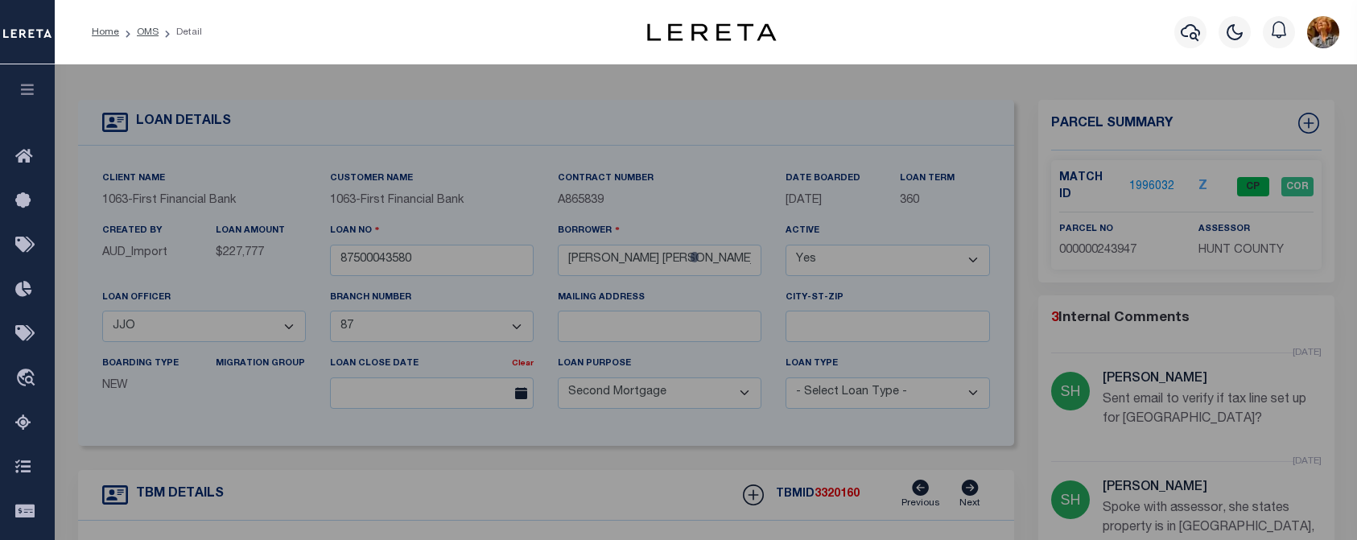
select select "AS"
select select
checkbox input "false"
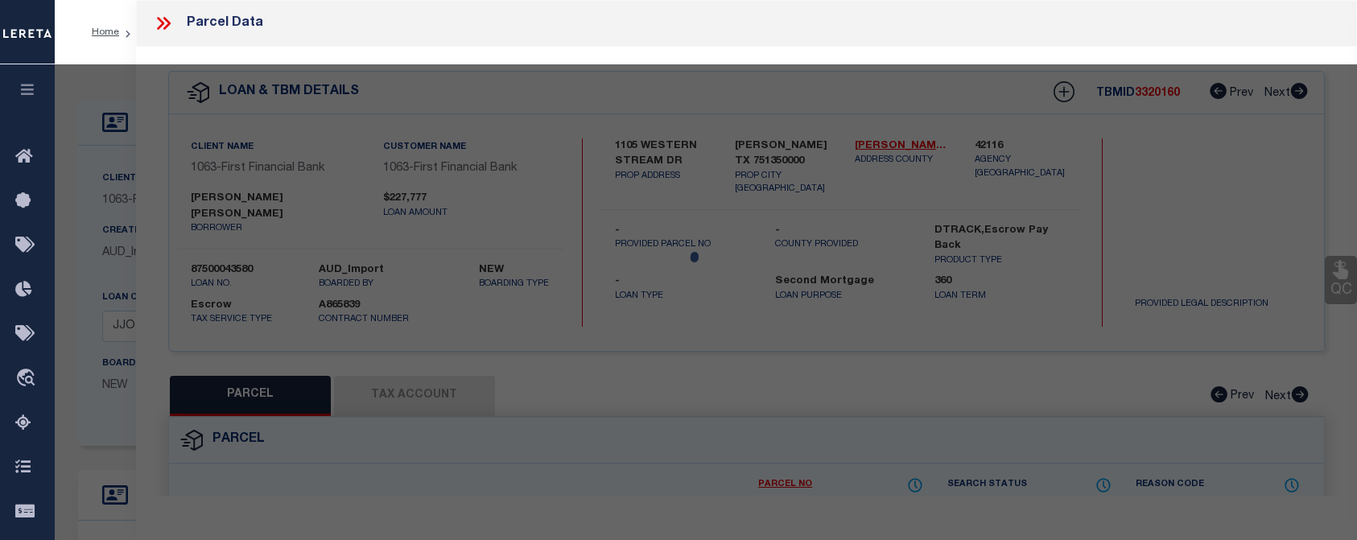
select select "CP"
type input "VALDIVIA JOSE GARCIA & NOEMI CARRILLO GARCIA"
select select "AGW"
select select
type input "1105 WESTERN STREAM DR"
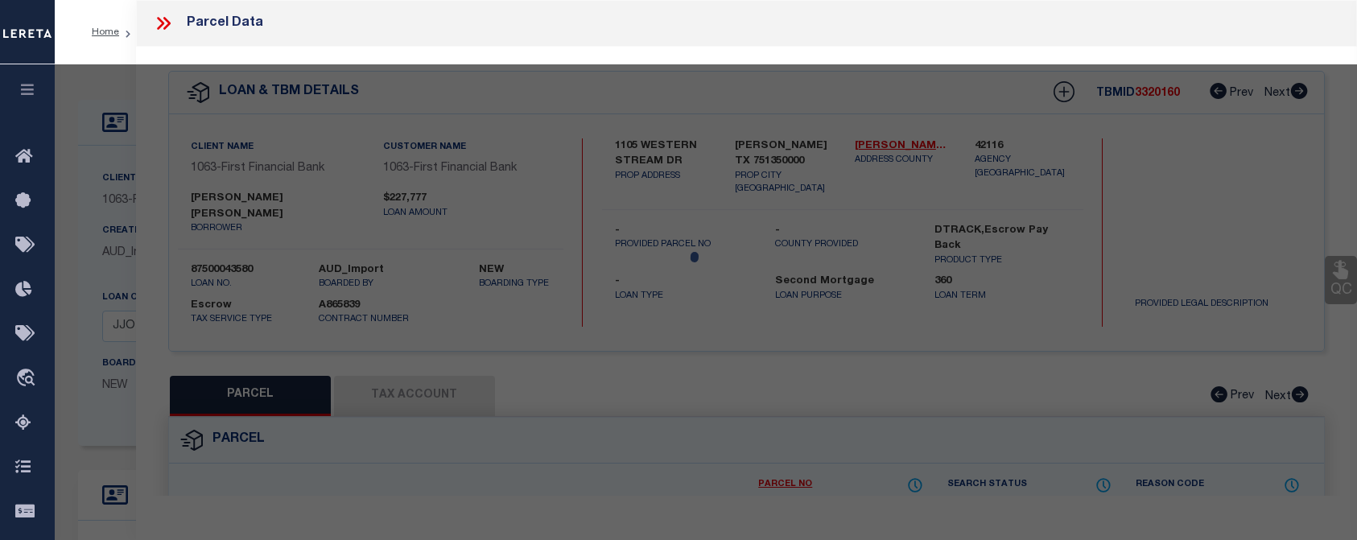
type input "JOSEPHINE, TX 75135"
type textarea "S4723 RIVERFIELD PH1 BLK G LOT 29"
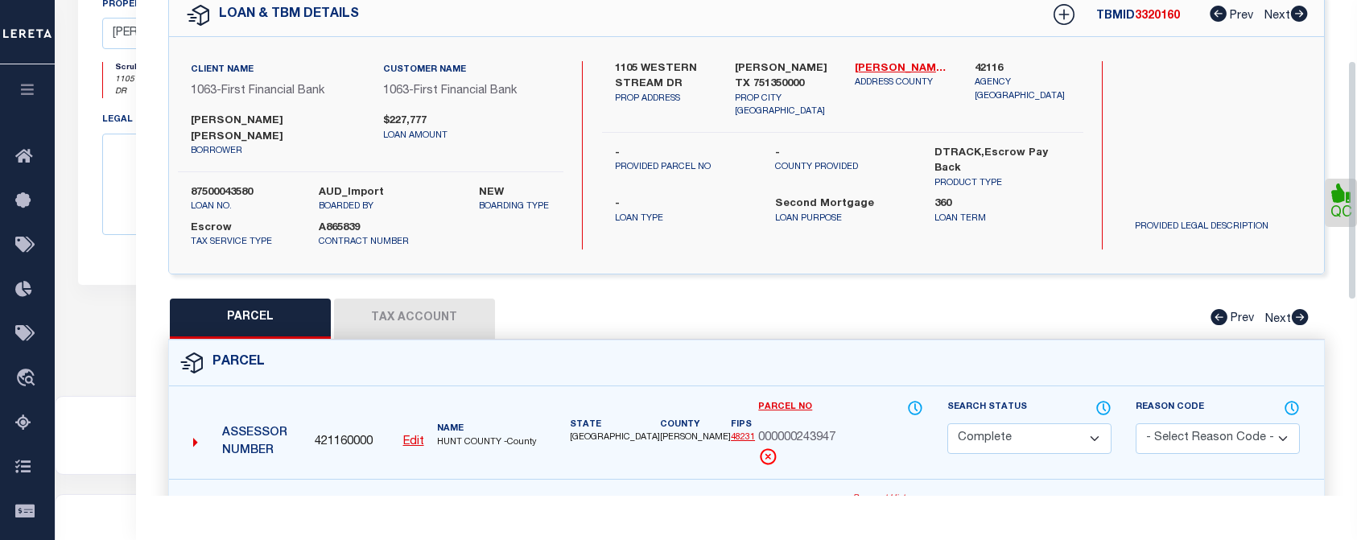
scroll to position [125, 0]
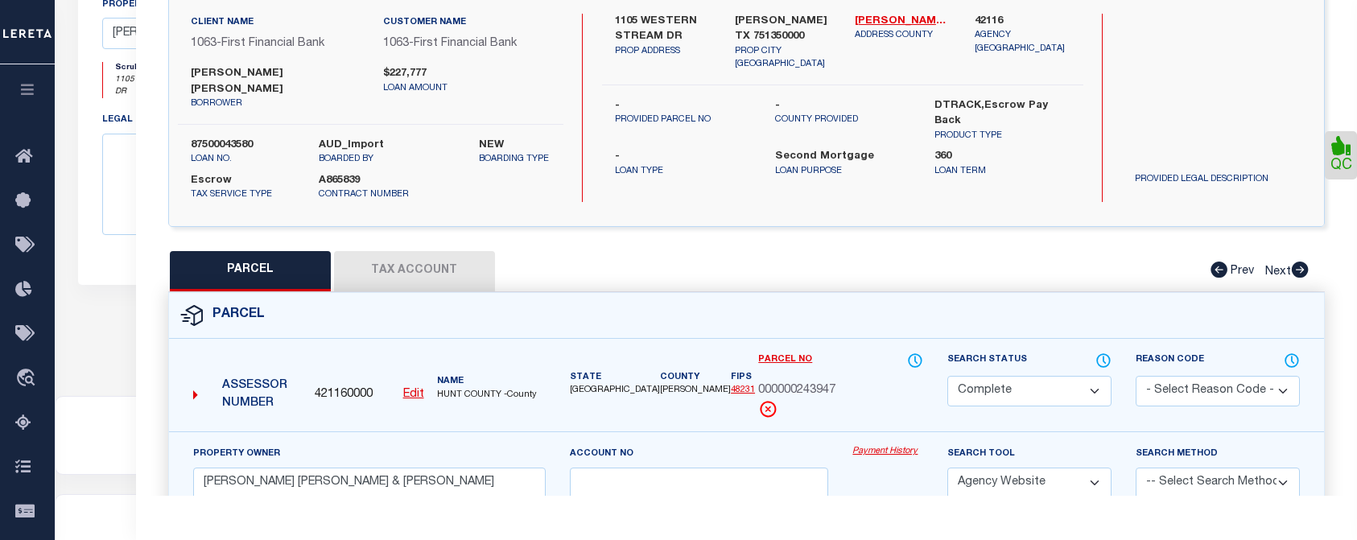
click at [430, 251] on button "Tax Account" at bounding box center [414, 271] width 161 height 40
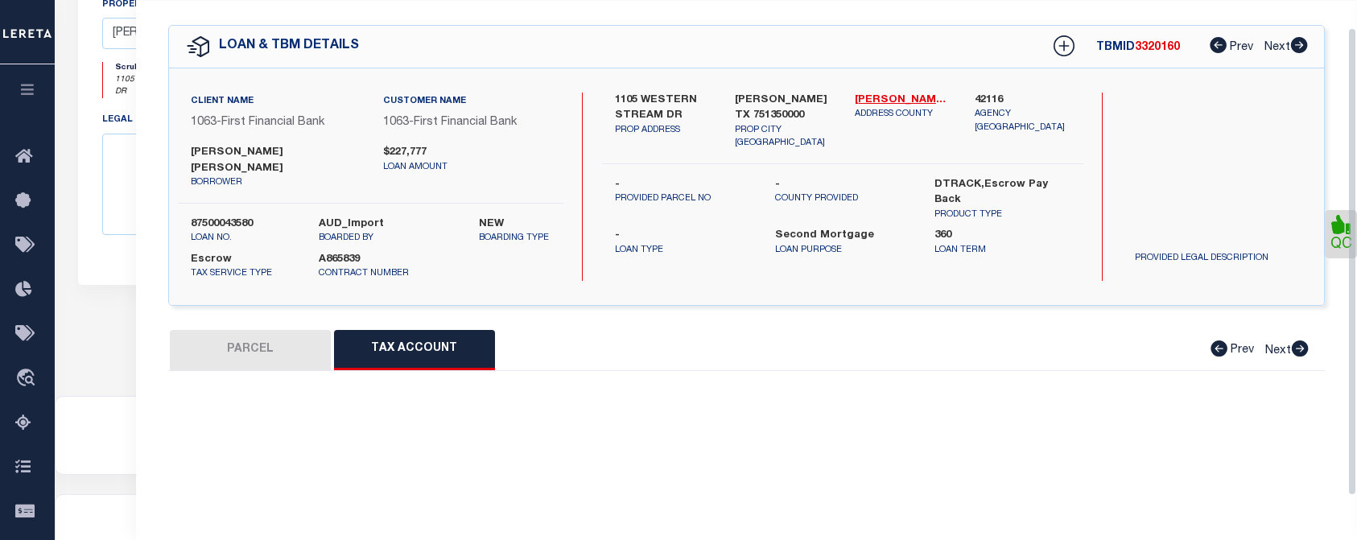
select select "100"
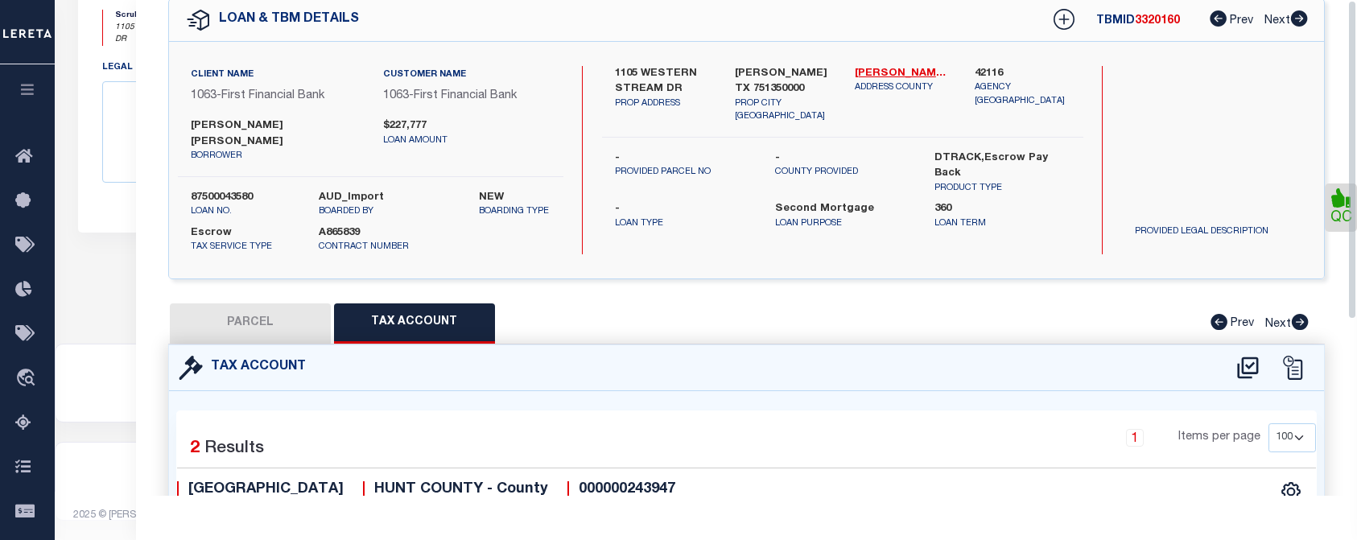
scroll to position [0, 0]
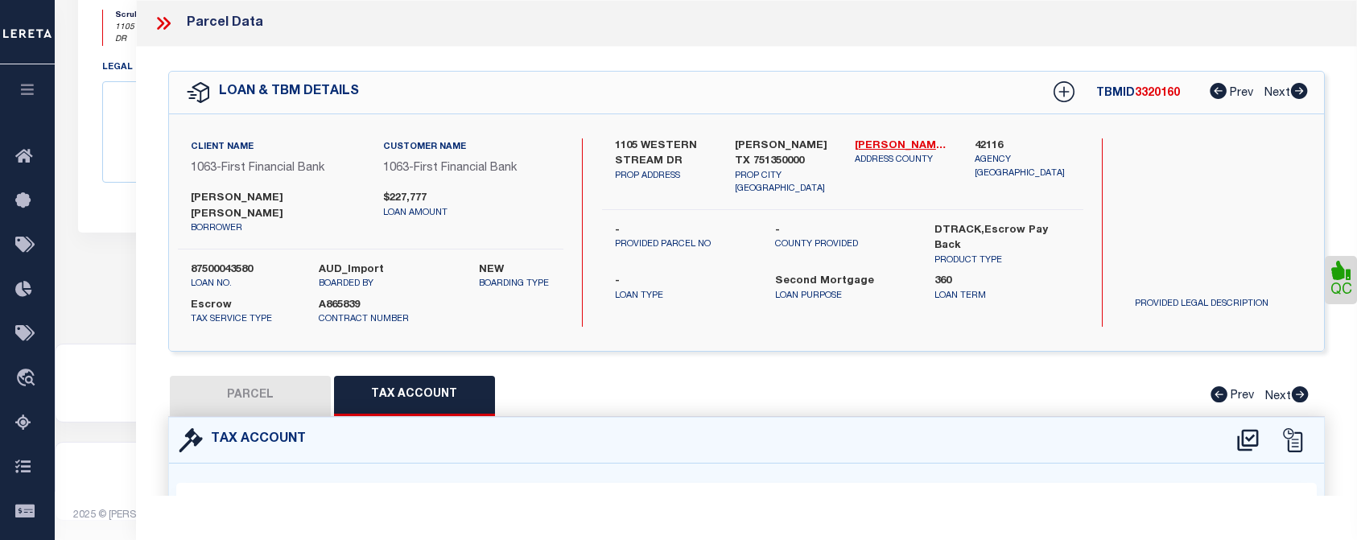
click at [405, 377] on button "Tax Account" at bounding box center [414, 396] width 161 height 40
select select "100"
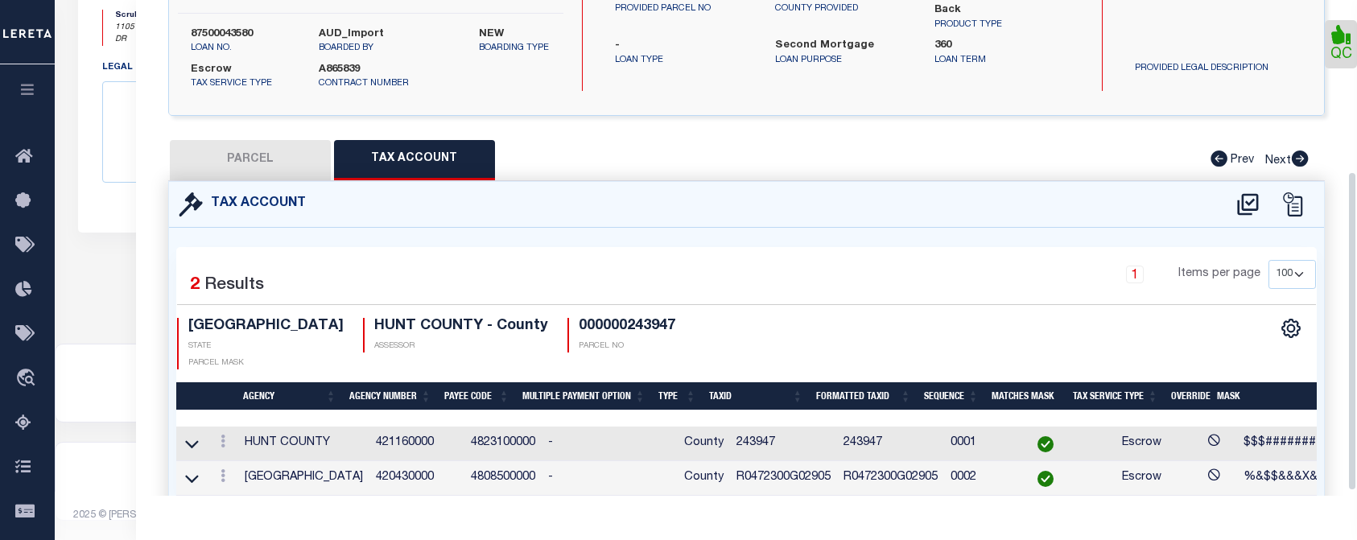
scroll to position [273, 0]
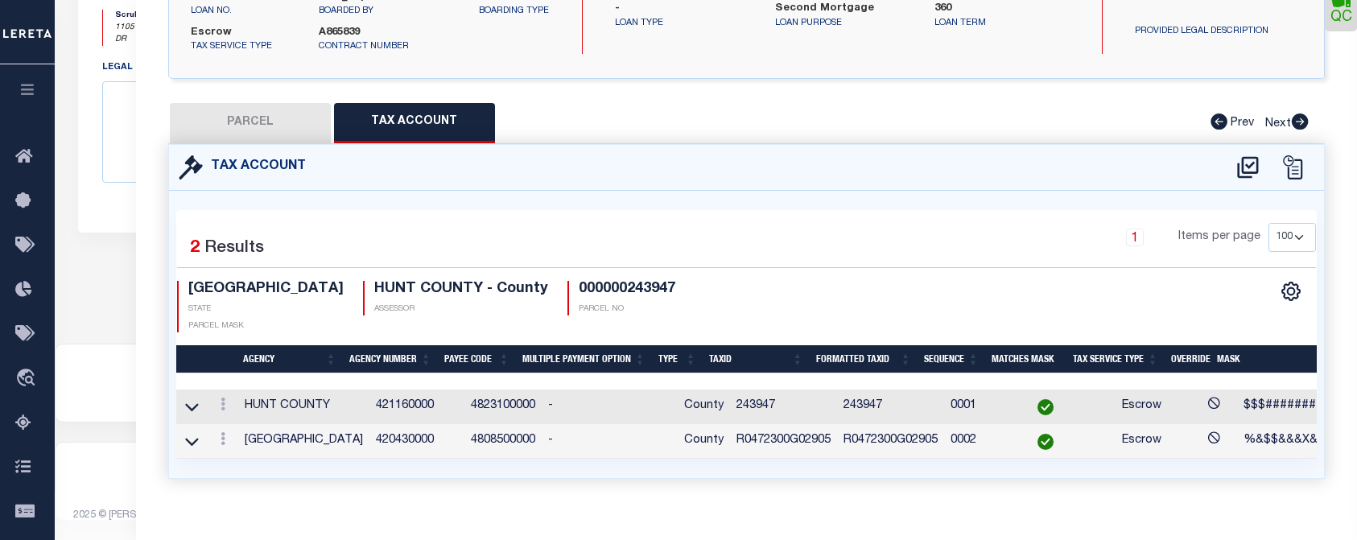
click at [265, 114] on button "PARCEL" at bounding box center [250, 123] width 161 height 40
select select "AS"
select select
checkbox input "false"
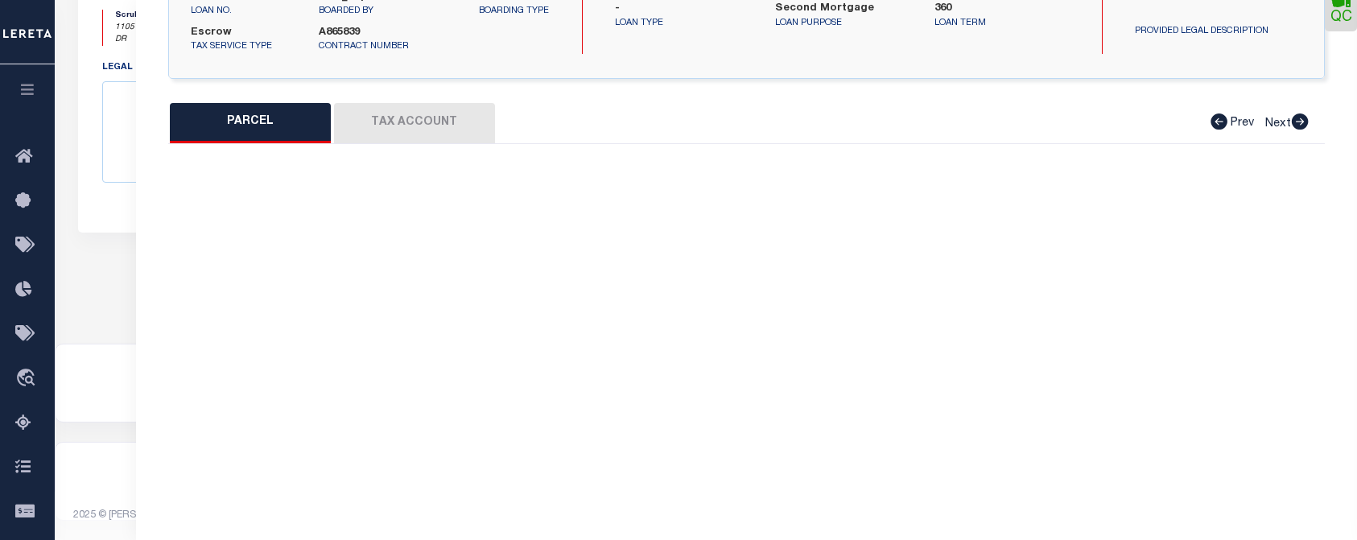
select select "CP"
type input "VALDIVIA JOSE GARCIA & NOEMI CARRILLO GARCIA"
select select "AGW"
select select
type input "1105 WESTERN STREAM DR"
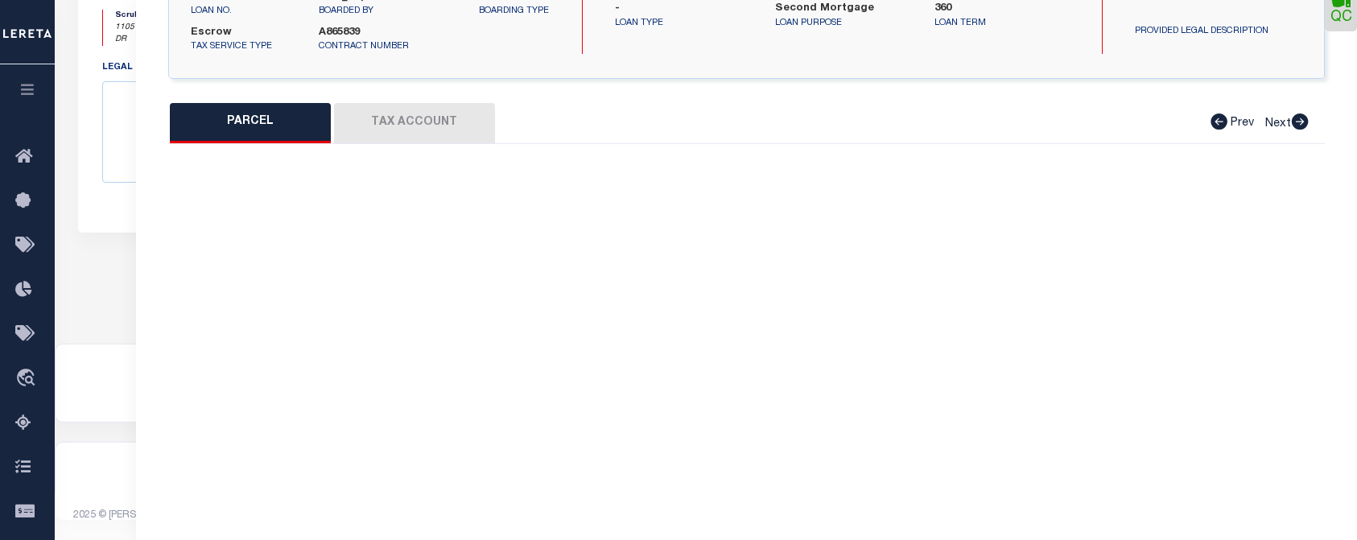
type input "JOSEPHINE, TX 75135"
type textarea "S4723 RIVERFIELD PH1 BLK G LOT 29"
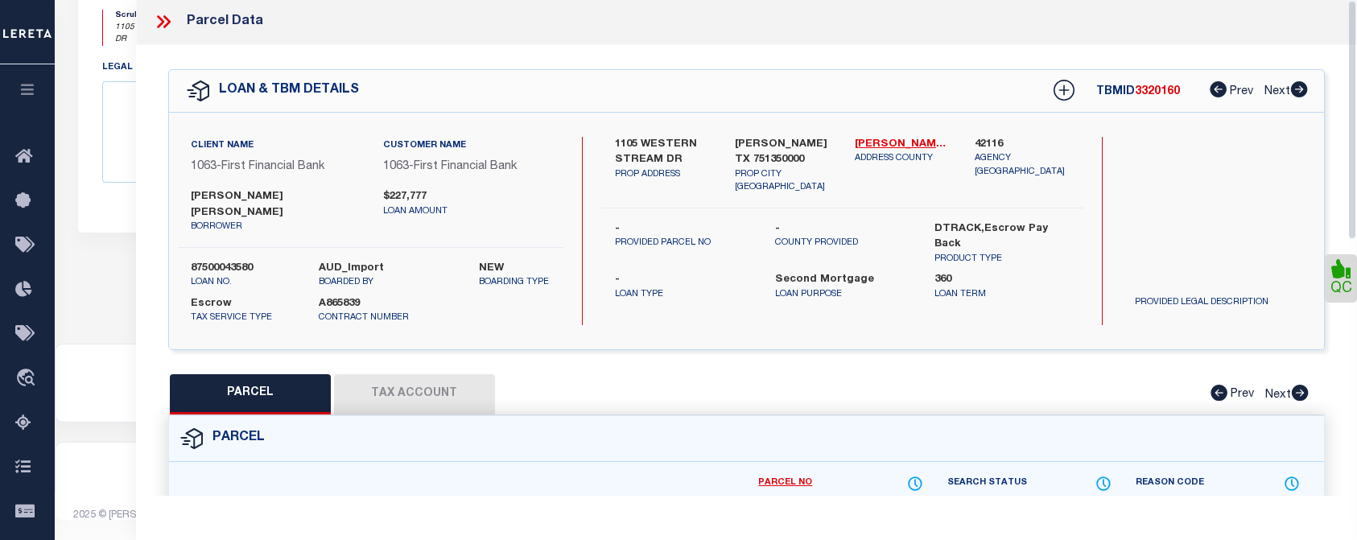
scroll to position [0, 0]
click at [167, 23] on icon at bounding box center [163, 23] width 21 height 21
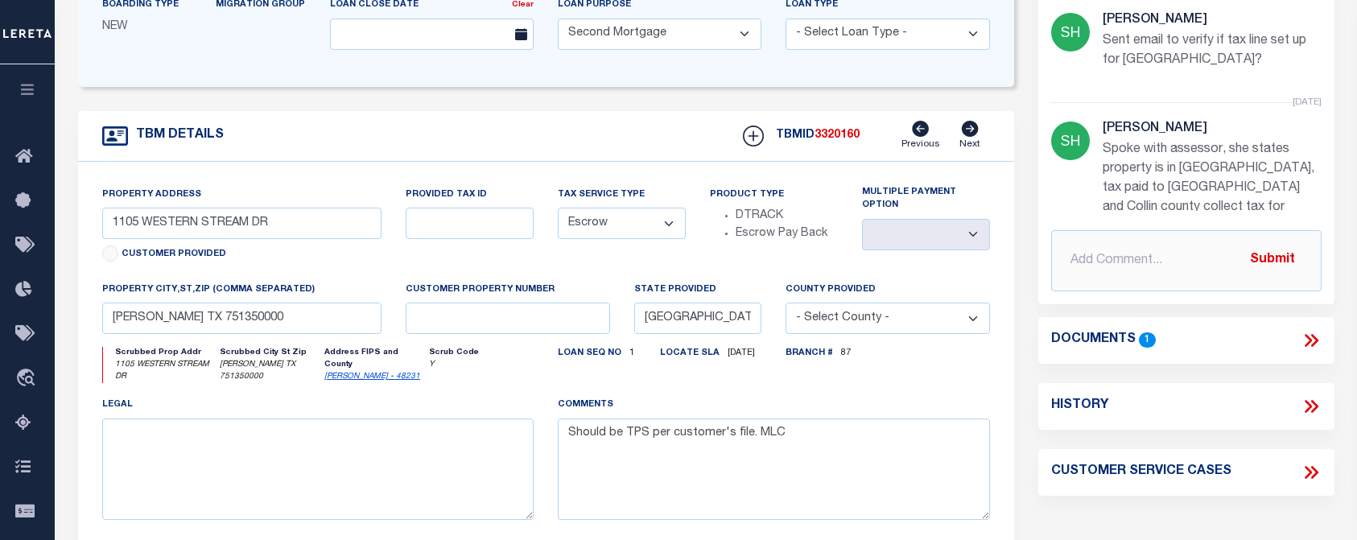
scroll to position [542, 0]
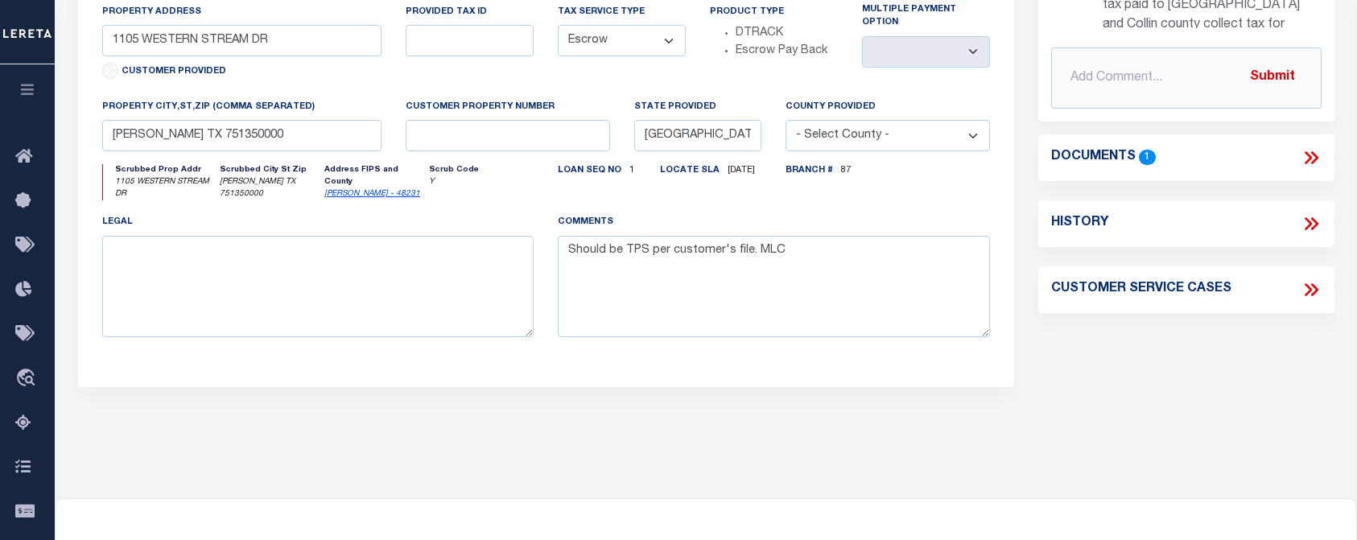
click at [1314, 283] on icon at bounding box center [1313, 289] width 7 height 13
select select "50"
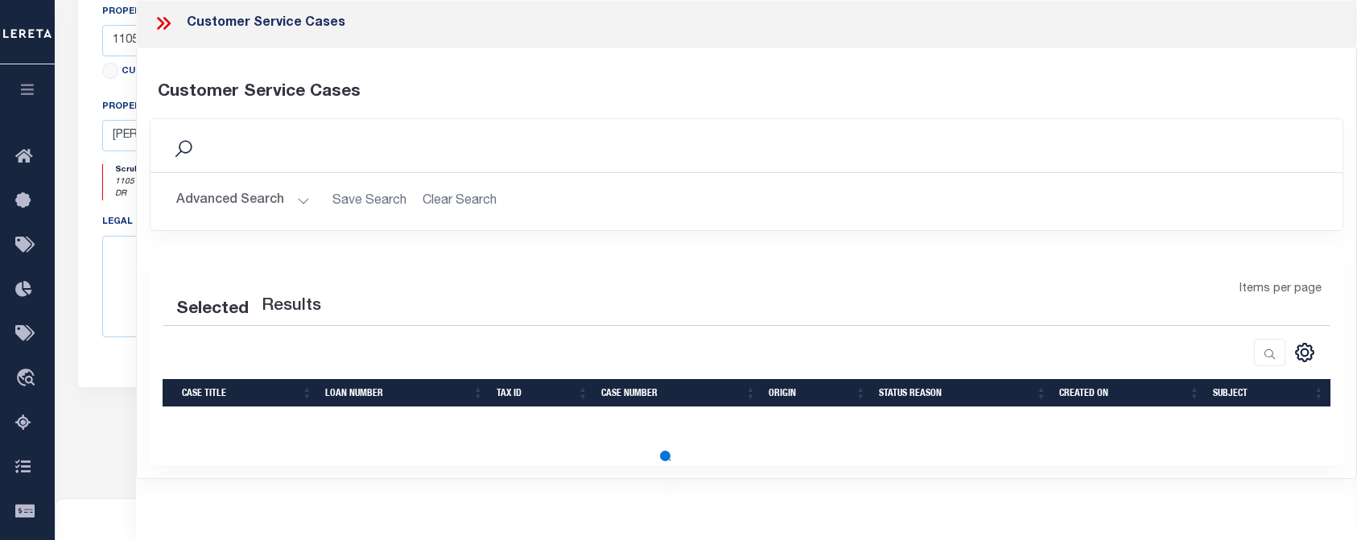
select select "50"
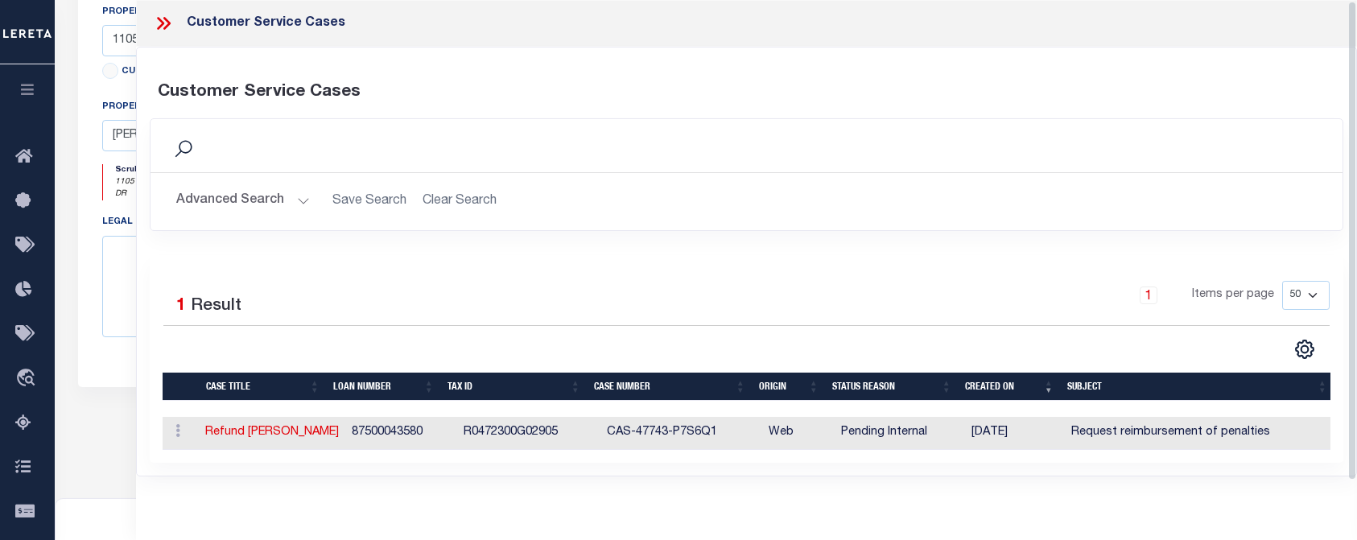
scroll to position [16, 0]
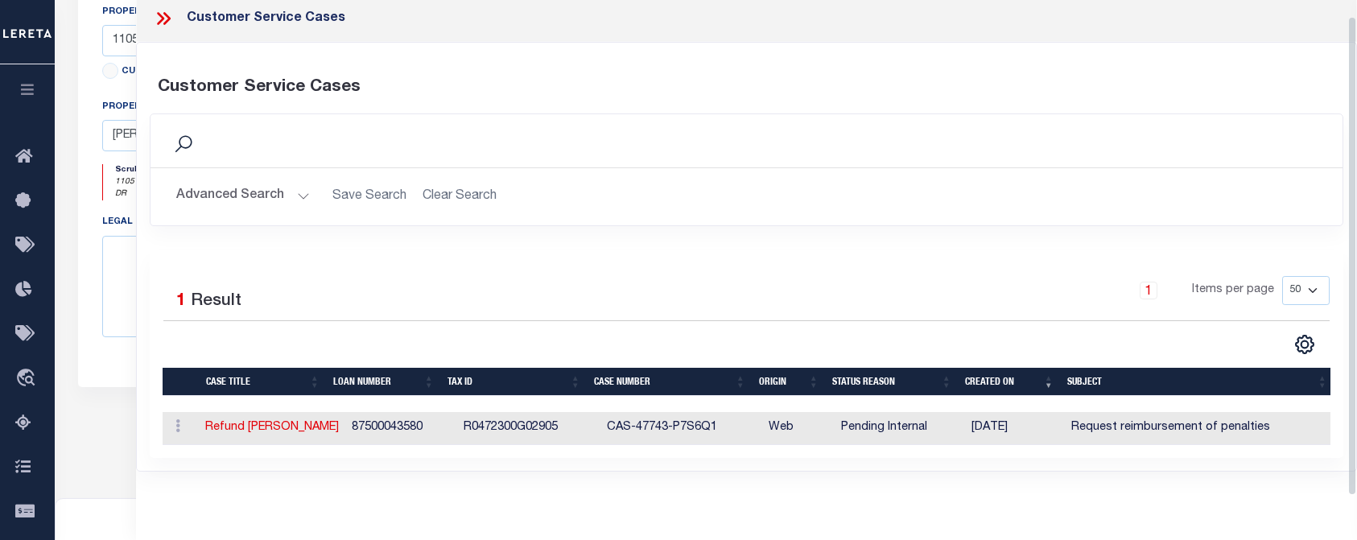
click at [496, 181] on h2 "Advanced Search Save Search Clear Search" at bounding box center [746, 196] width 1166 height 31
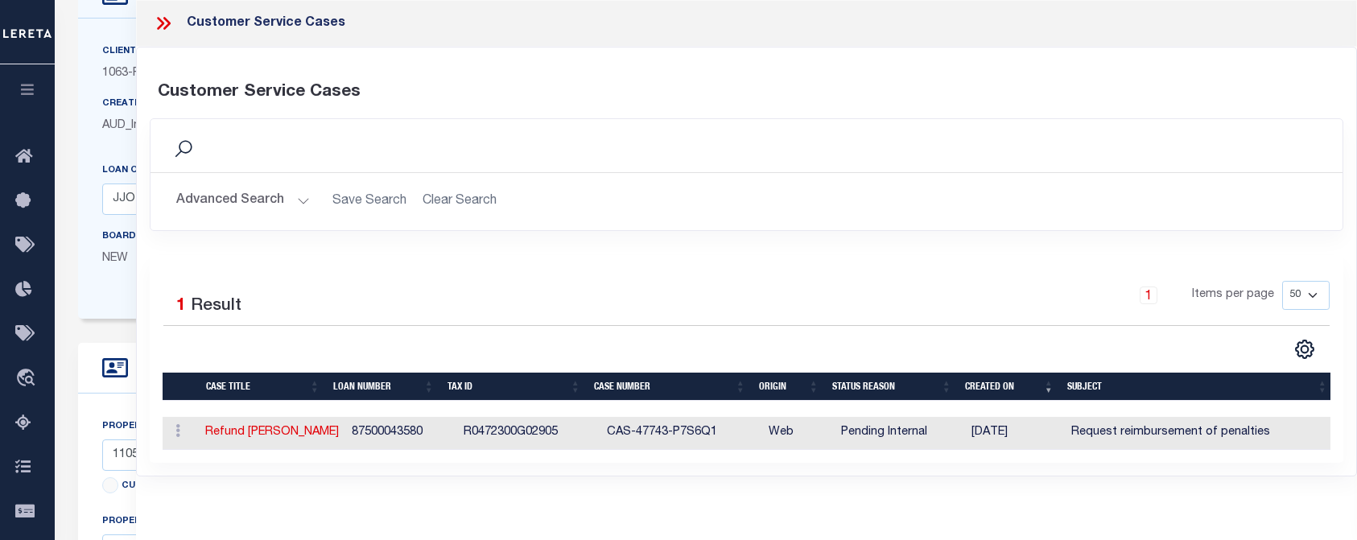
scroll to position [0, 0]
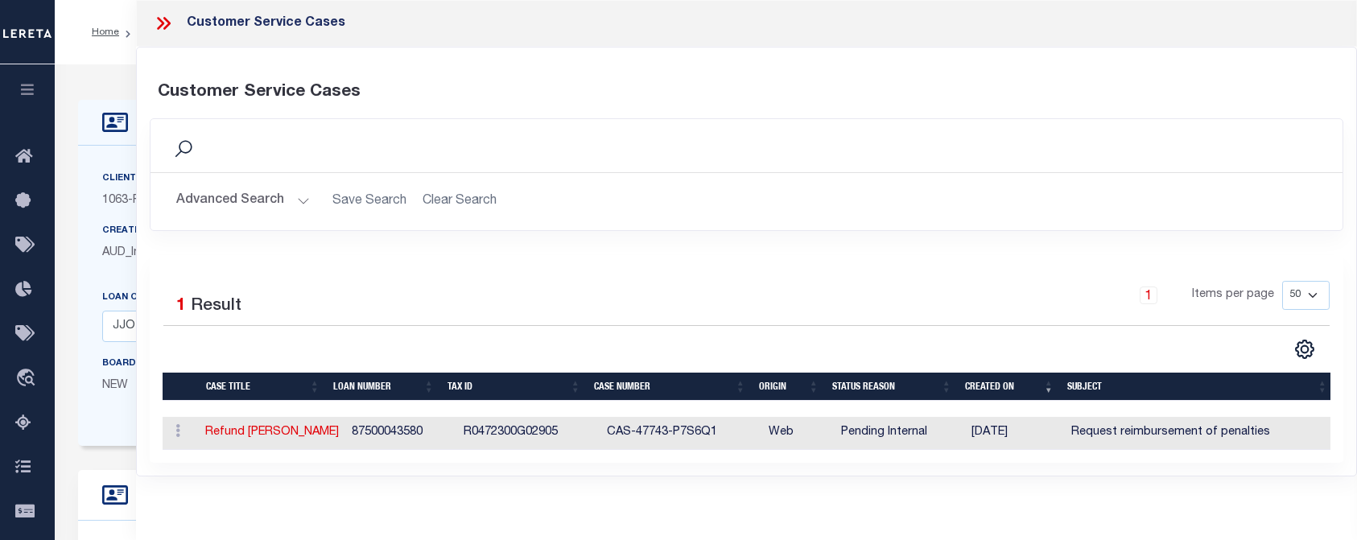
click at [163, 22] on icon at bounding box center [163, 23] width 21 height 21
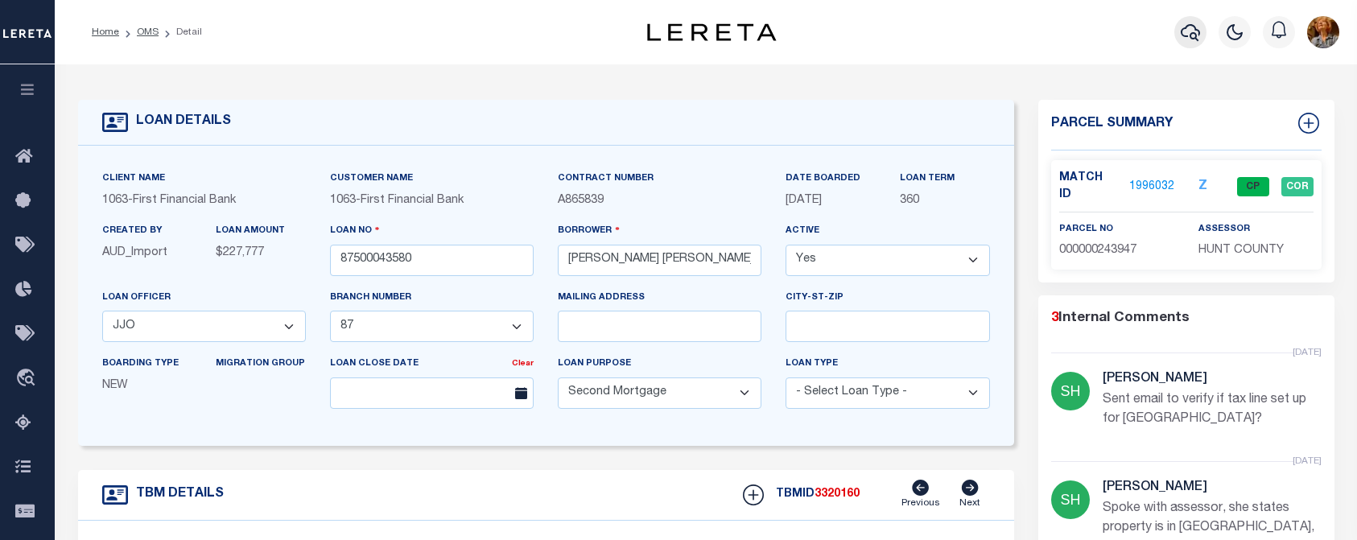
click at [1189, 35] on icon "button" at bounding box center [1189, 32] width 19 height 19
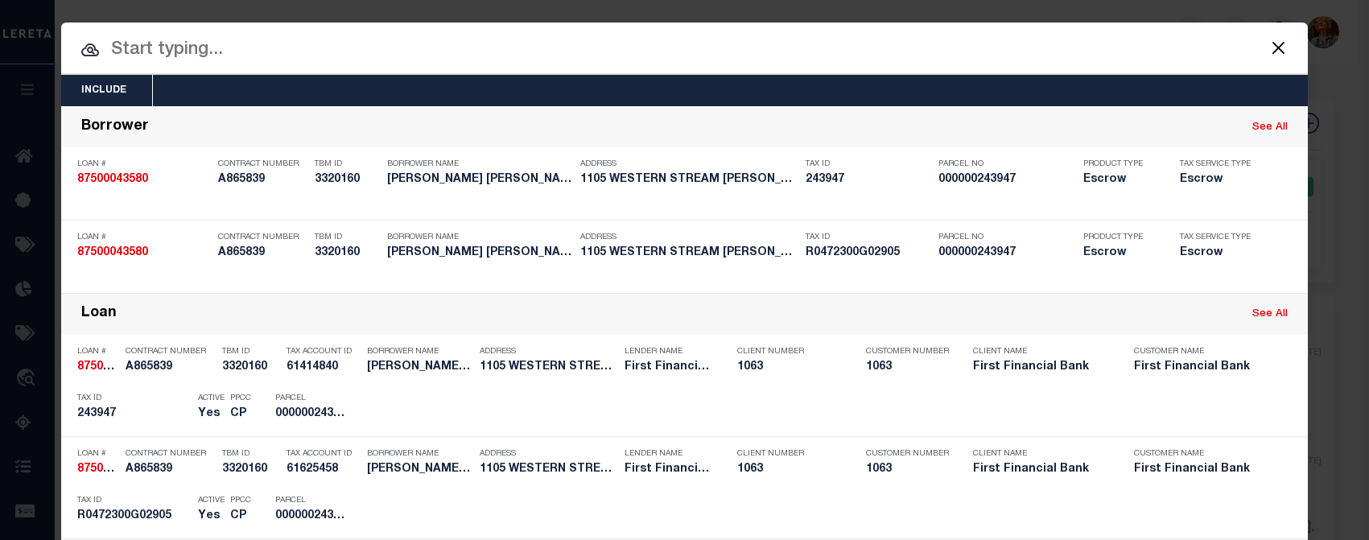
click at [187, 49] on input "text" at bounding box center [684, 50] width 1246 height 28
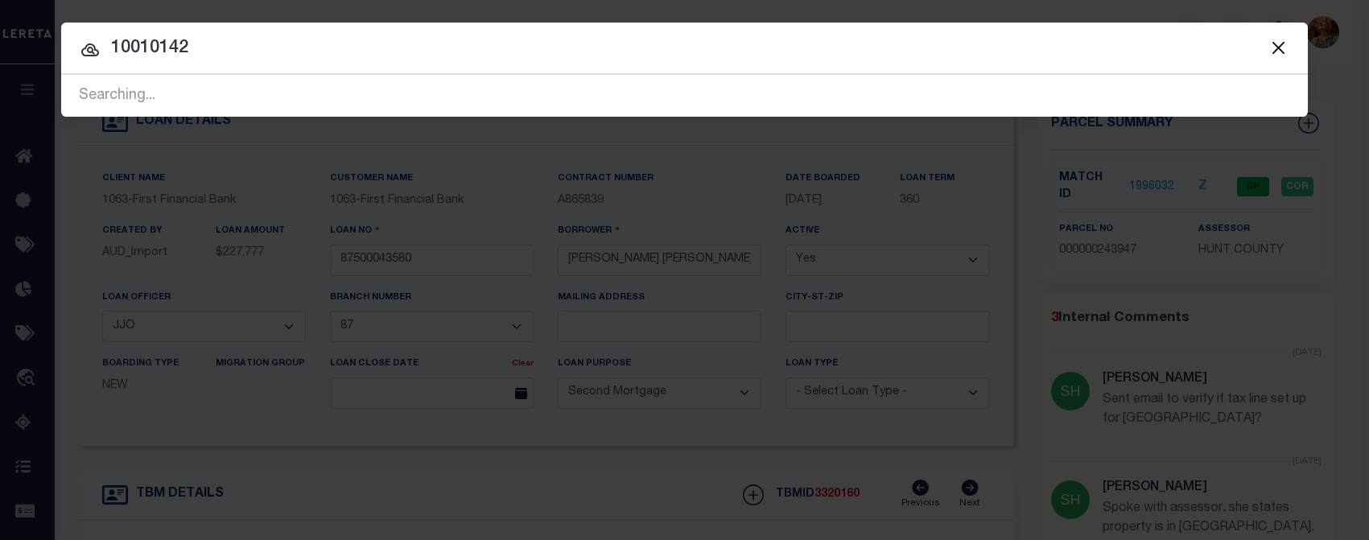
type input "10010142"
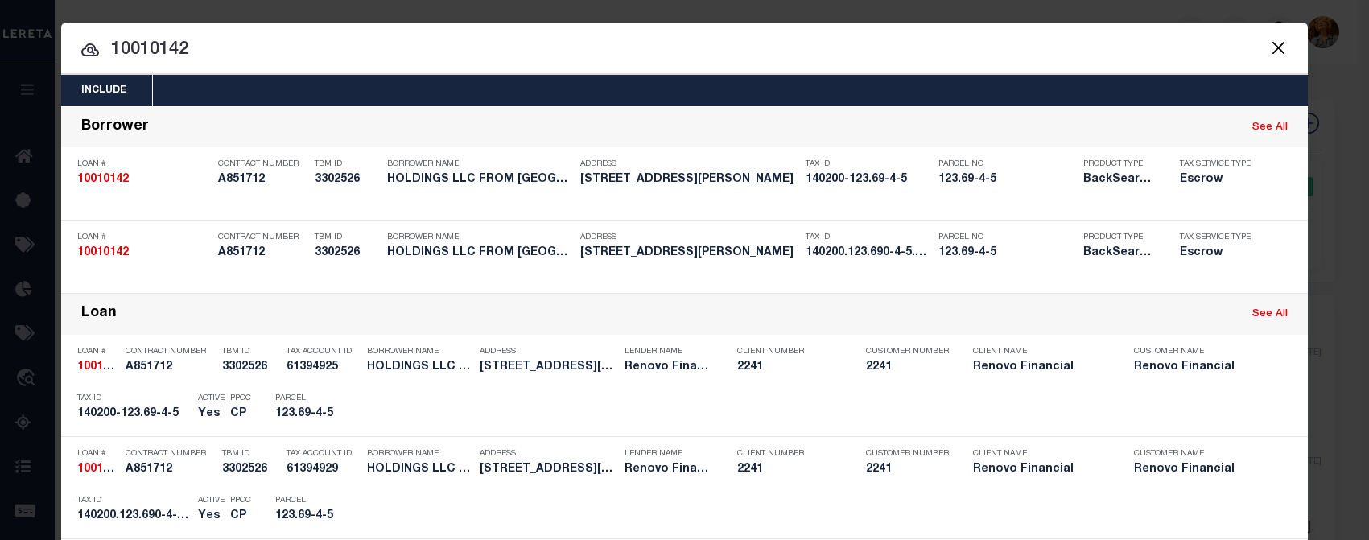
click at [643, 50] on input "10010142" at bounding box center [684, 50] width 1246 height 28
click at [1274, 47] on button "Close" at bounding box center [1277, 47] width 21 height 21
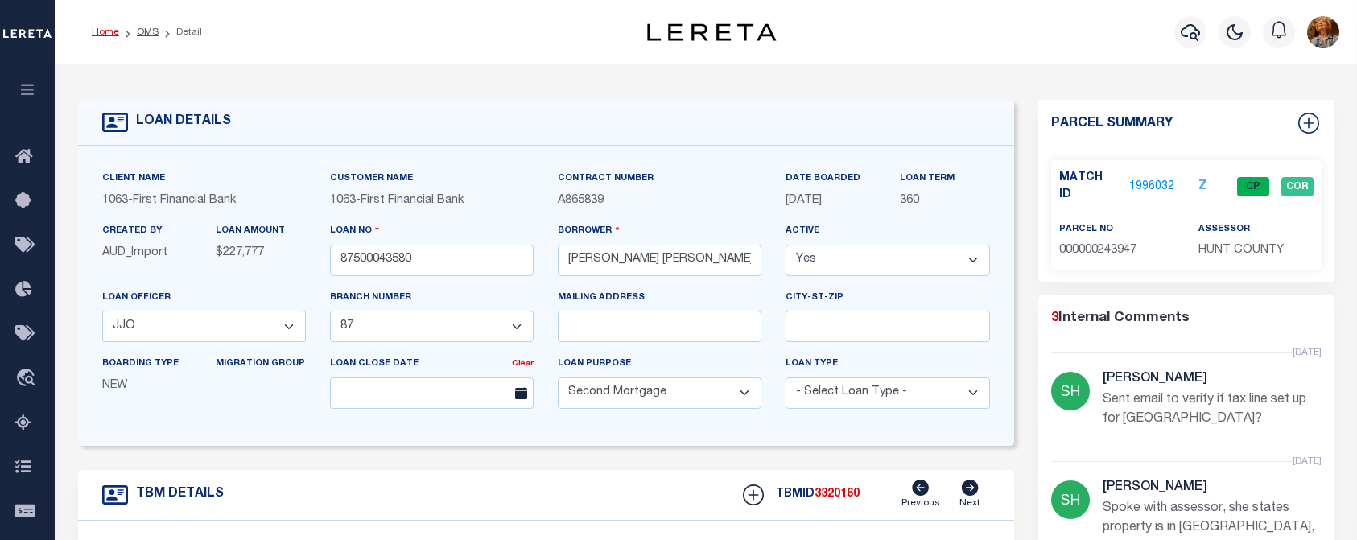
click at [109, 33] on link "Home" at bounding box center [105, 32] width 27 height 10
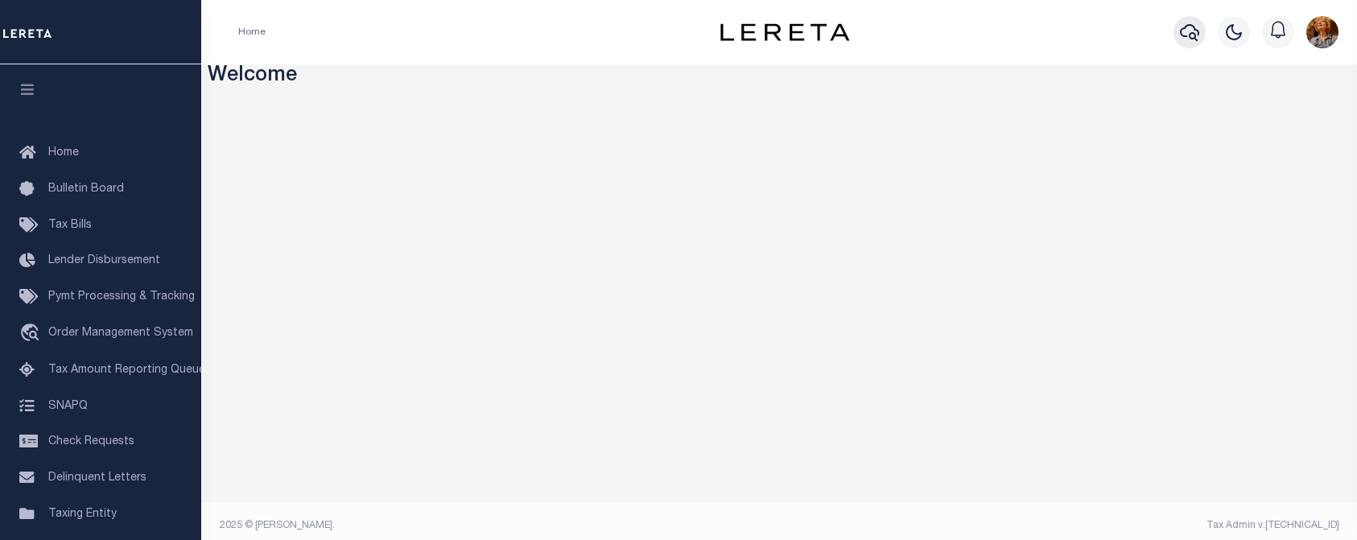
click at [1184, 35] on icon "button" at bounding box center [1189, 32] width 19 height 19
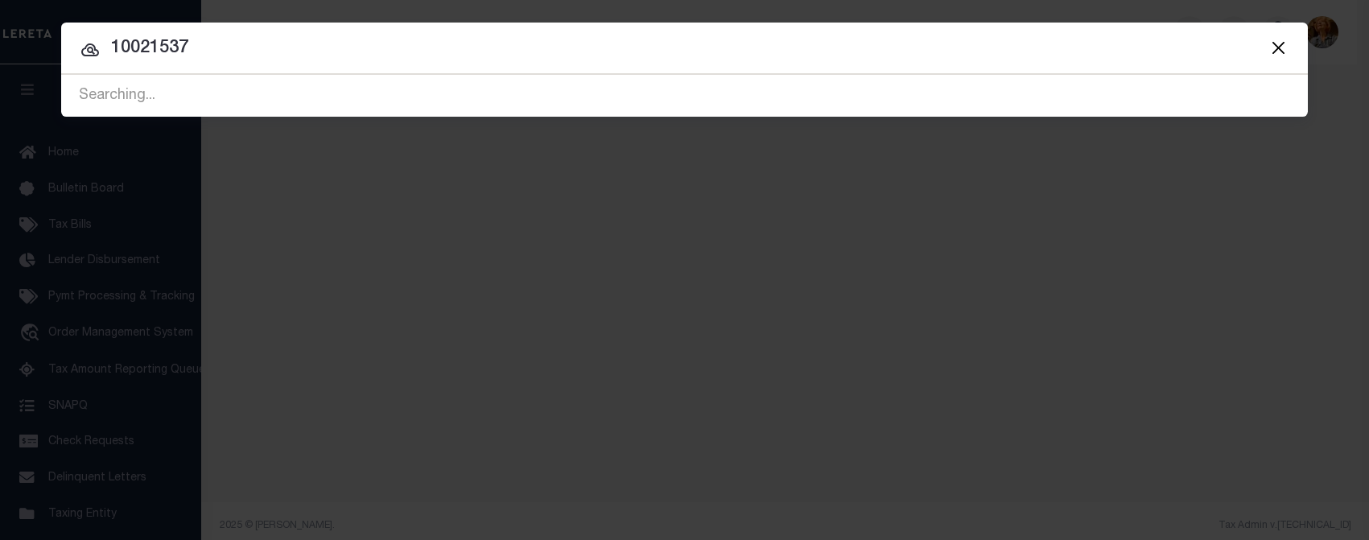
type input "10021537"
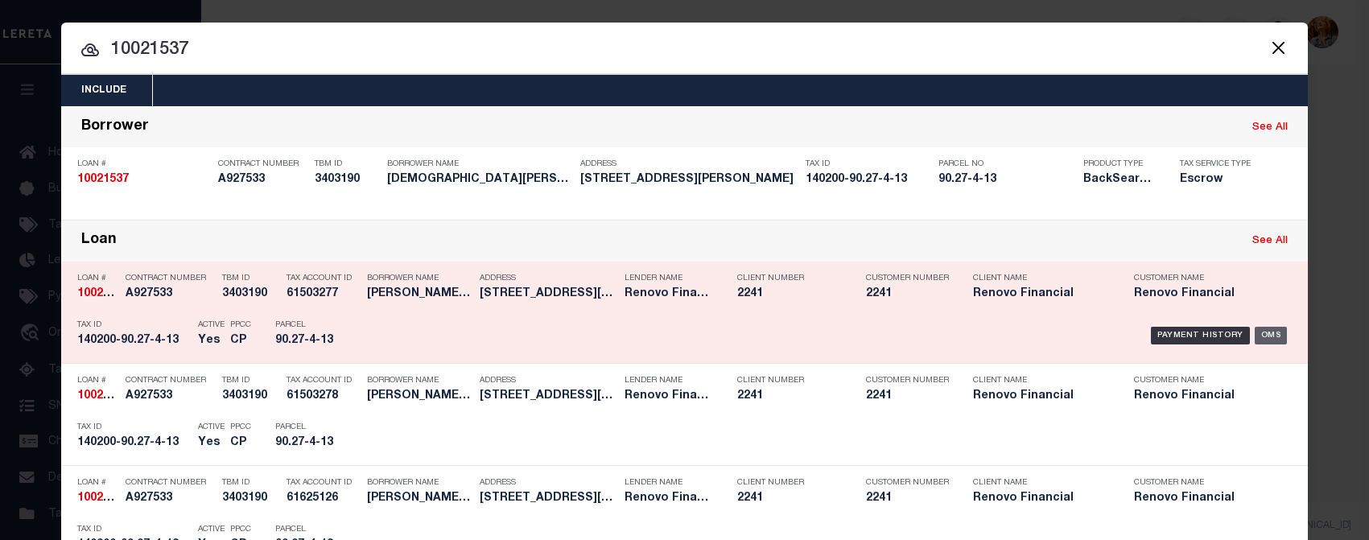
click at [1255, 332] on div "OMS" at bounding box center [1271, 336] width 33 height 18
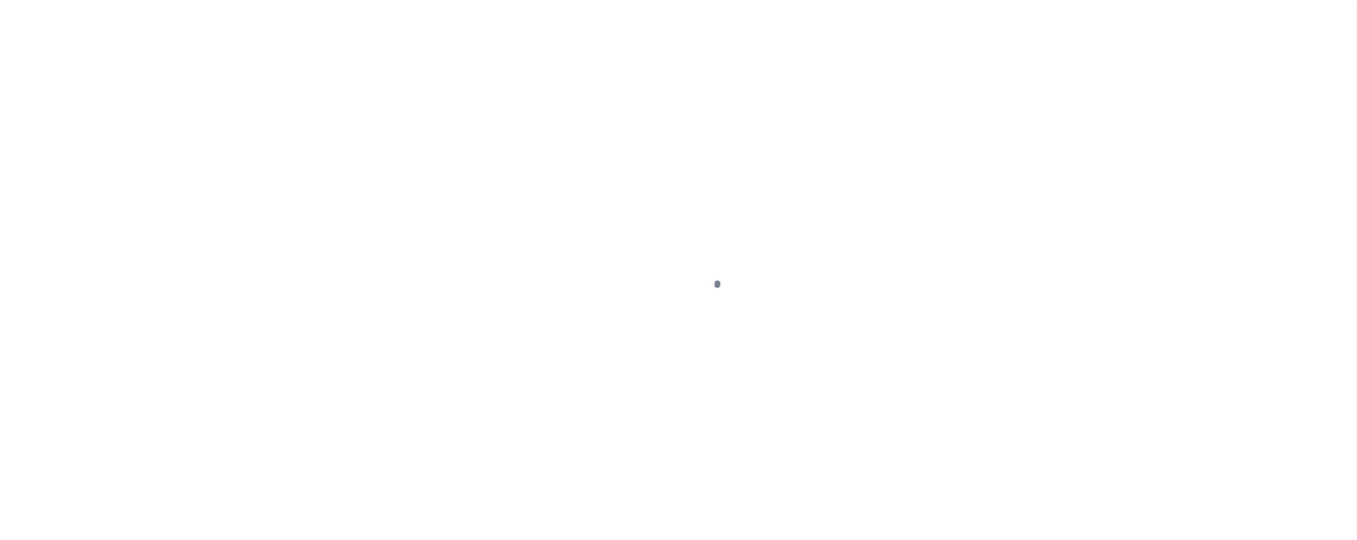
type input "10021537"
type input "[DEMOGRAPHIC_DATA][PERSON_NAME][DEMOGRAPHIC_DATA]"
select select
type input "[STREET_ADDRESS]"
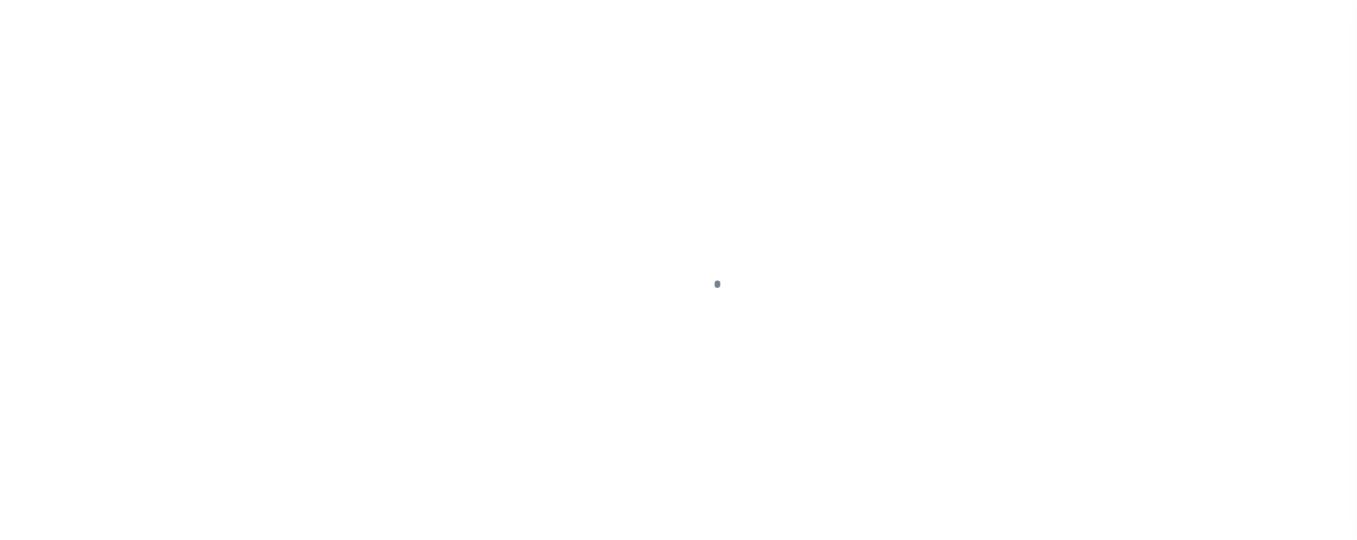
type input "JAMAICA NY 11434"
select select "10"
select select "Escrow"
type input "[STREET_ADDRESS][PERSON_NAME]"
type input "14020090.27-4-13"
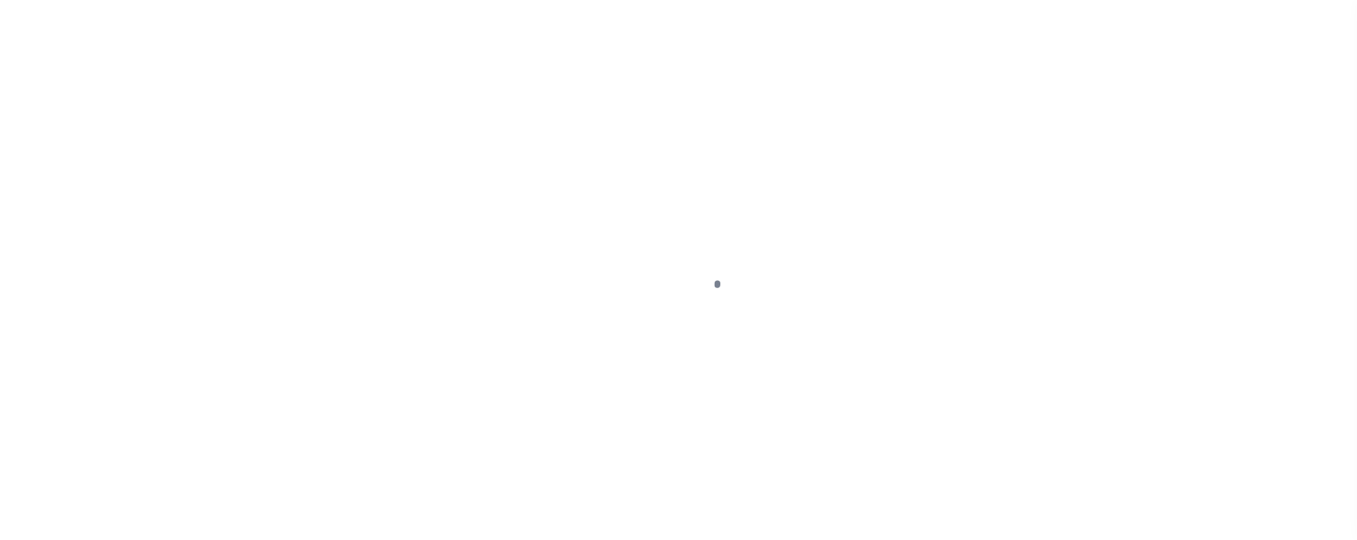
type input "[GEOGRAPHIC_DATA], NY 14215"
type input "a0kUS000007ejs4"
type input "NY"
select select
type textarea "Liability Limited to Customer Provided Parcel"
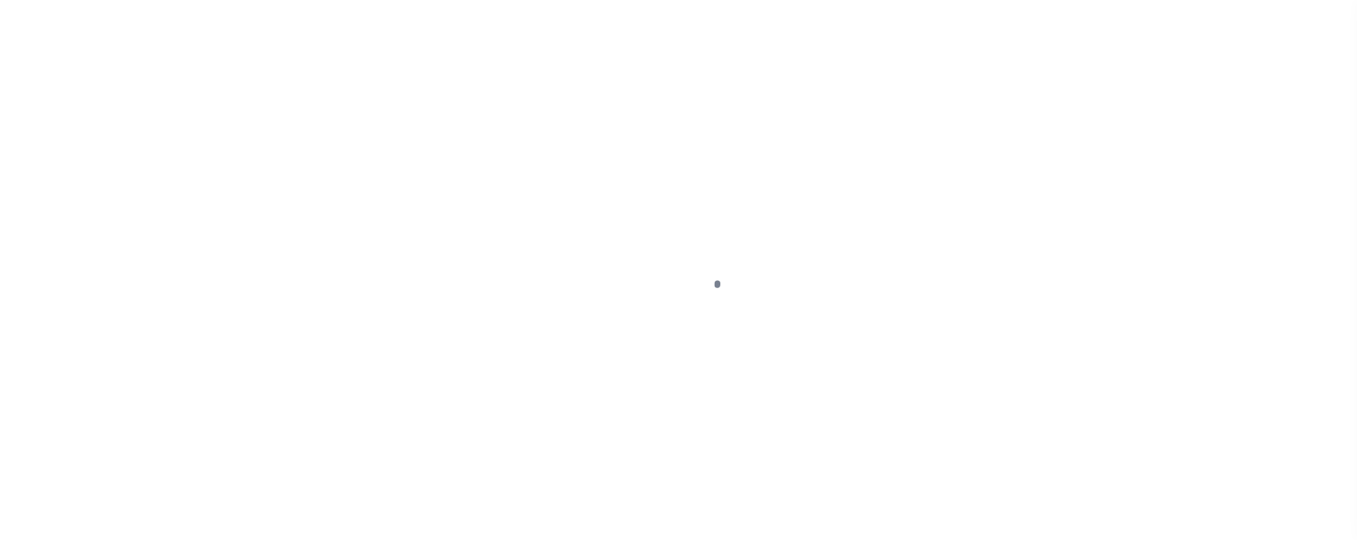
select select "14701"
select select "25067"
select select
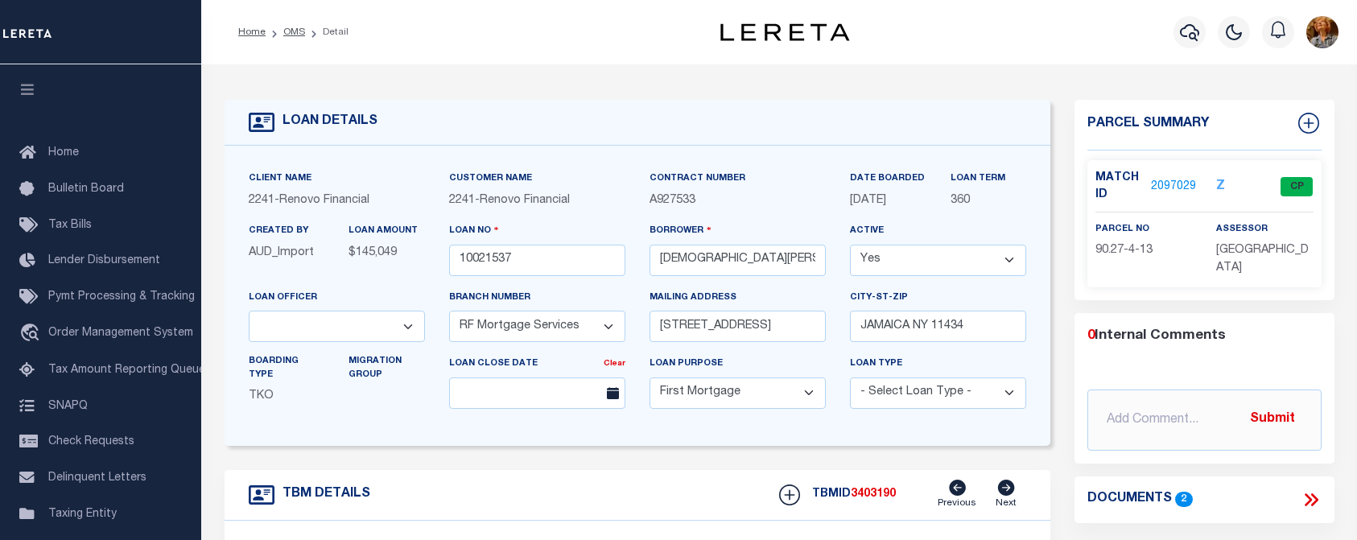
click at [242, 62] on div "Home OMS Detail Profile Sign out" at bounding box center [779, 32] width 1156 height 64
click at [1197, 28] on icon "button" at bounding box center [1189, 32] width 19 height 19
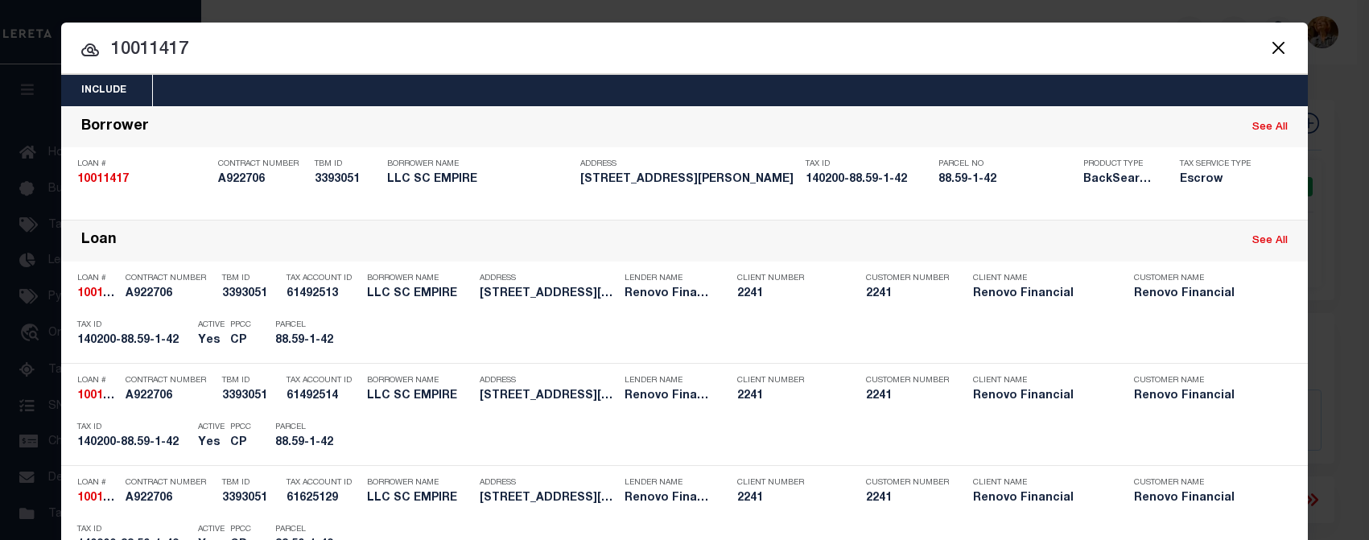
drag, startPoint x: 477, startPoint y: 59, endPoint x: 544, endPoint y: 51, distance: 67.3
click at [478, 59] on input "10011417" at bounding box center [684, 50] width 1246 height 28
click at [1272, 50] on button "Close" at bounding box center [1277, 47] width 21 height 21
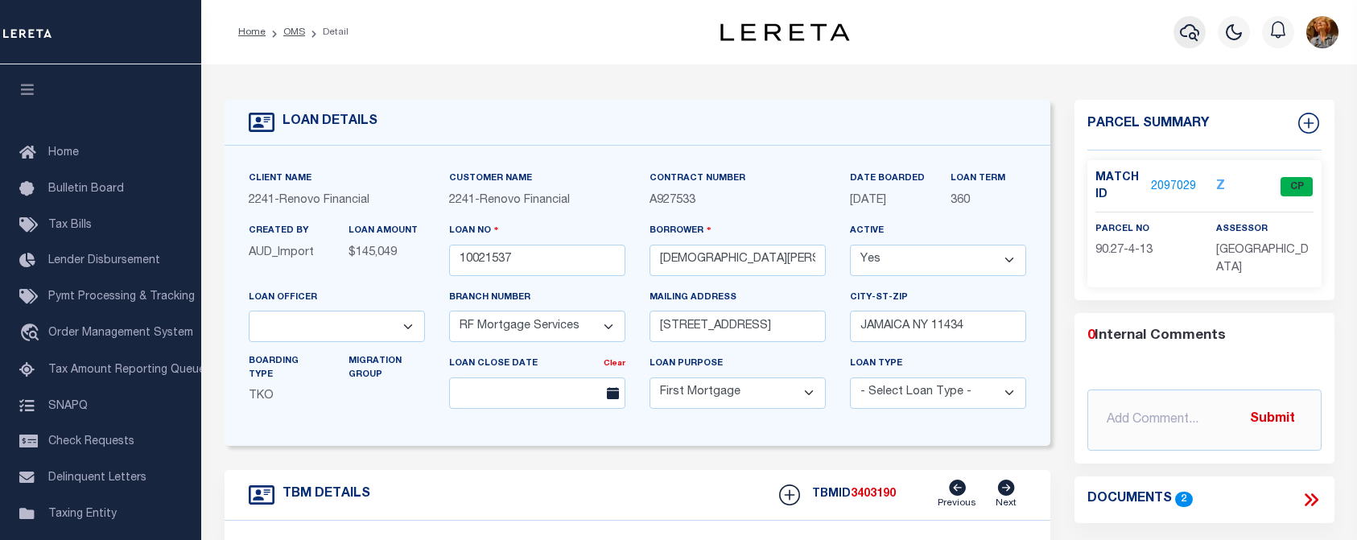
click at [1186, 34] on icon "button" at bounding box center [1189, 32] width 19 height 19
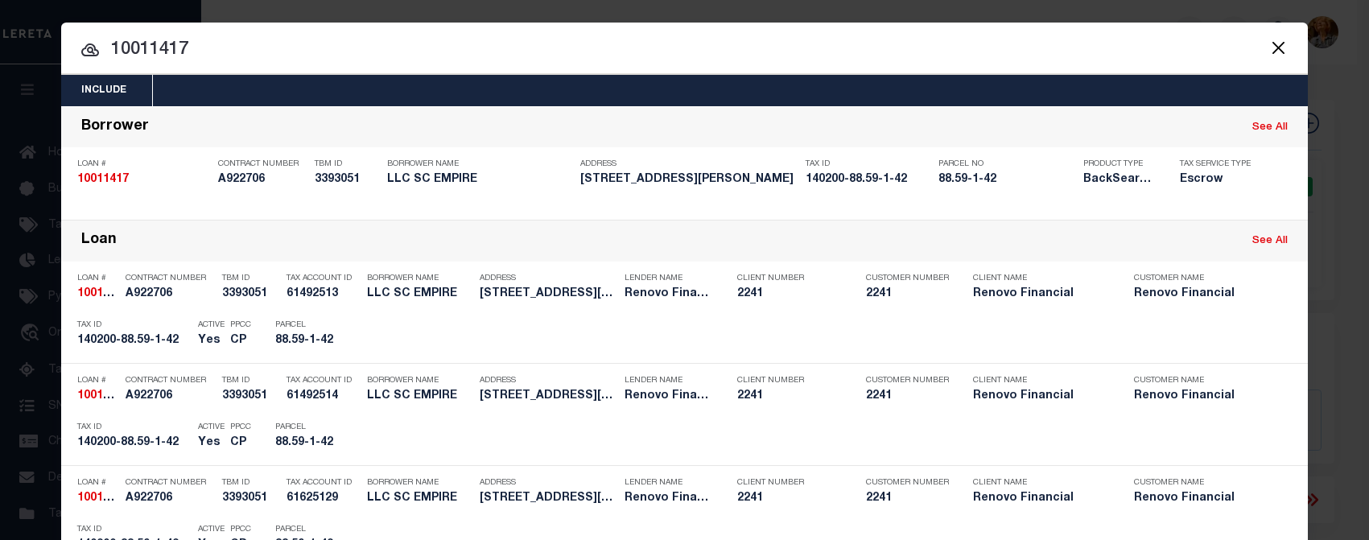
drag, startPoint x: 192, startPoint y: 52, endPoint x: 93, endPoint y: 37, distance: 100.0
click at [94, 37] on input "10011417" at bounding box center [684, 50] width 1246 height 28
drag, startPoint x: 255, startPoint y: 44, endPoint x: 270, endPoint y: 44, distance: 15.3
click at [259, 44] on input "10020826" at bounding box center [684, 50] width 1246 height 28
click at [1276, 44] on button "Close" at bounding box center [1277, 47] width 21 height 21
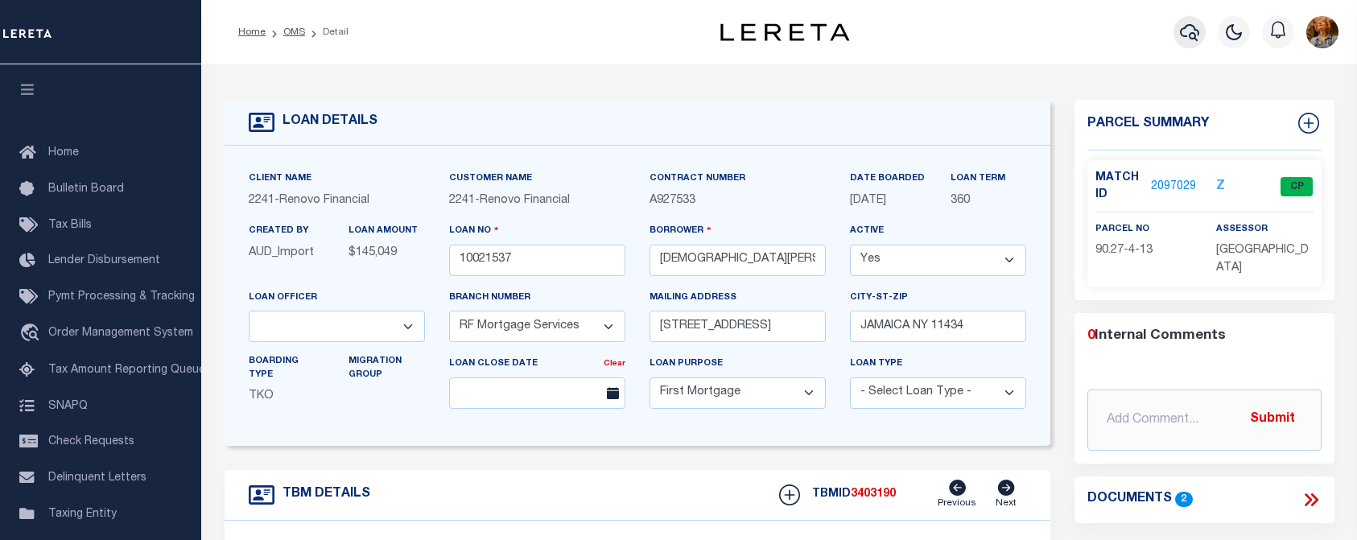
click at [1196, 38] on icon "button" at bounding box center [1189, 32] width 19 height 17
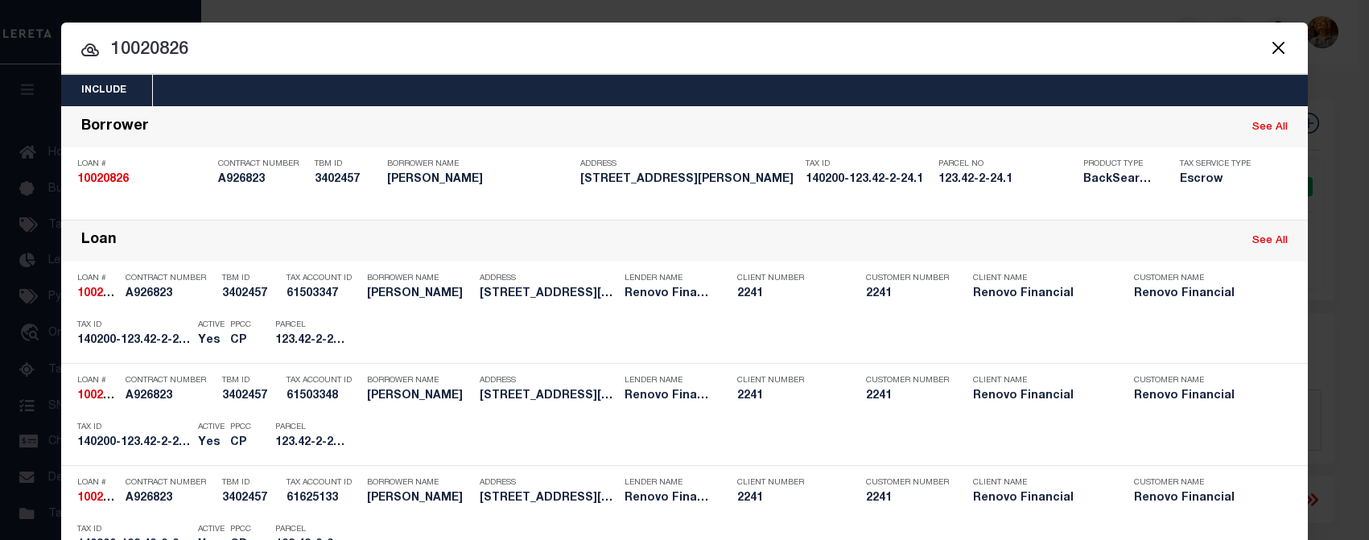
drag, startPoint x: 215, startPoint y: 49, endPoint x: 25, endPoint y: 32, distance: 190.7
click at [25, 32] on div "Include Loans TBM Customers Borrowers Payments (Lender Non-Disb) Payments (Lend…" at bounding box center [684, 270] width 1369 height 540
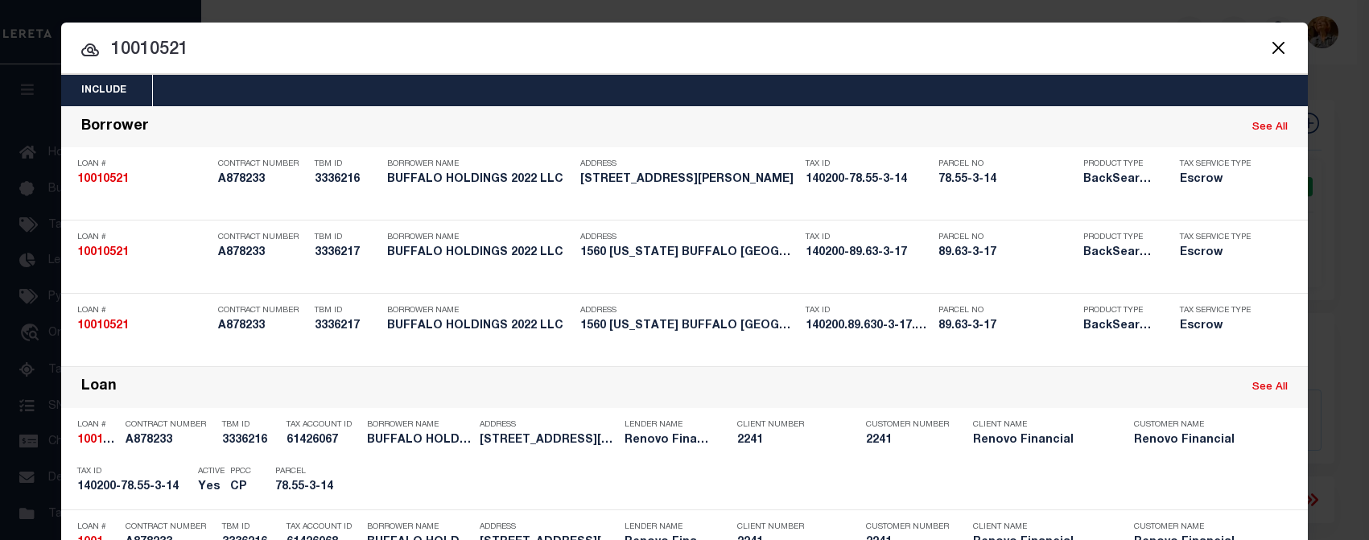
click at [702, 44] on input "10010521" at bounding box center [684, 50] width 1246 height 28
click at [241, 50] on input "10010521" at bounding box center [684, 50] width 1246 height 28
click at [1274, 47] on button "Close" at bounding box center [1277, 47] width 21 height 21
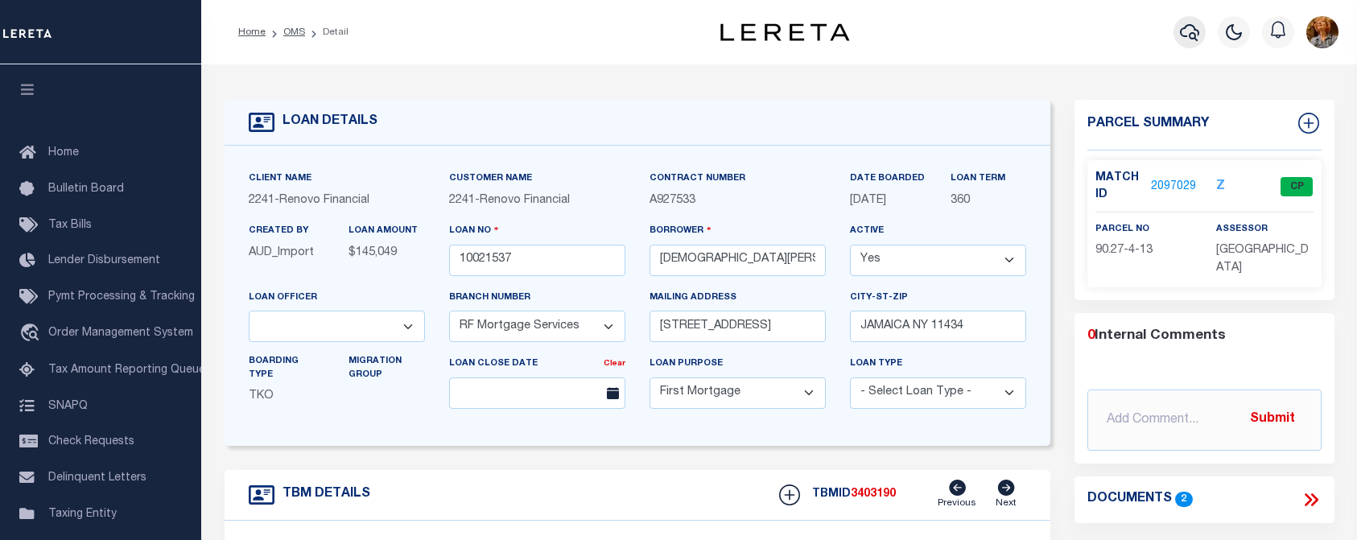
click at [1185, 39] on icon "button" at bounding box center [1189, 32] width 19 height 19
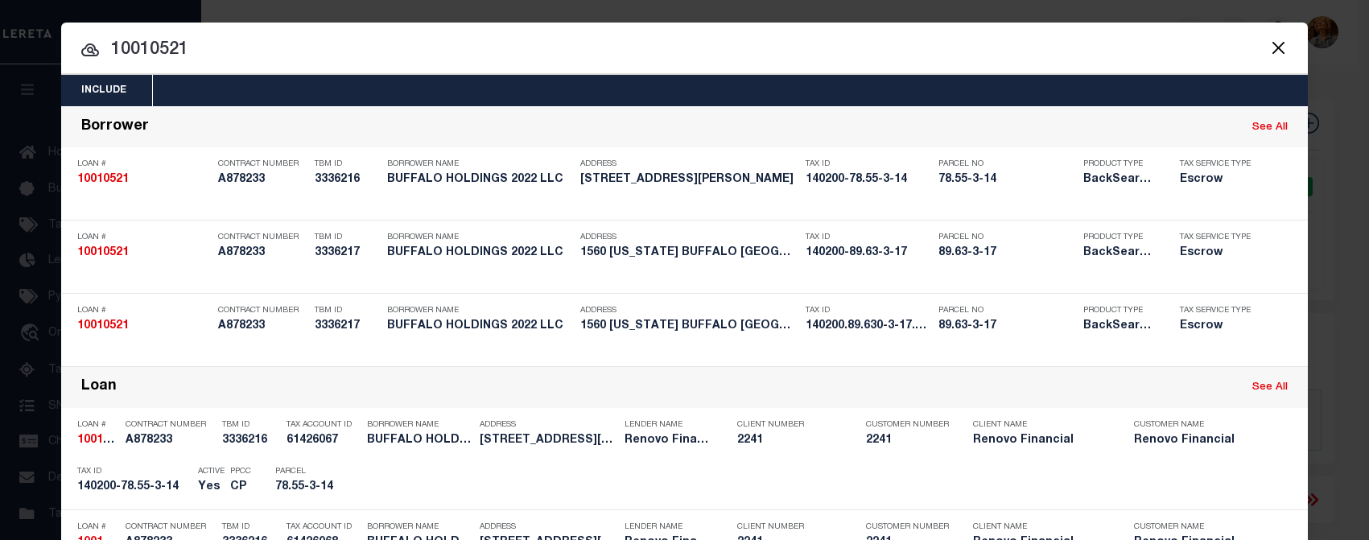
drag, startPoint x: 194, startPoint y: 52, endPoint x: 55, endPoint y: 37, distance: 140.0
click at [61, 37] on input "10010521" at bounding box center [684, 50] width 1246 height 28
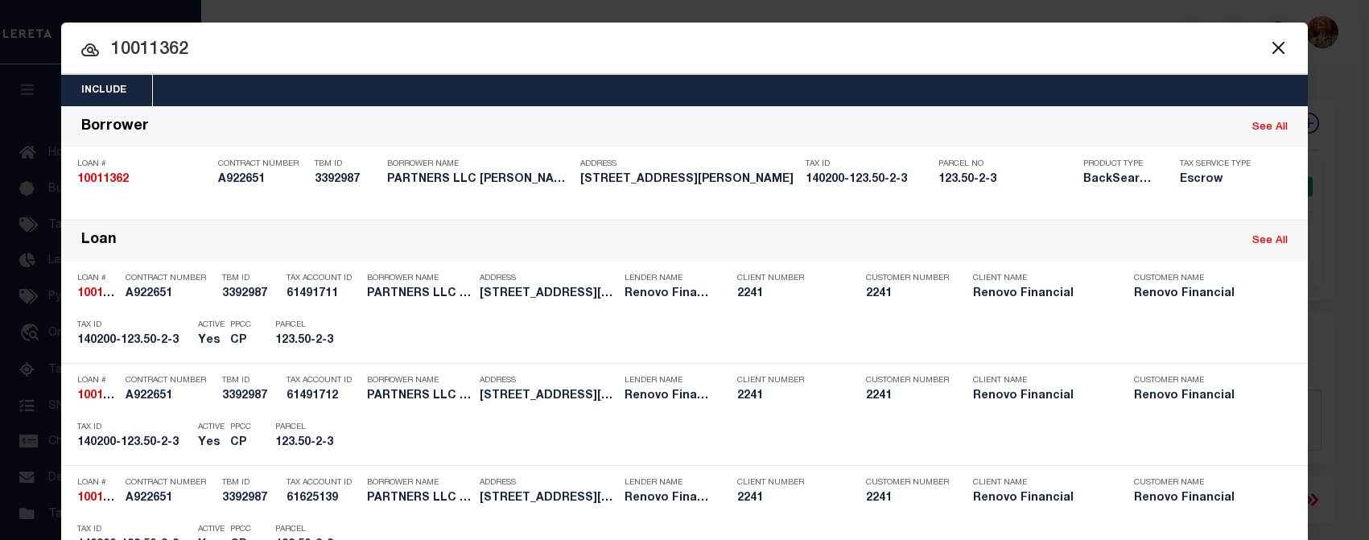
click at [226, 47] on input "10011362" at bounding box center [684, 50] width 1246 height 28
drag, startPoint x: 200, startPoint y: 43, endPoint x: 93, endPoint y: 46, distance: 107.1
click at [439, 45] on input "10030181" at bounding box center [684, 50] width 1246 height 28
click at [1274, 44] on button "Close" at bounding box center [1277, 47] width 21 height 21
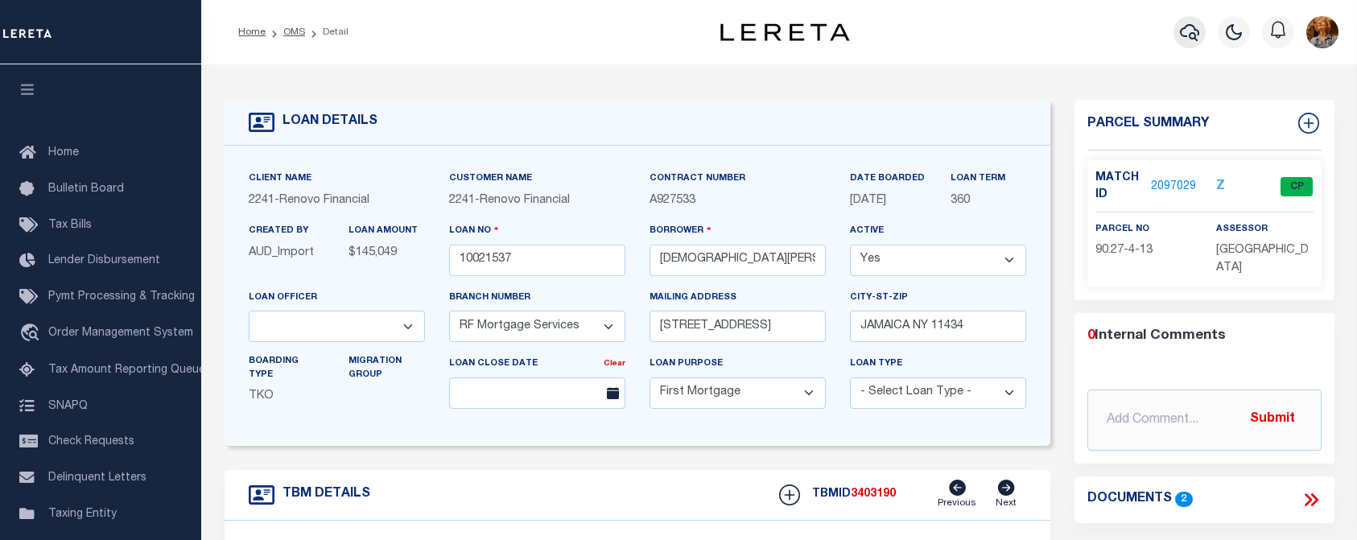
click at [1186, 44] on button "button" at bounding box center [1189, 32] width 32 height 32
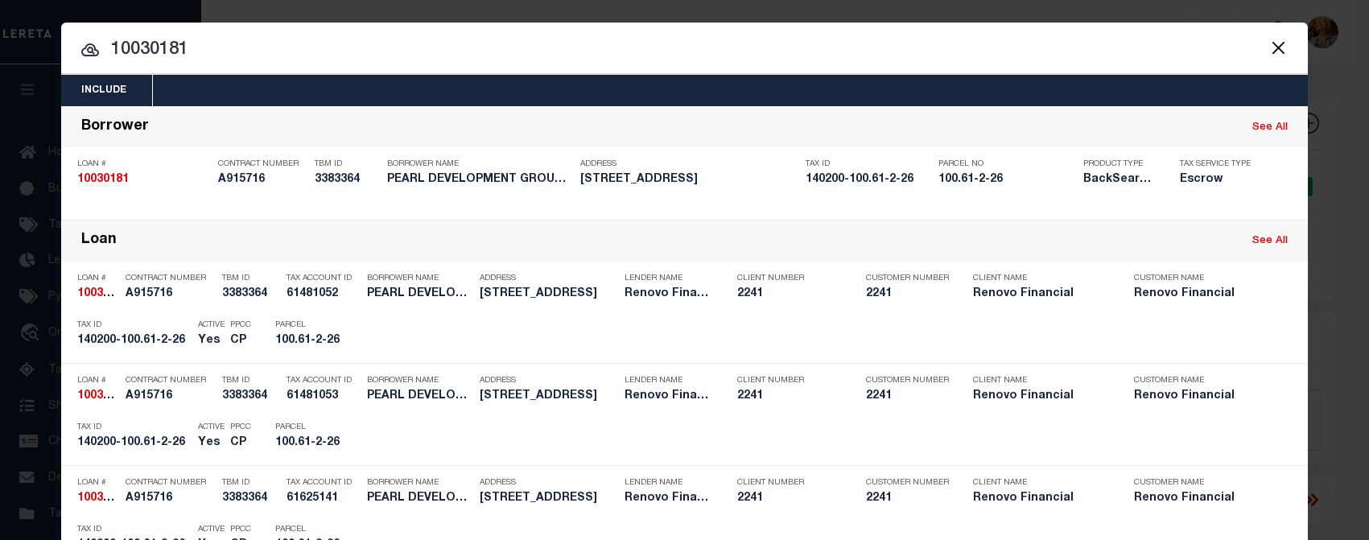
drag, startPoint x: 209, startPoint y: 49, endPoint x: 84, endPoint y: 43, distance: 124.9
